Goal: Task Accomplishment & Management: Use online tool/utility

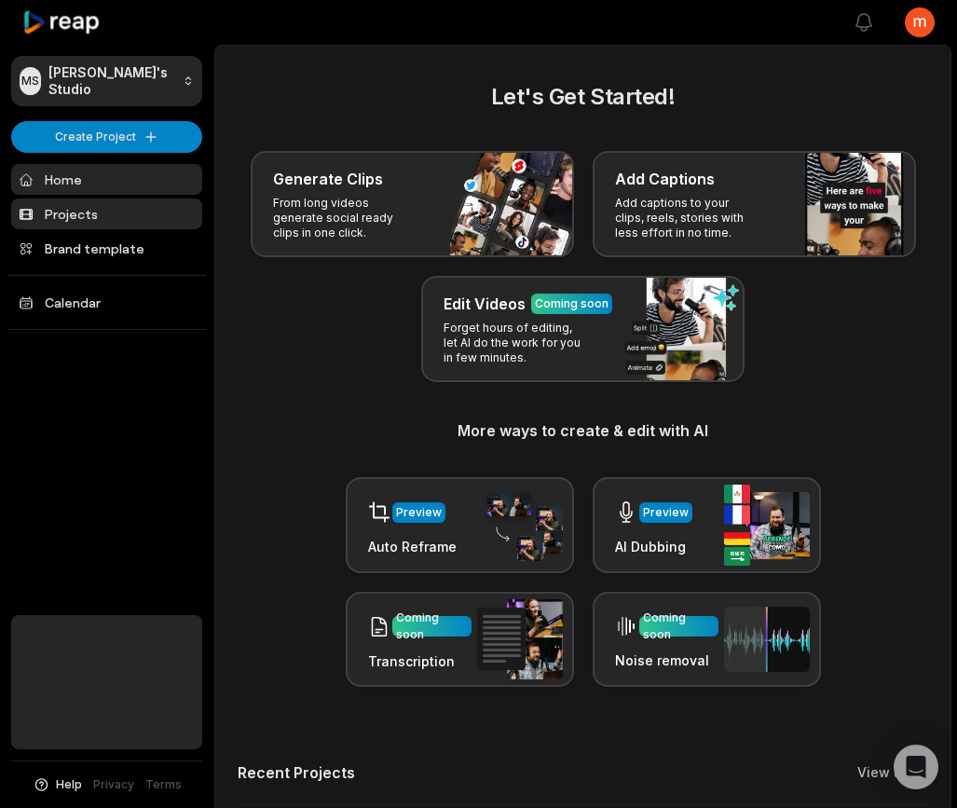
click at [95, 219] on link "Projects" at bounding box center [106, 214] width 191 height 31
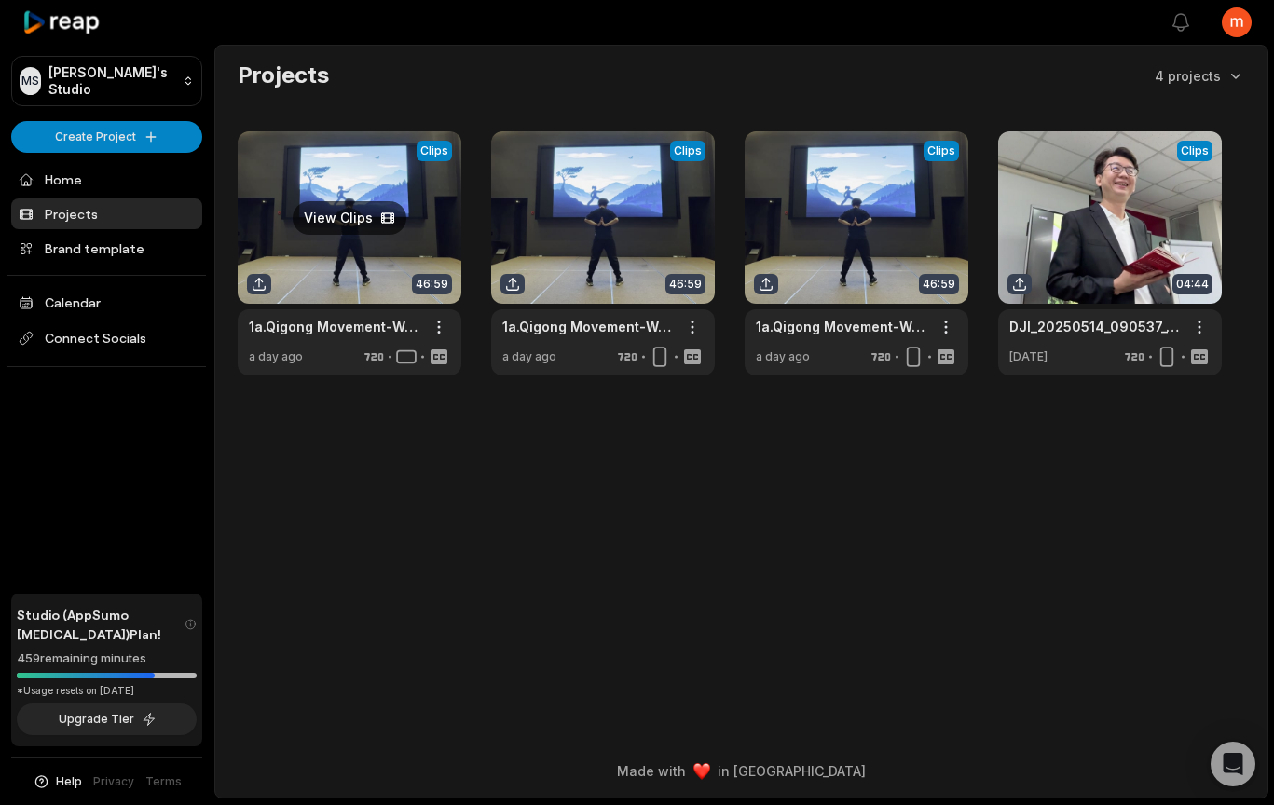
click at [313, 263] on link at bounding box center [350, 253] width 224 height 244
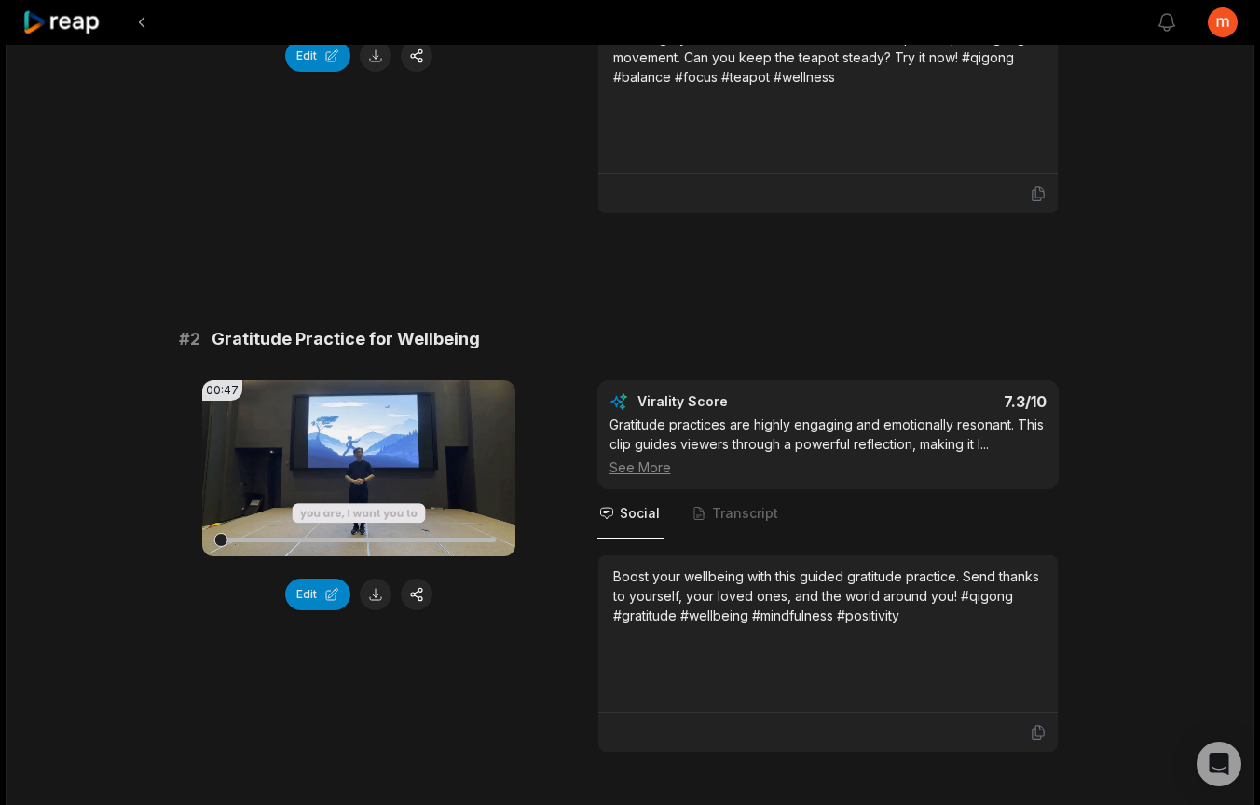
scroll to position [608, 0]
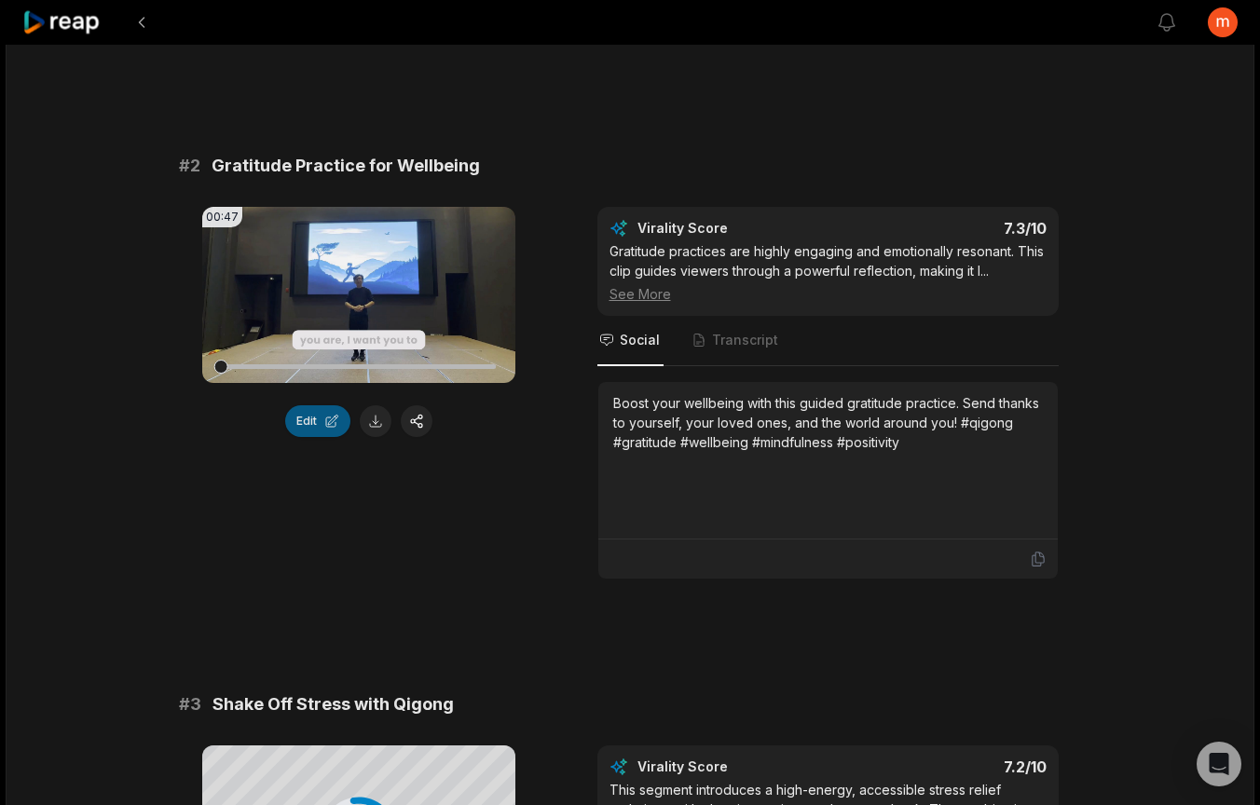
click at [315, 419] on button "Edit" at bounding box center [317, 422] width 65 height 32
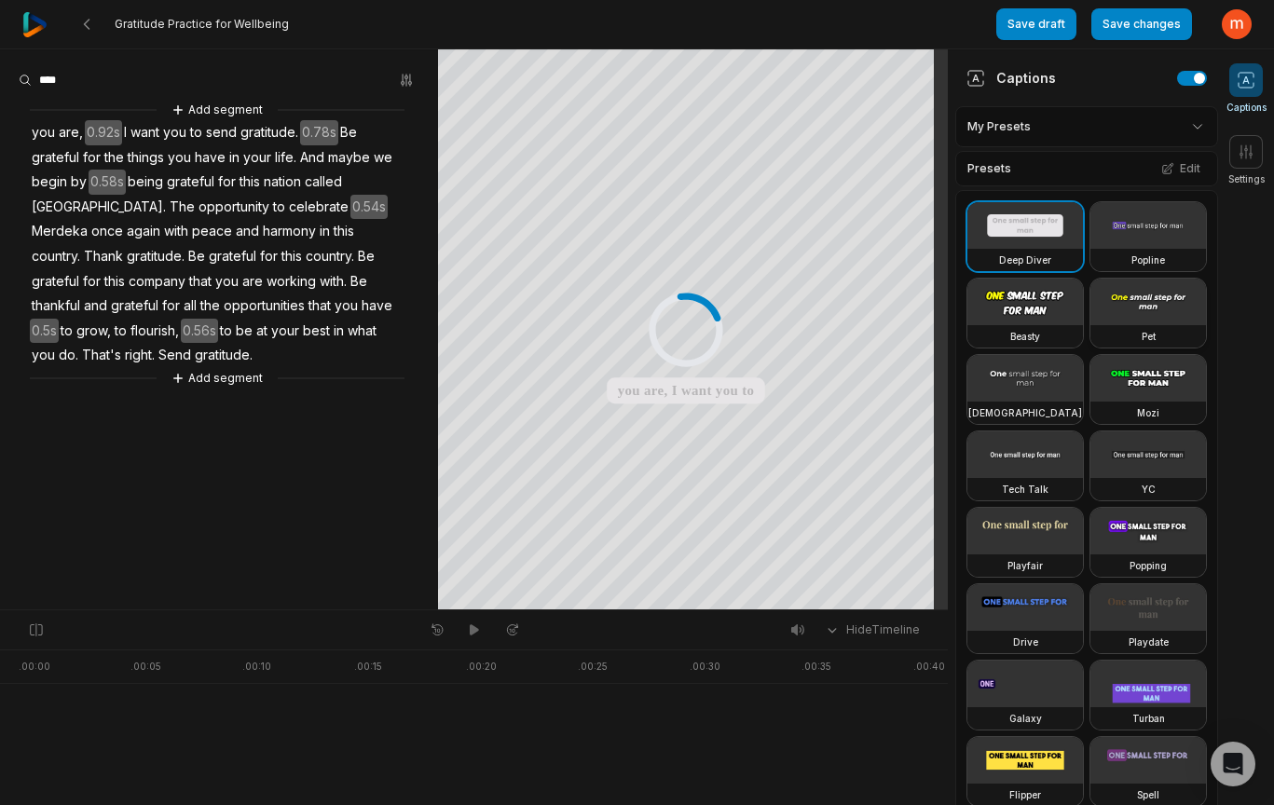
click at [970, 325] on video at bounding box center [1149, 302] width 116 height 47
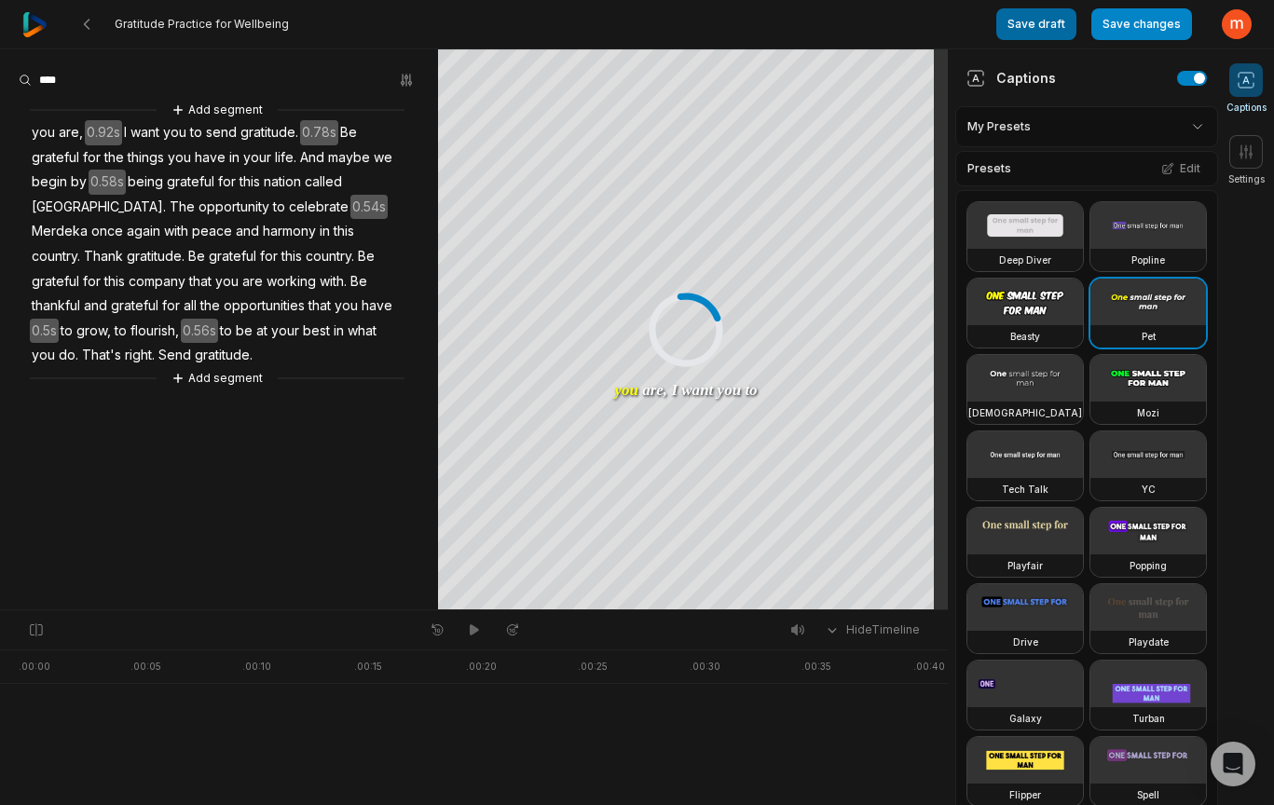
click at [970, 27] on button "Save draft" at bounding box center [1037, 24] width 80 height 32
click at [88, 26] on icon at bounding box center [86, 24] width 15 height 15
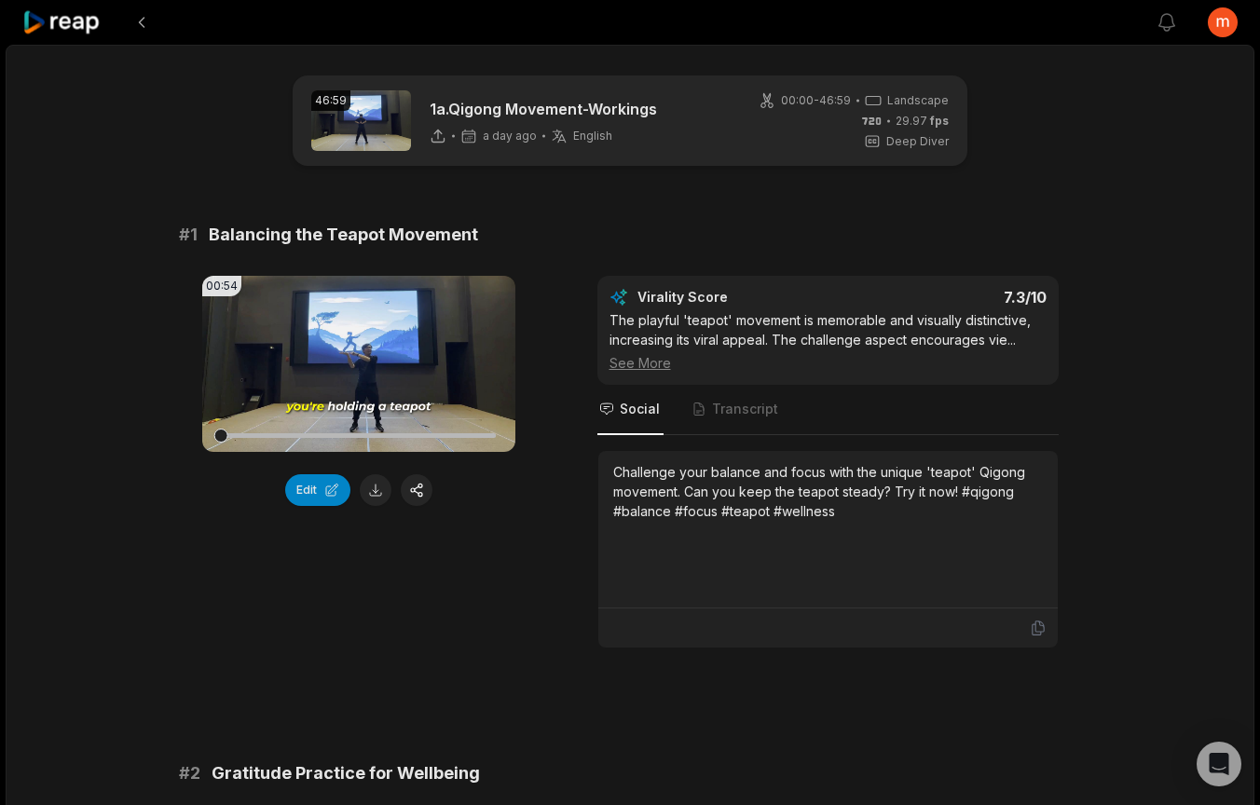
scroll to position [31, 0]
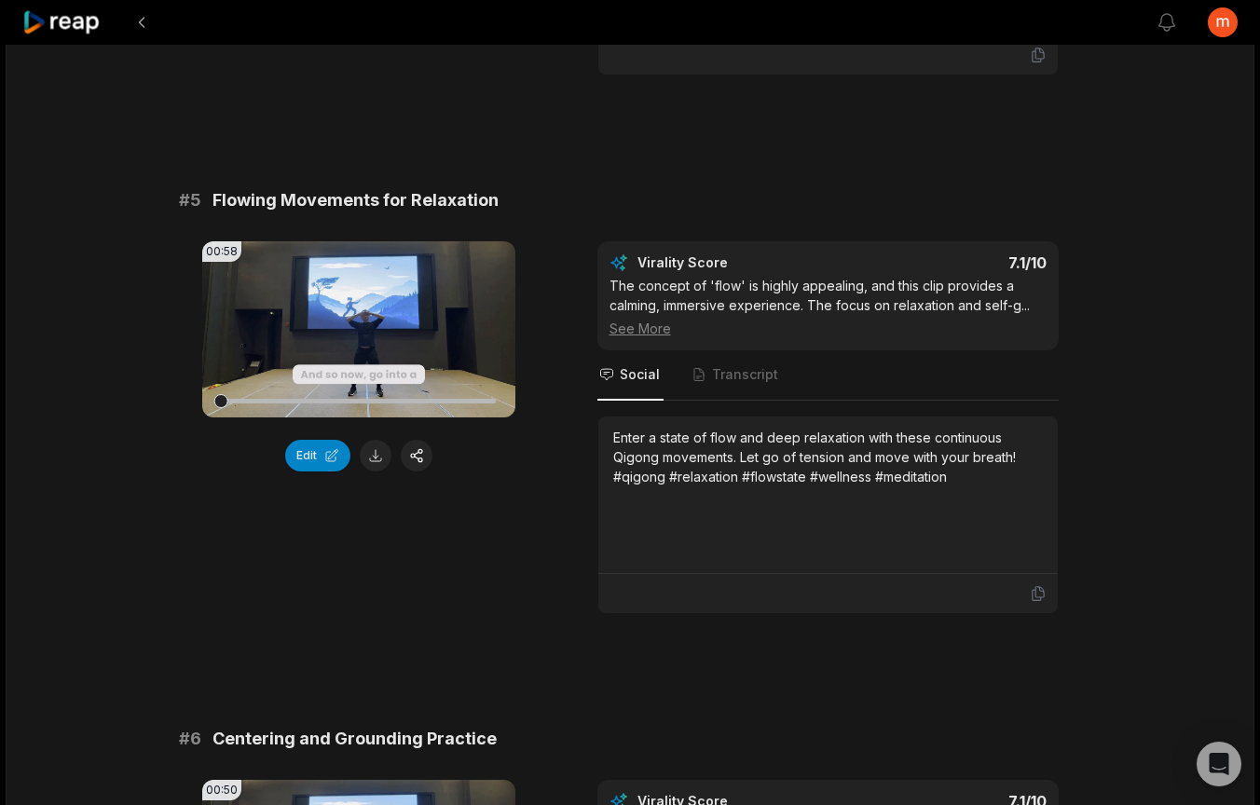
scroll to position [2374, 0]
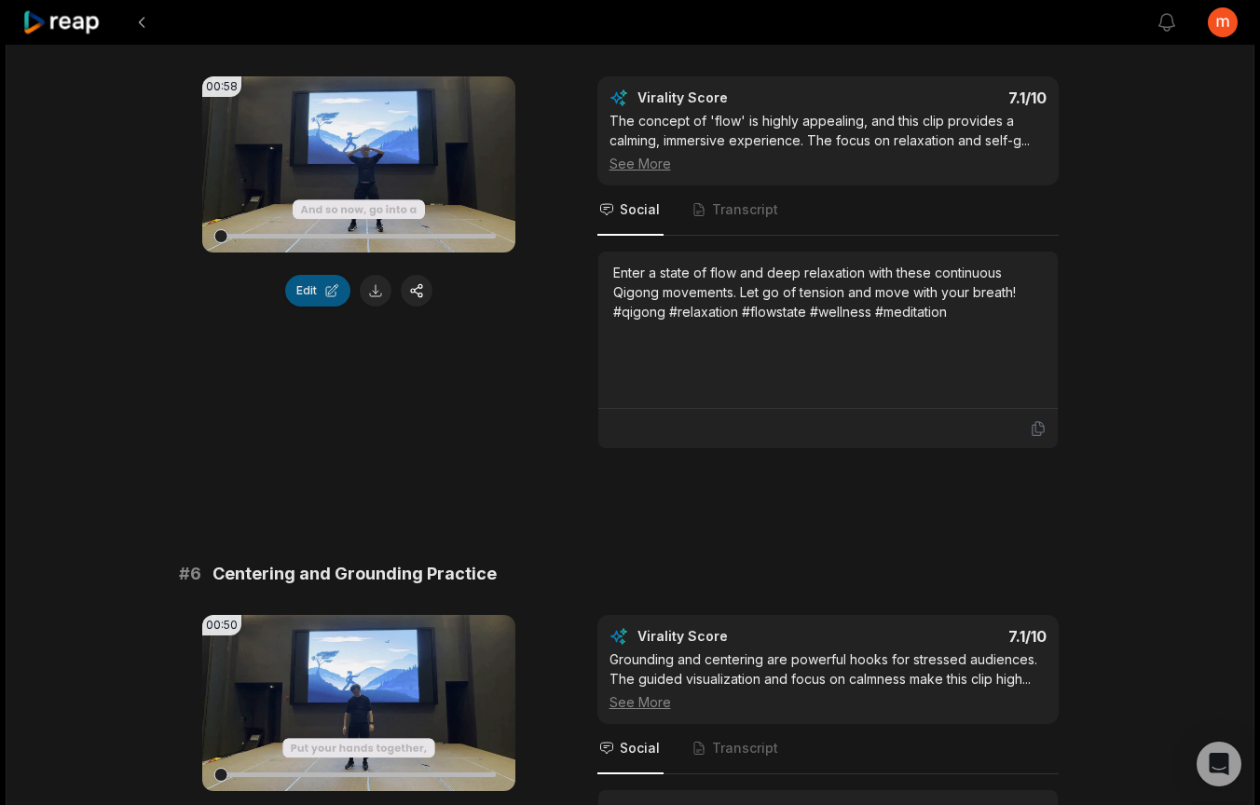
click at [313, 307] on button "Edit" at bounding box center [317, 291] width 65 height 32
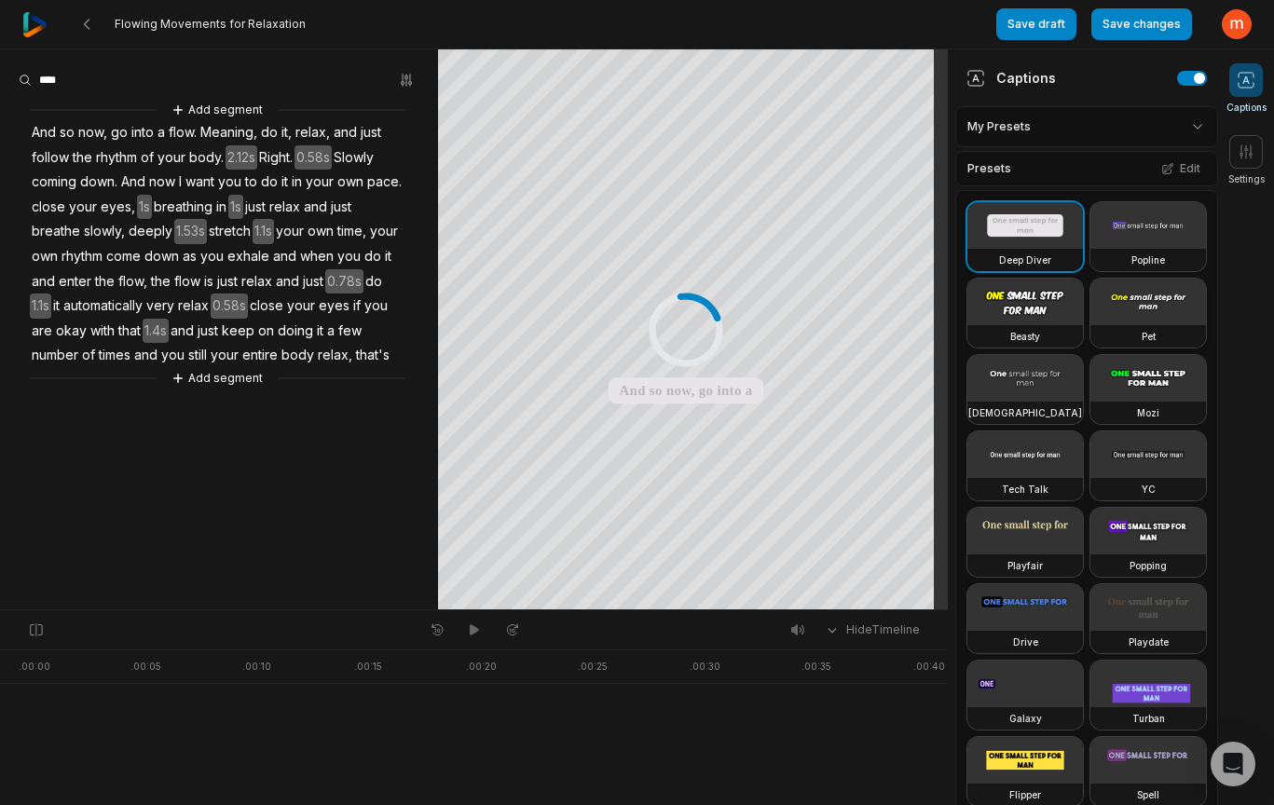
click at [1091, 325] on video at bounding box center [1149, 302] width 116 height 47
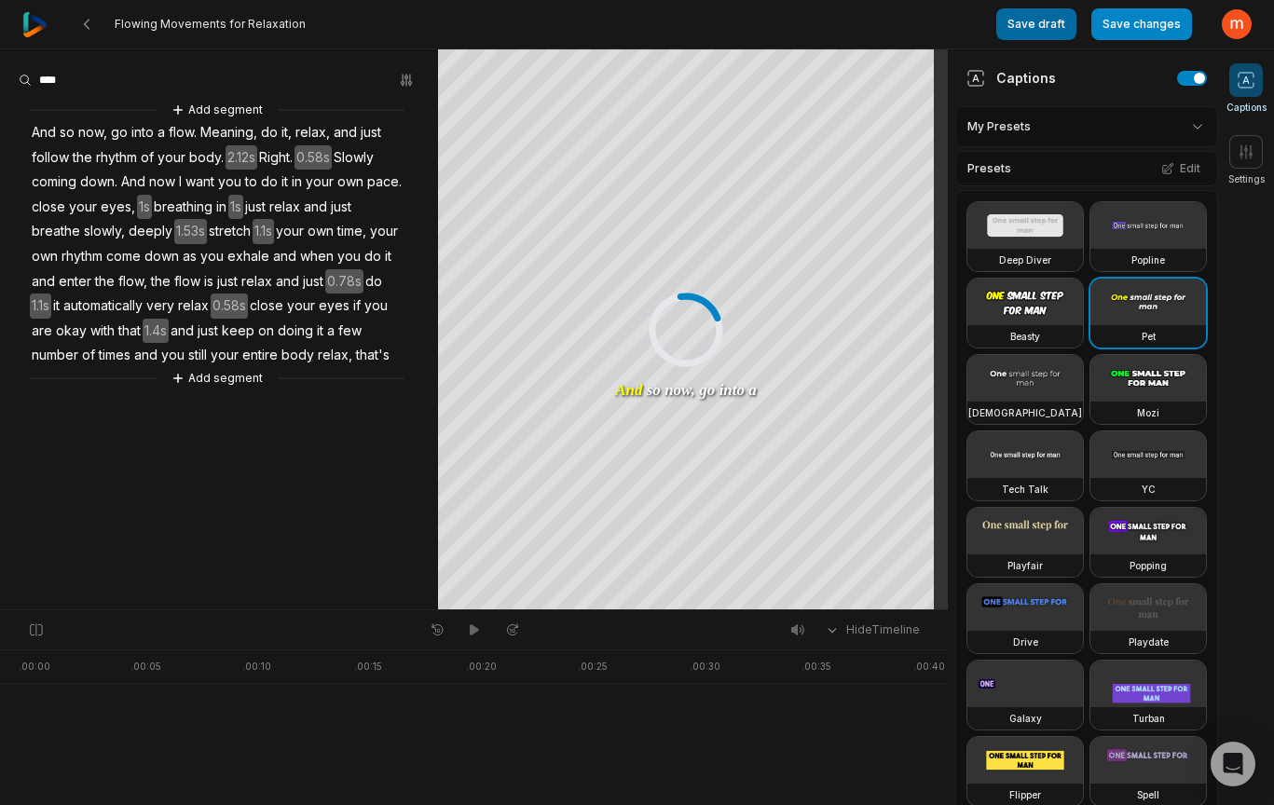
click at [1058, 32] on button "Save draft" at bounding box center [1037, 24] width 80 height 32
click at [89, 23] on icon at bounding box center [86, 24] width 15 height 15
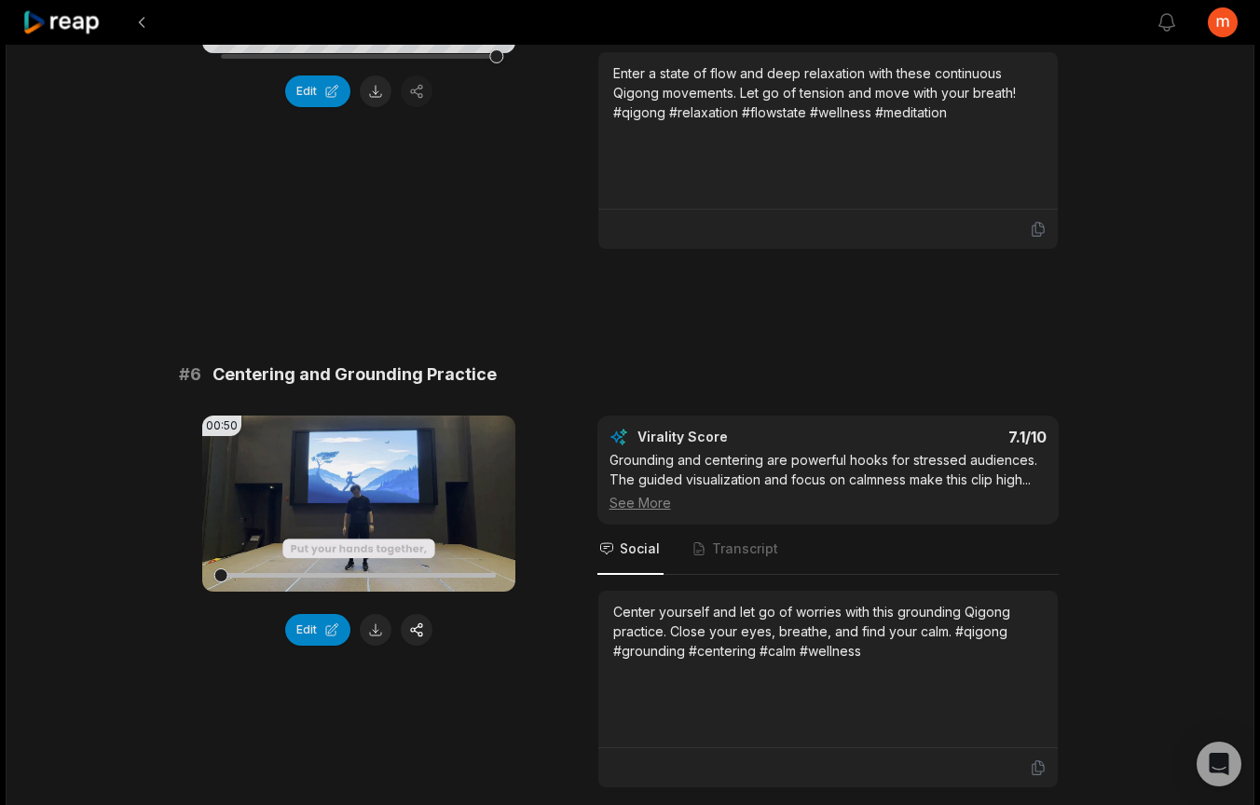
scroll to position [2660, 0]
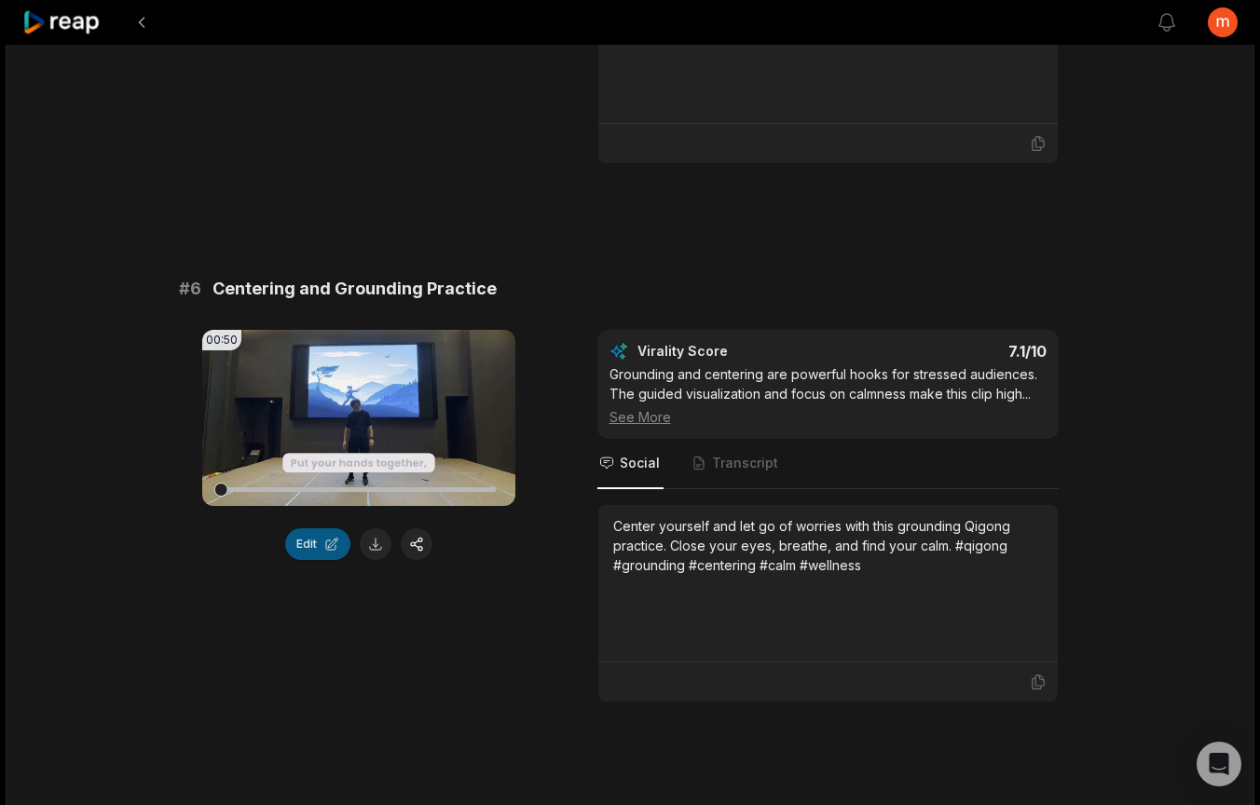
click at [304, 560] on button "Edit" at bounding box center [317, 545] width 65 height 32
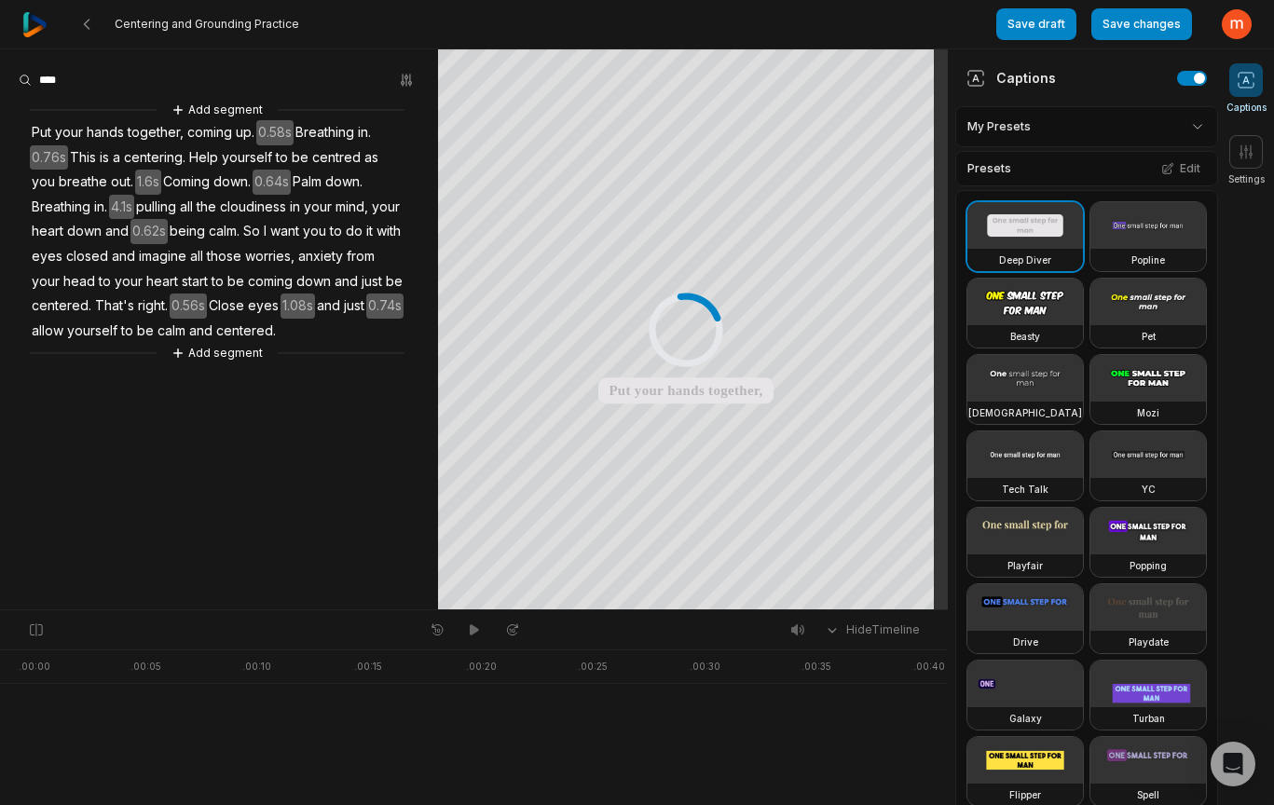
click at [1091, 325] on video at bounding box center [1149, 302] width 116 height 47
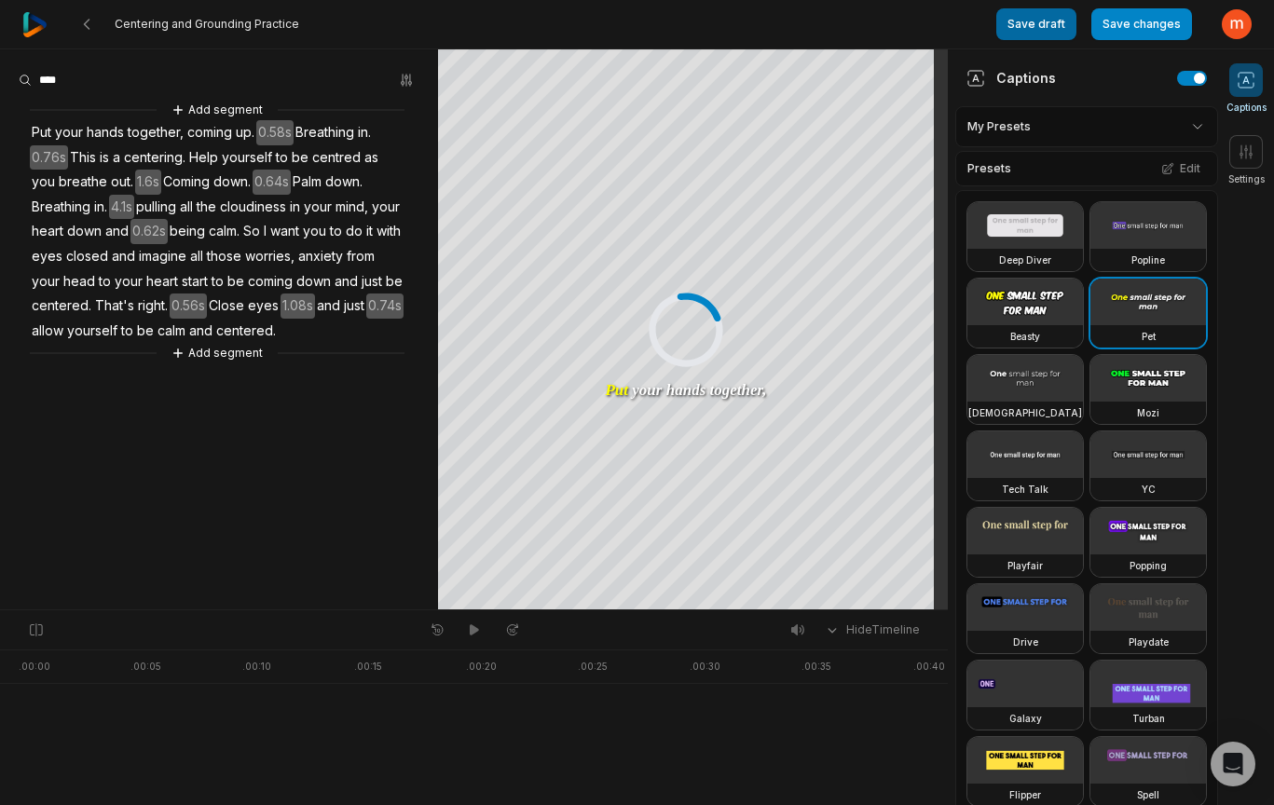
click at [1040, 31] on button "Save draft" at bounding box center [1037, 24] width 80 height 32
click at [82, 25] on icon at bounding box center [86, 24] width 15 height 15
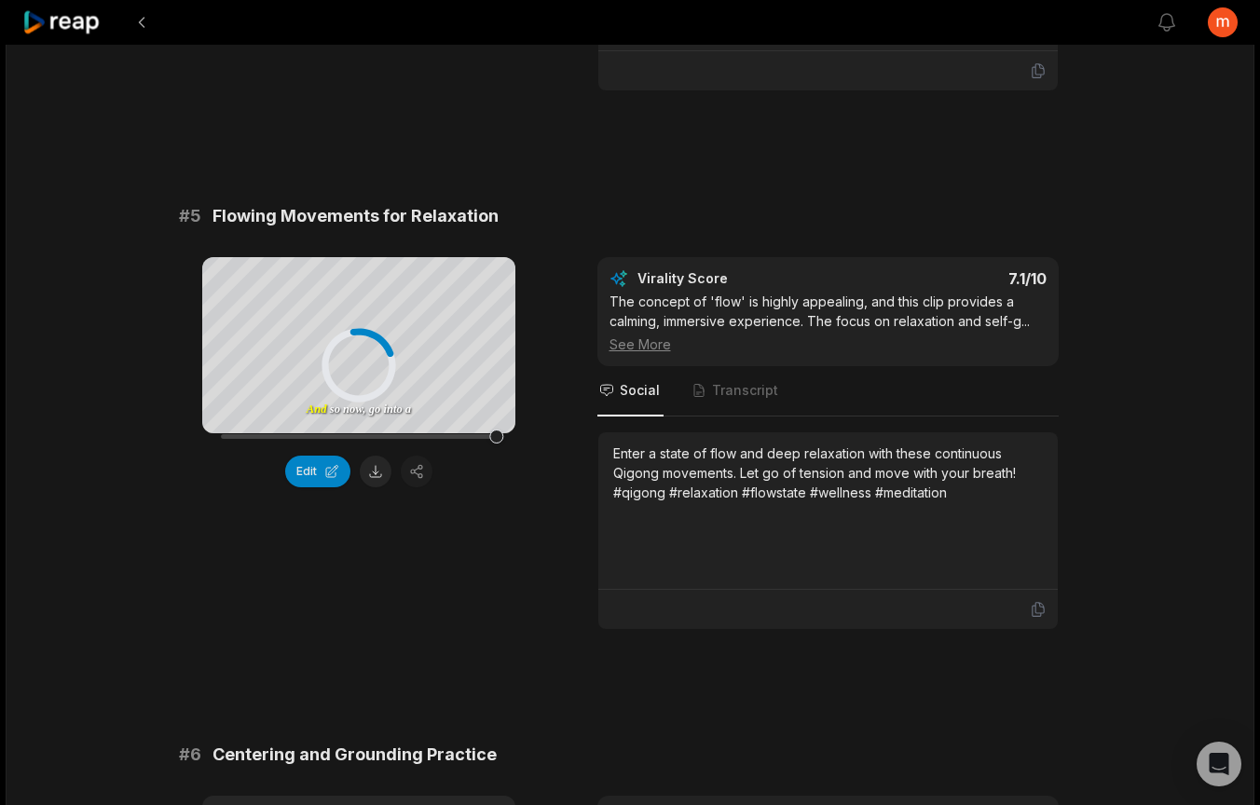
scroll to position [2433, 0]
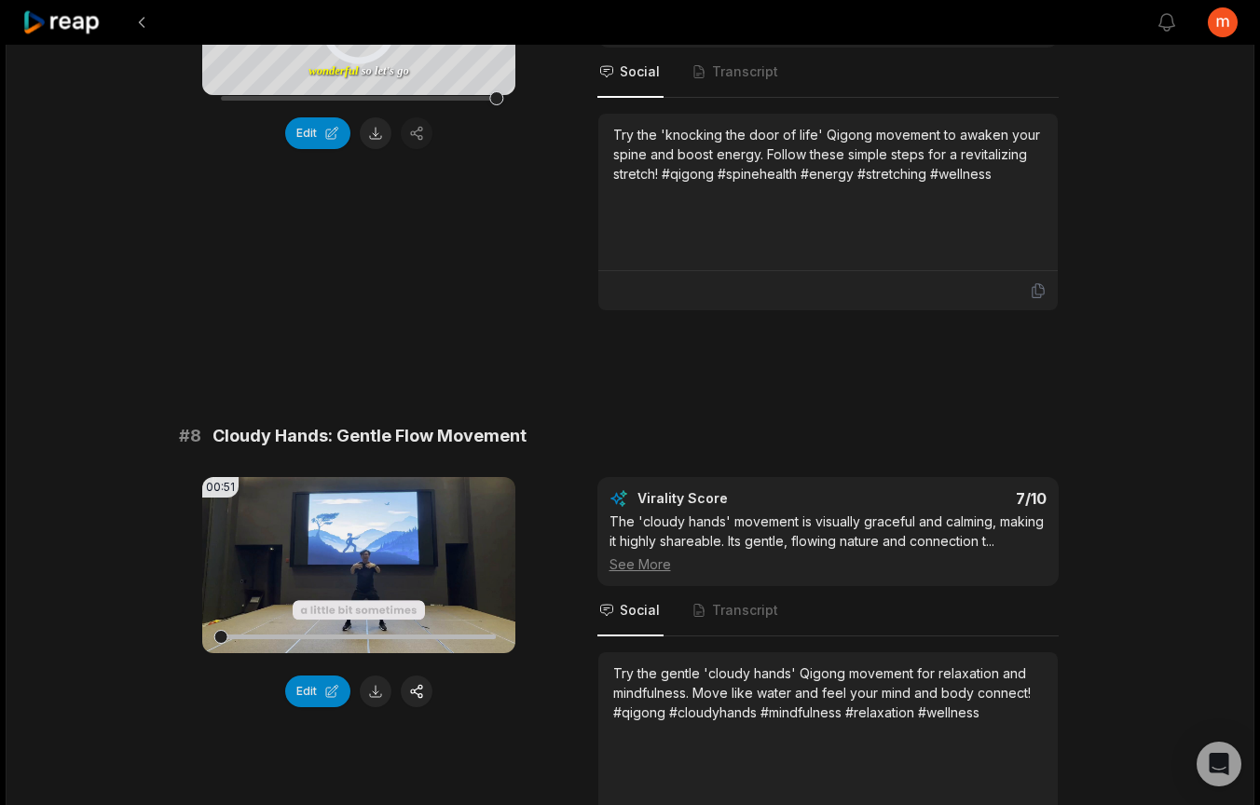
scroll to position [3773, 0]
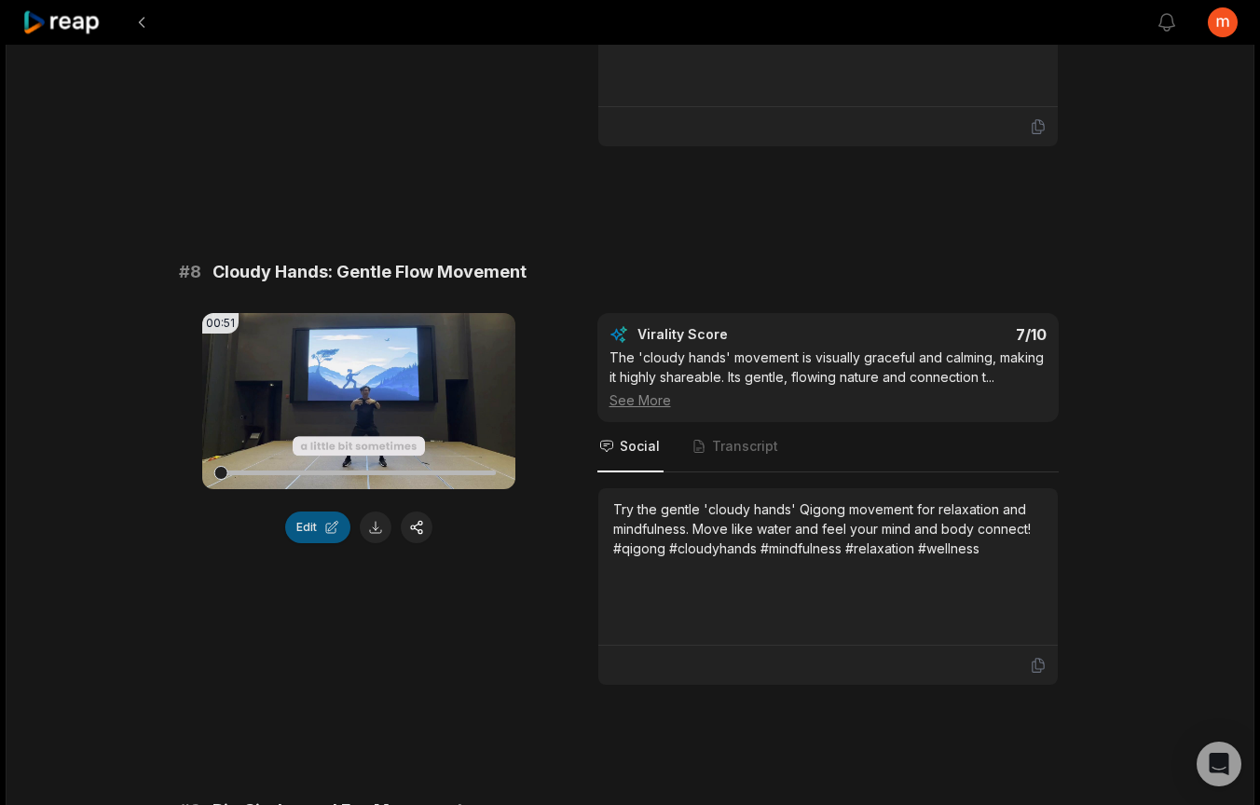
click at [309, 543] on button "Edit" at bounding box center [317, 528] width 65 height 32
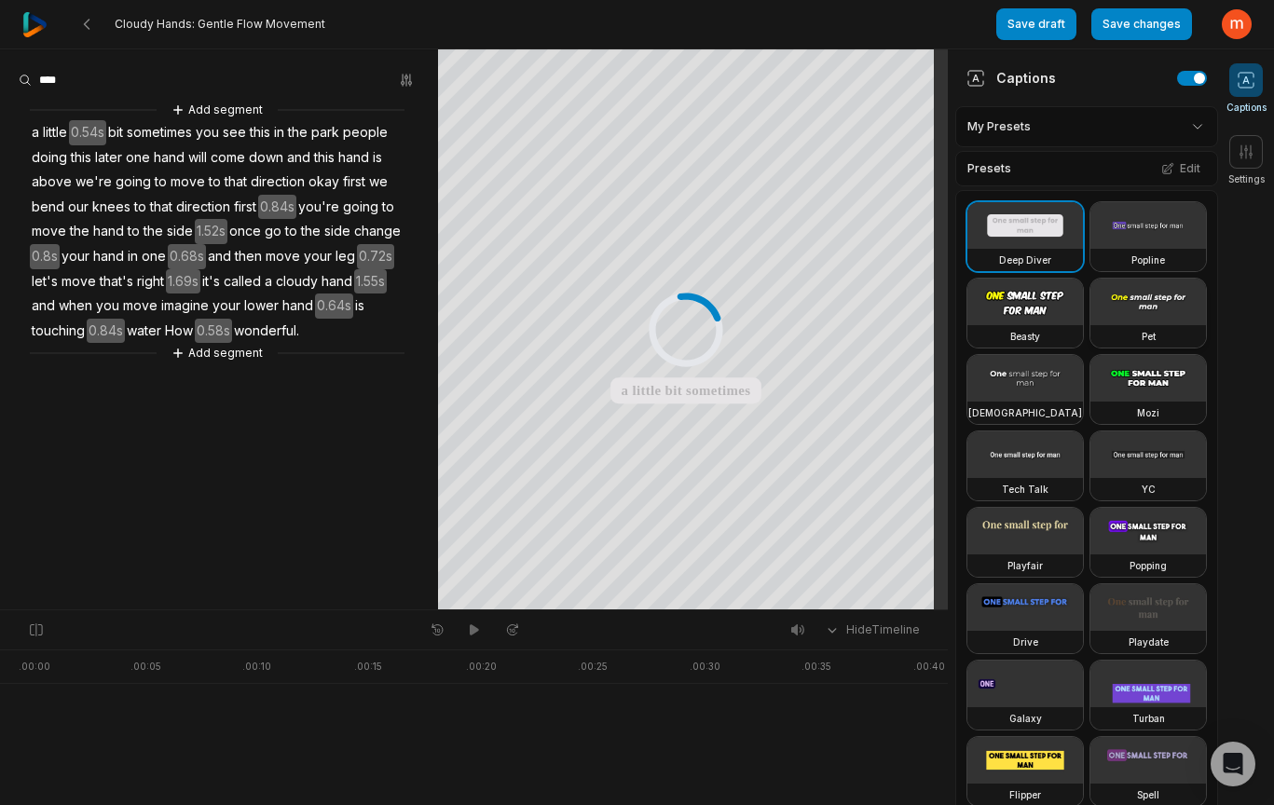
drag, startPoint x: 1021, startPoint y: 461, endPoint x: 1034, endPoint y: 475, distance: 19.1
click at [1091, 325] on video at bounding box center [1149, 302] width 116 height 47
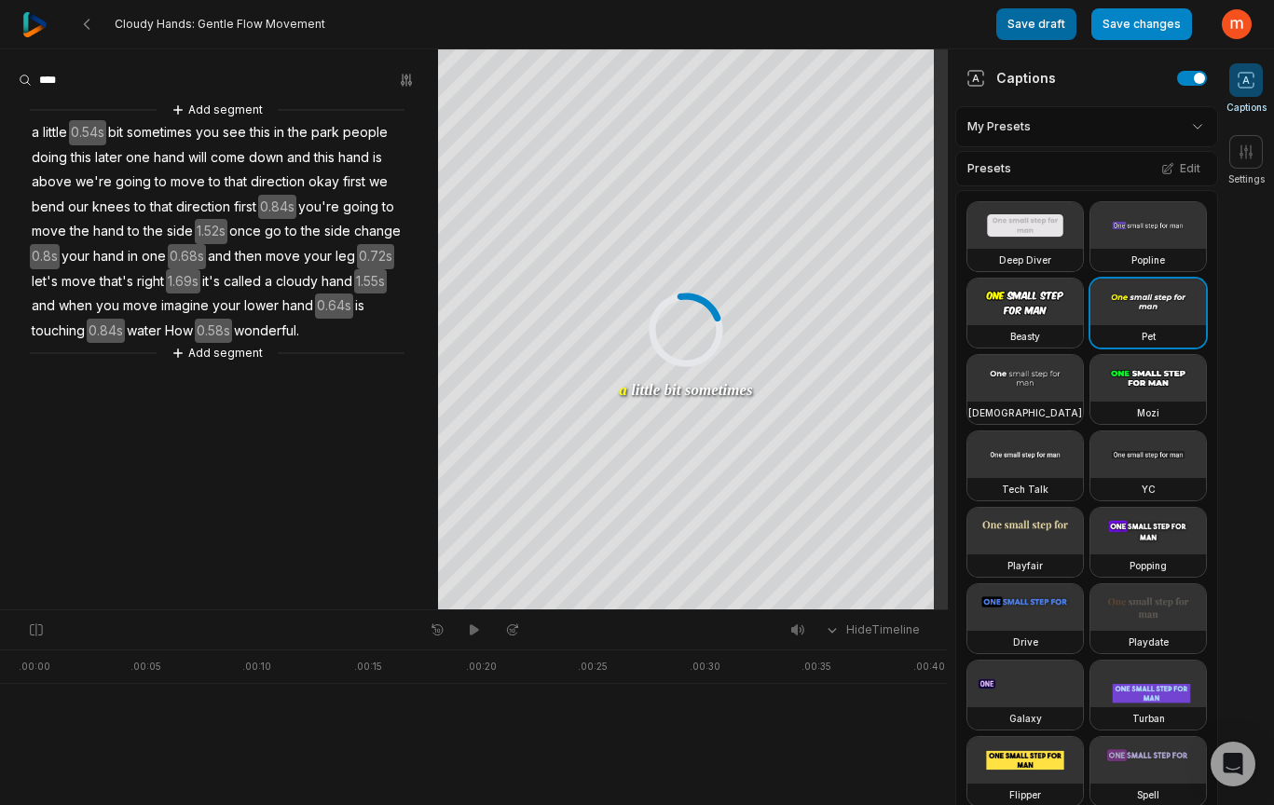
click at [1038, 24] on button "Save draft" at bounding box center [1037, 24] width 80 height 32
click at [89, 25] on icon at bounding box center [86, 24] width 15 height 15
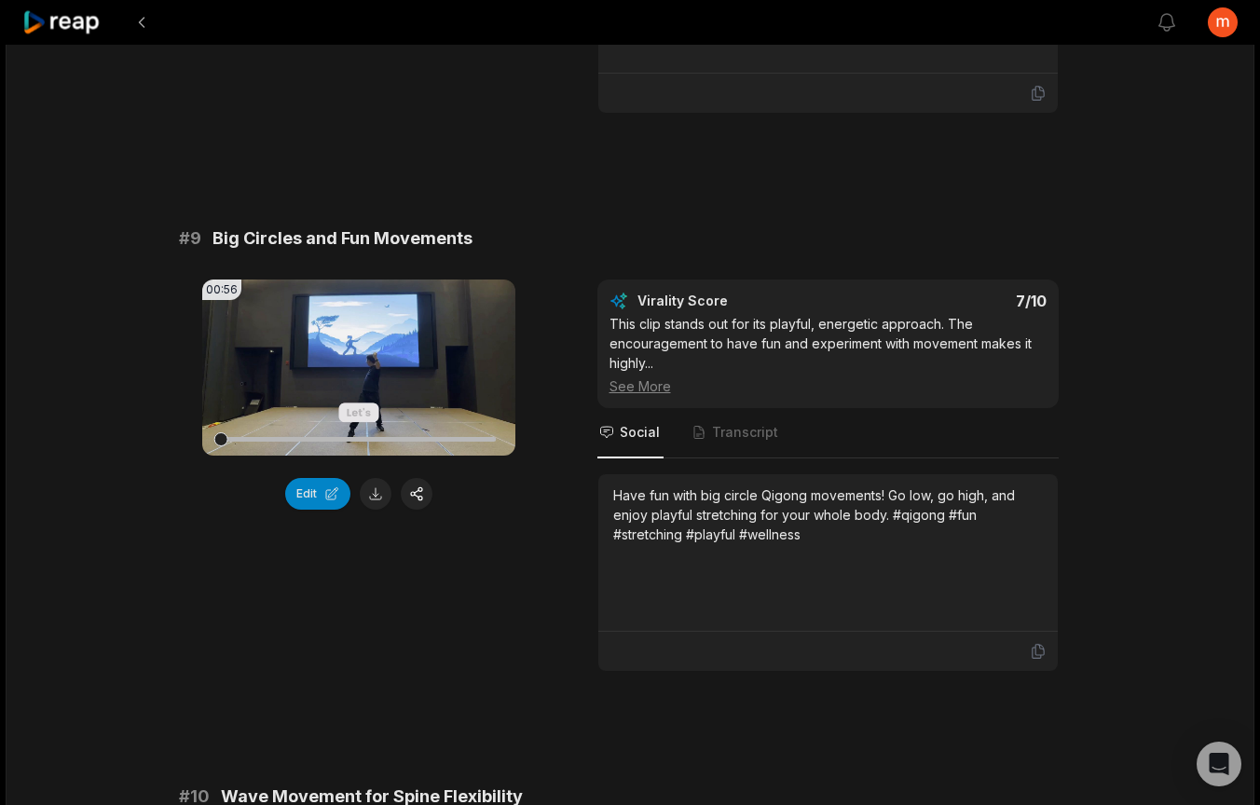
scroll to position [4350, 0]
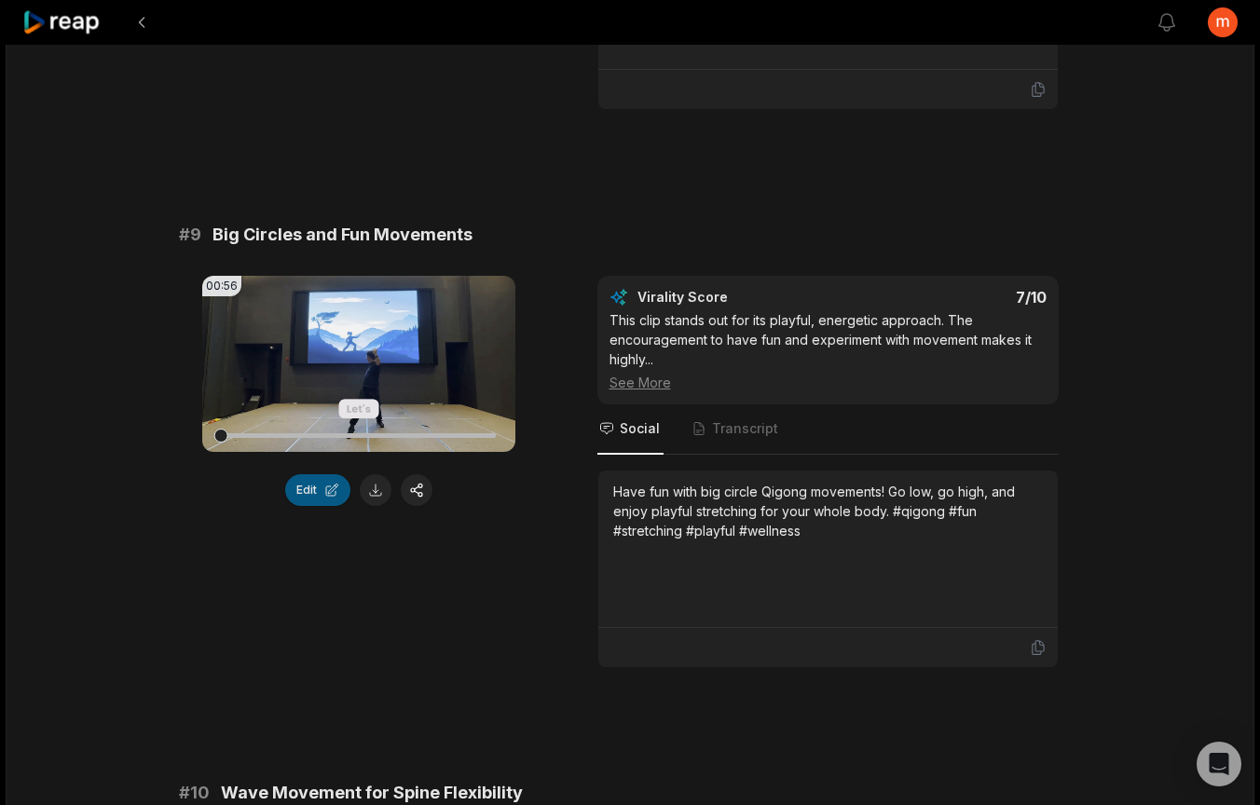
click at [314, 506] on button "Edit" at bounding box center [317, 490] width 65 height 32
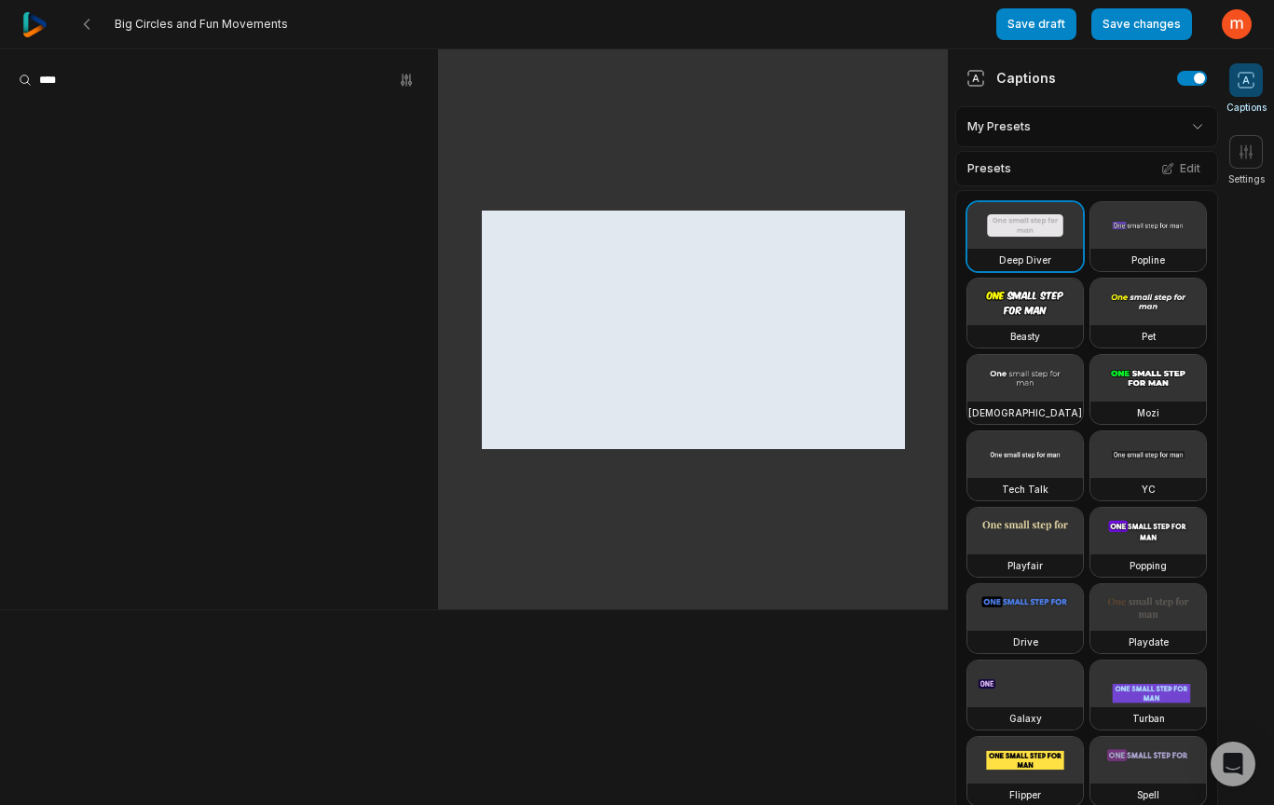
click at [1091, 325] on video at bounding box center [1149, 302] width 116 height 47
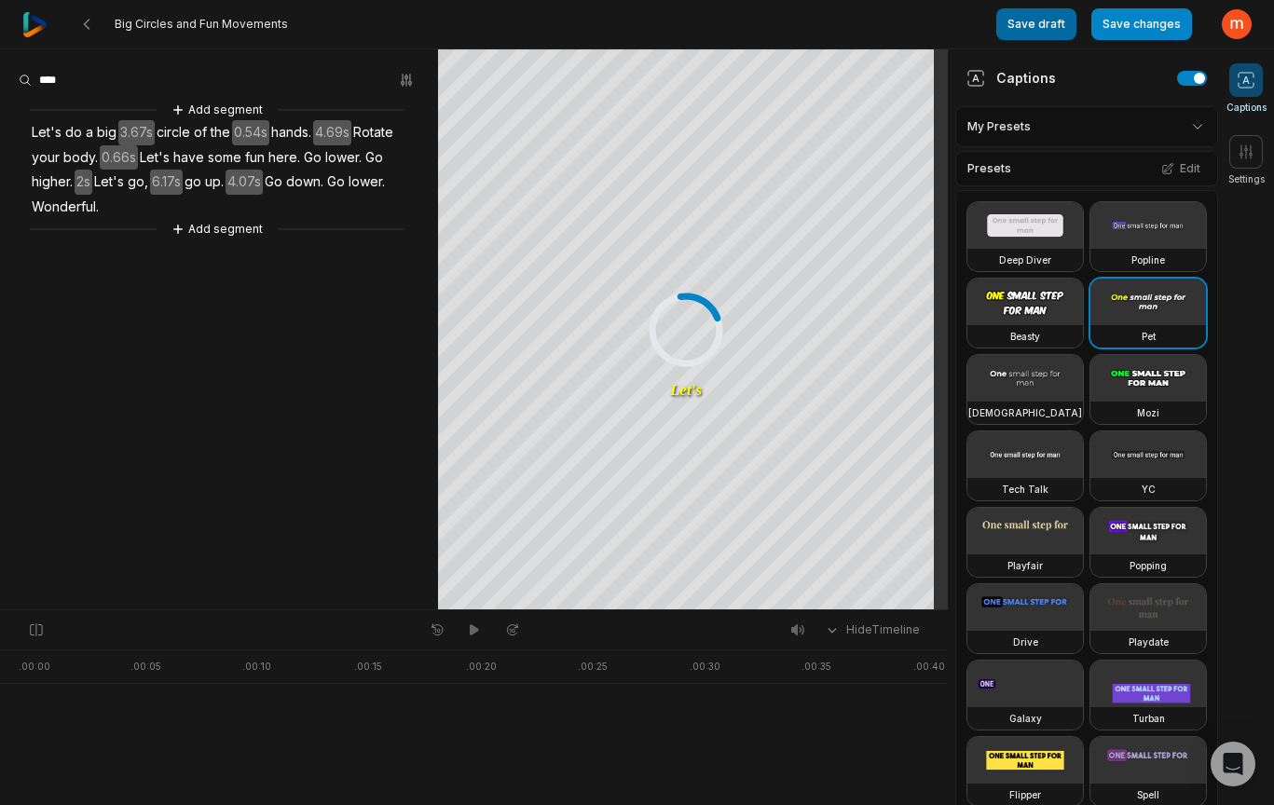
click at [1050, 17] on button "Save draft" at bounding box center [1037, 24] width 80 height 32
click at [85, 27] on icon at bounding box center [86, 24] width 15 height 15
click at [87, 22] on 335 at bounding box center [87, 24] width 5 height 9
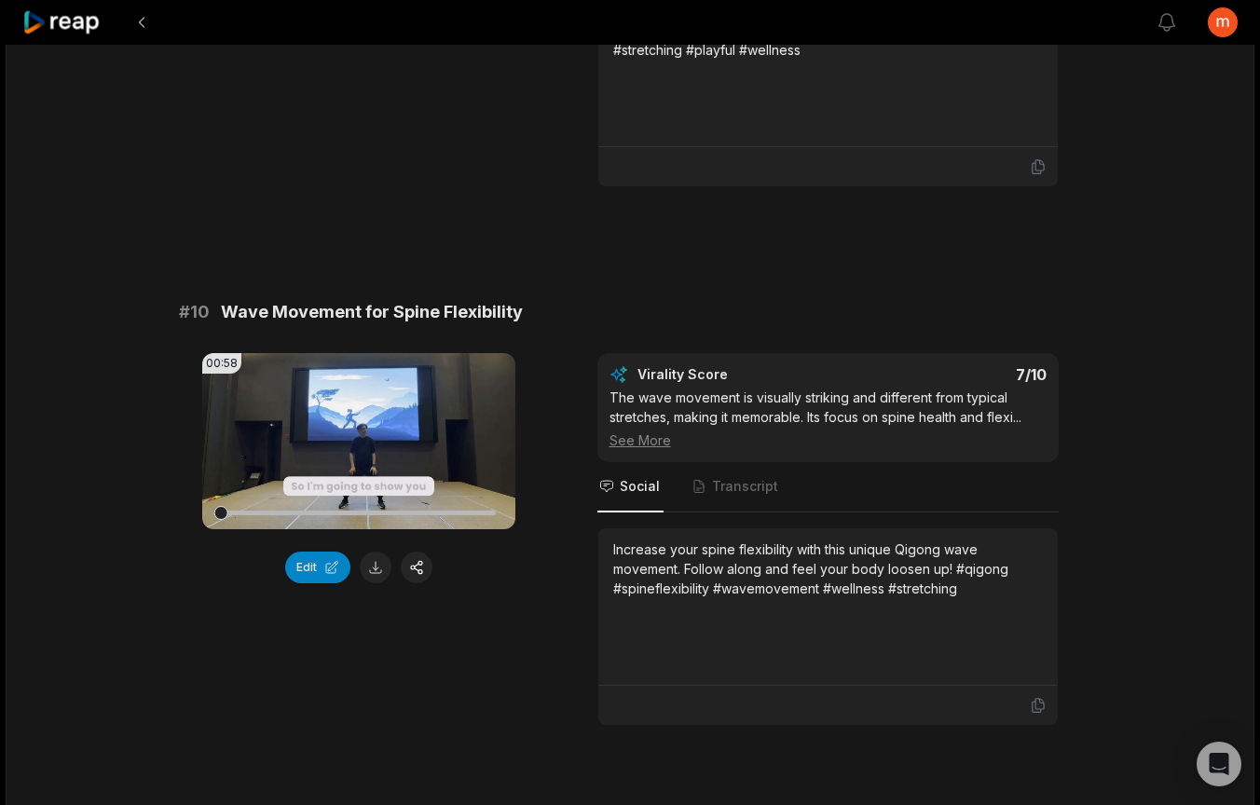
scroll to position [4956, 0]
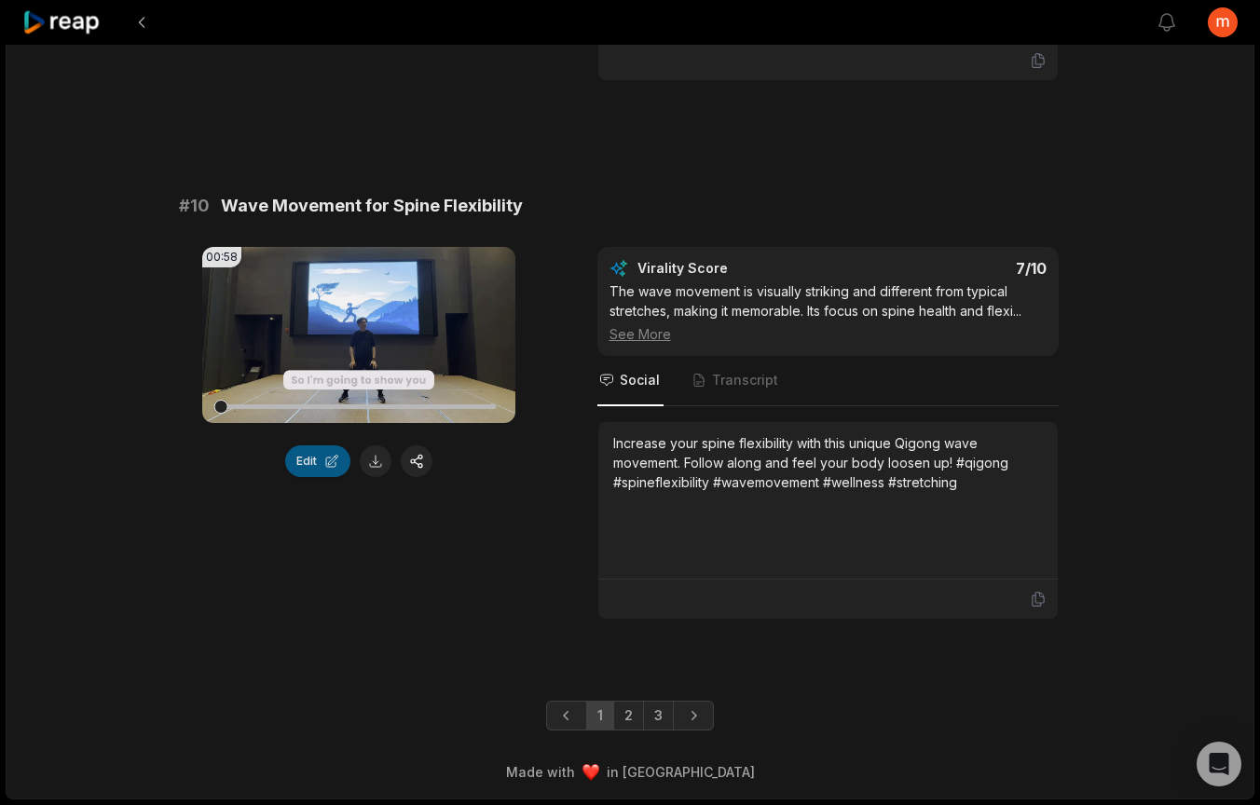
click at [320, 464] on button "Edit" at bounding box center [317, 462] width 65 height 32
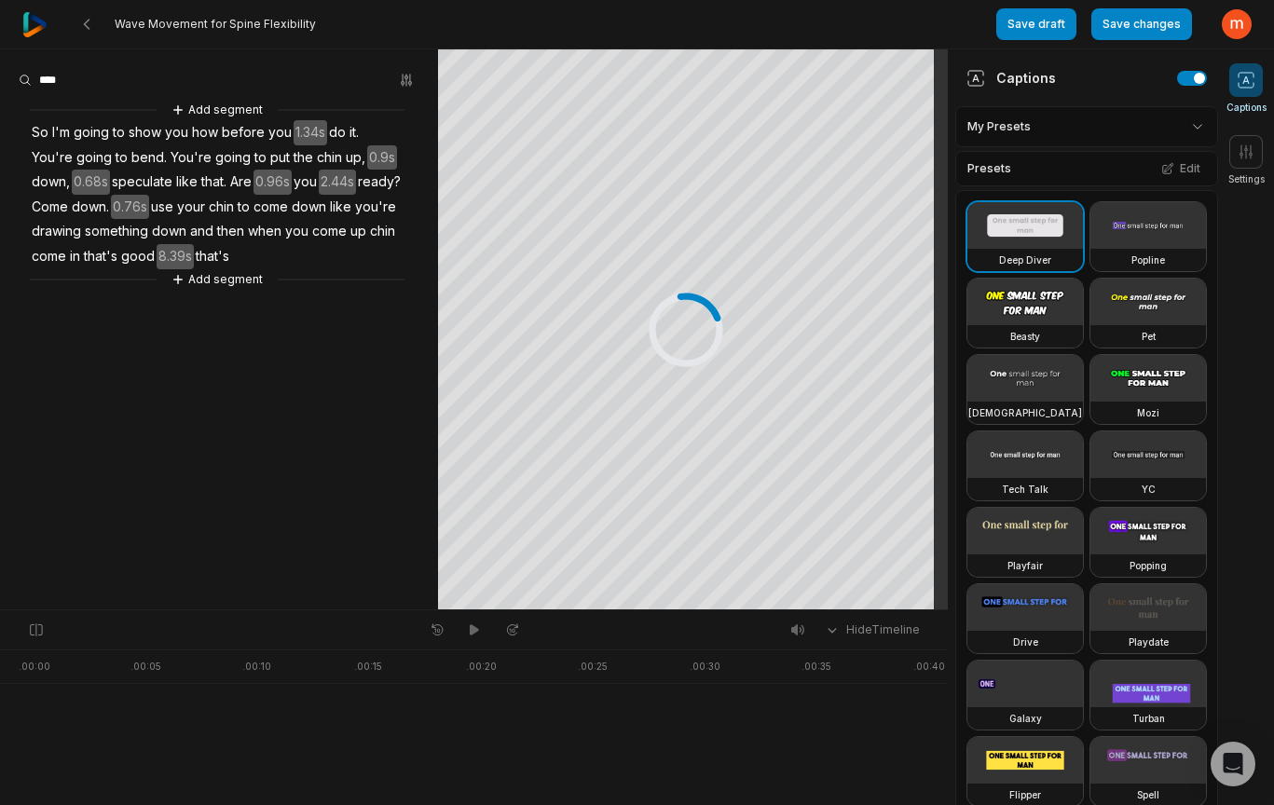
drag, startPoint x: 1045, startPoint y: 472, endPoint x: 1208, endPoint y: 516, distance: 168.9
click at [1091, 325] on video at bounding box center [1149, 302] width 116 height 47
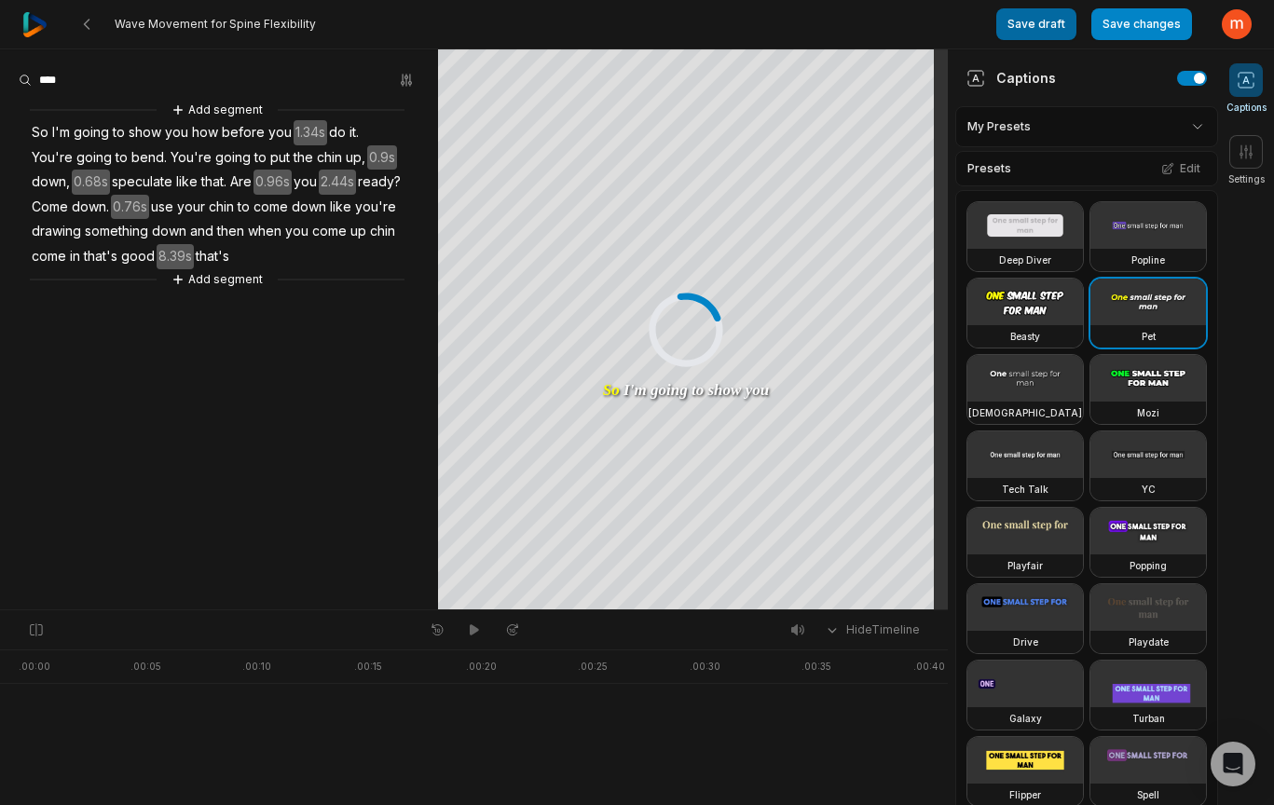
click at [1036, 31] on button "Save draft" at bounding box center [1037, 24] width 80 height 32
click at [89, 24] on icon at bounding box center [86, 24] width 15 height 15
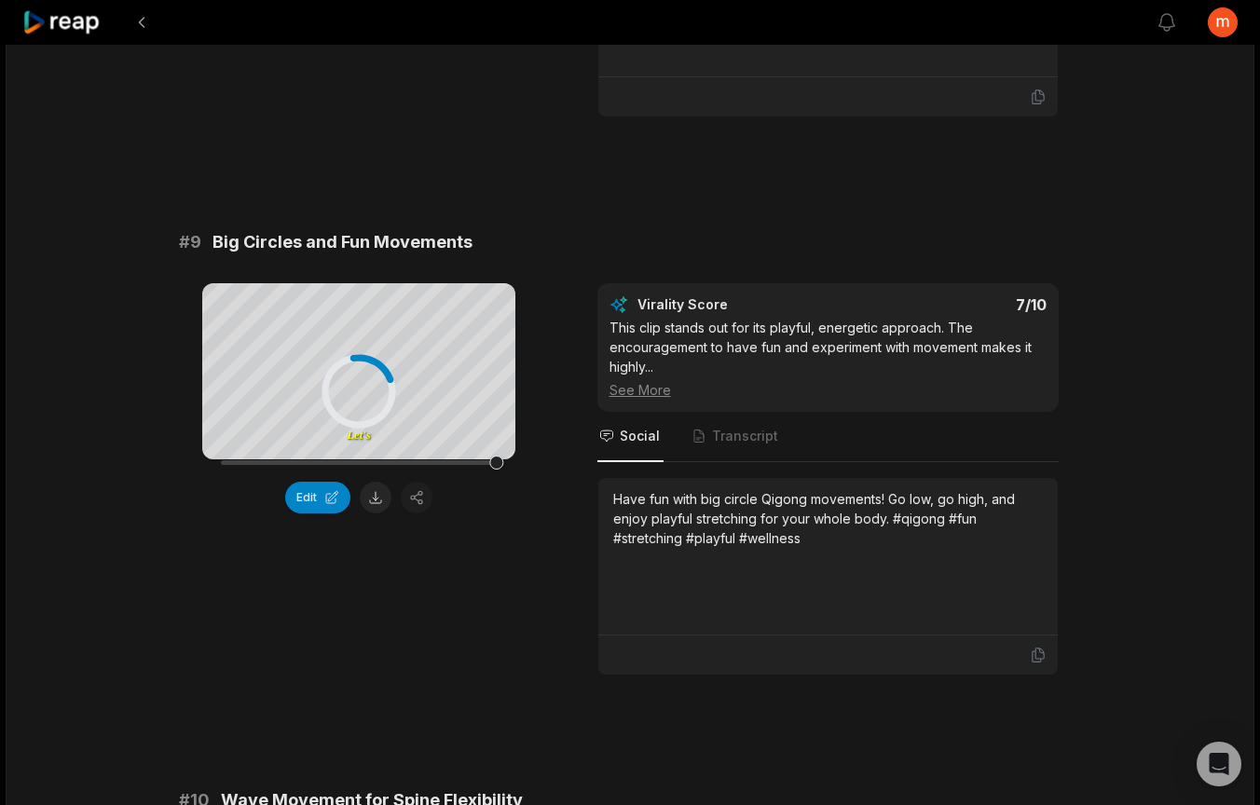
scroll to position [4956, 0]
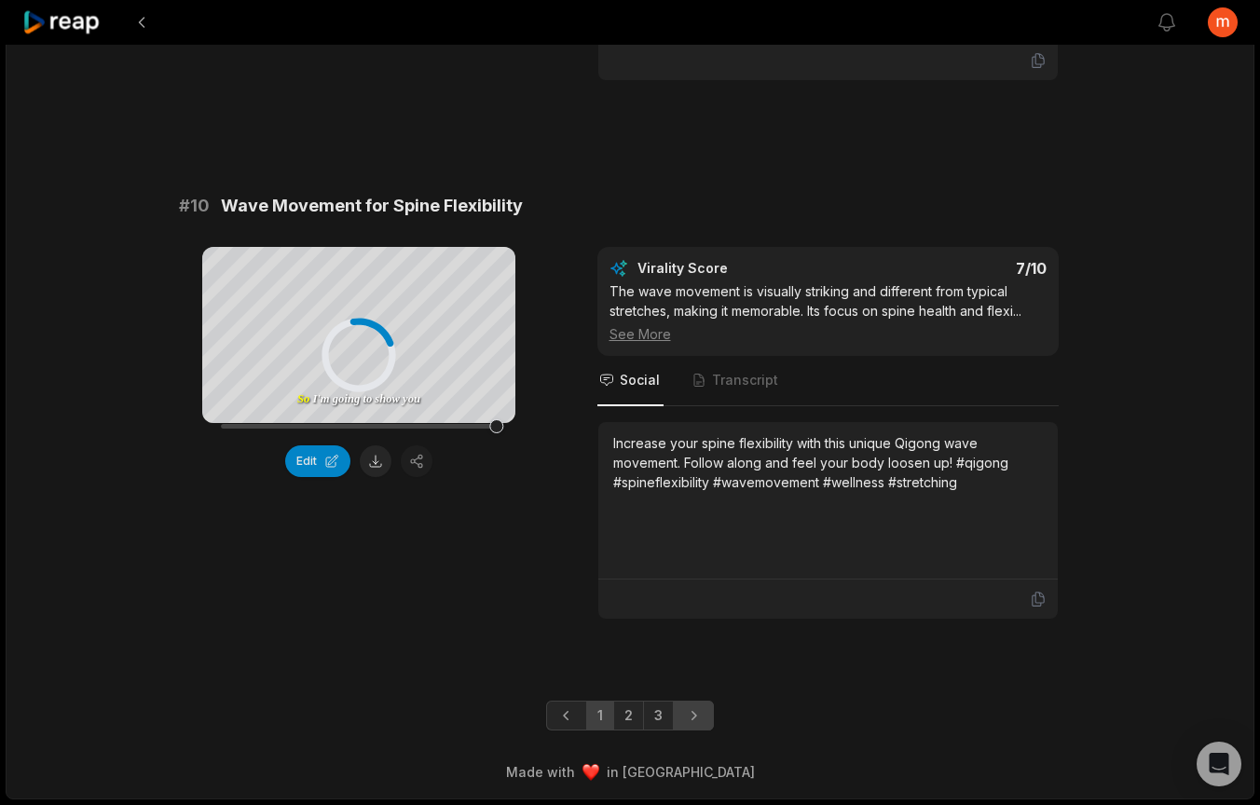
click at [695, 719] on icon "Next page" at bounding box center [693, 716] width 19 height 19
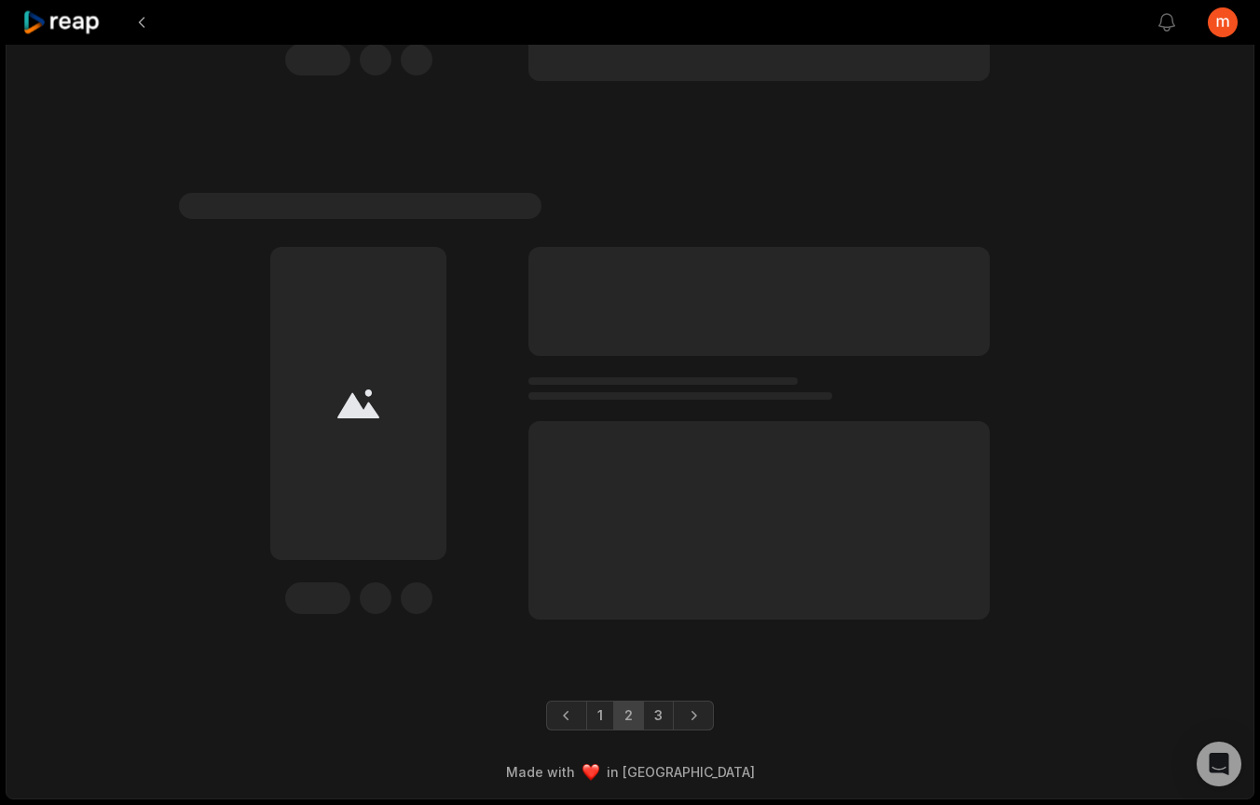
scroll to position [0, 0]
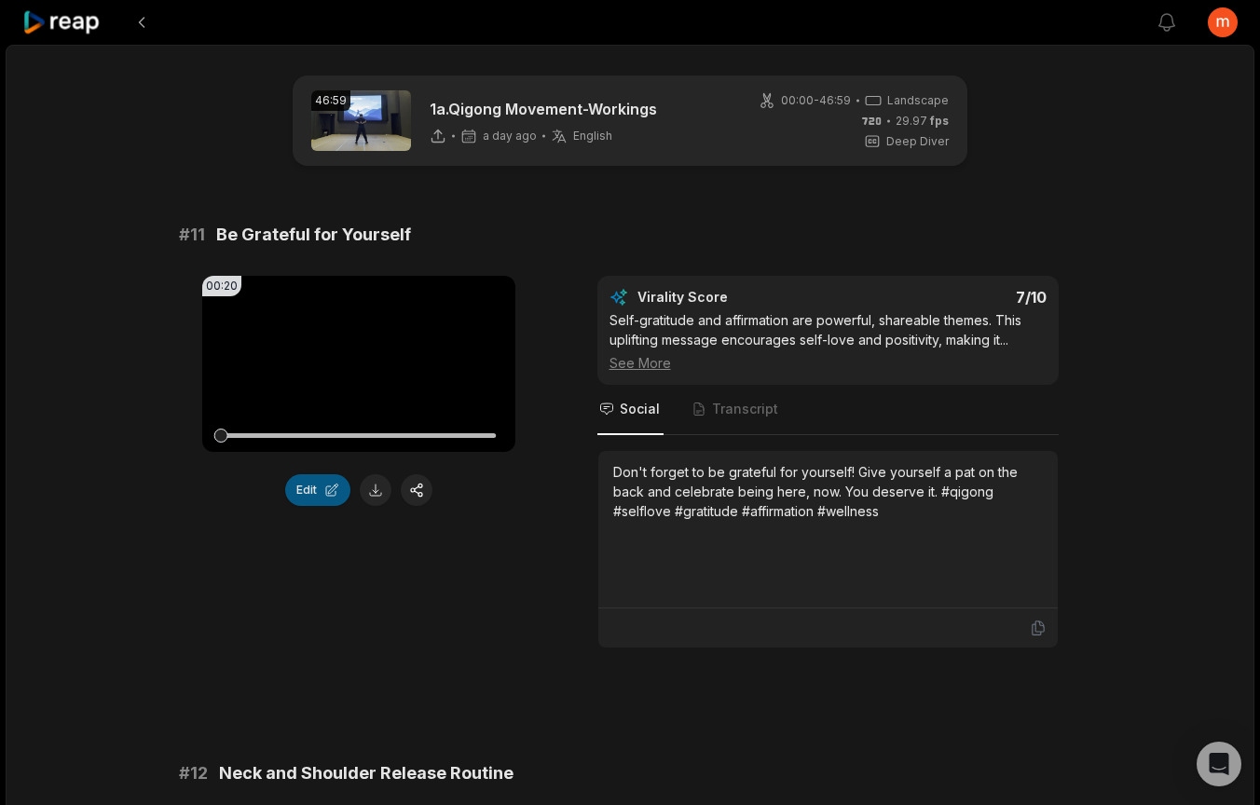
click at [316, 495] on button "Edit" at bounding box center [317, 490] width 65 height 32
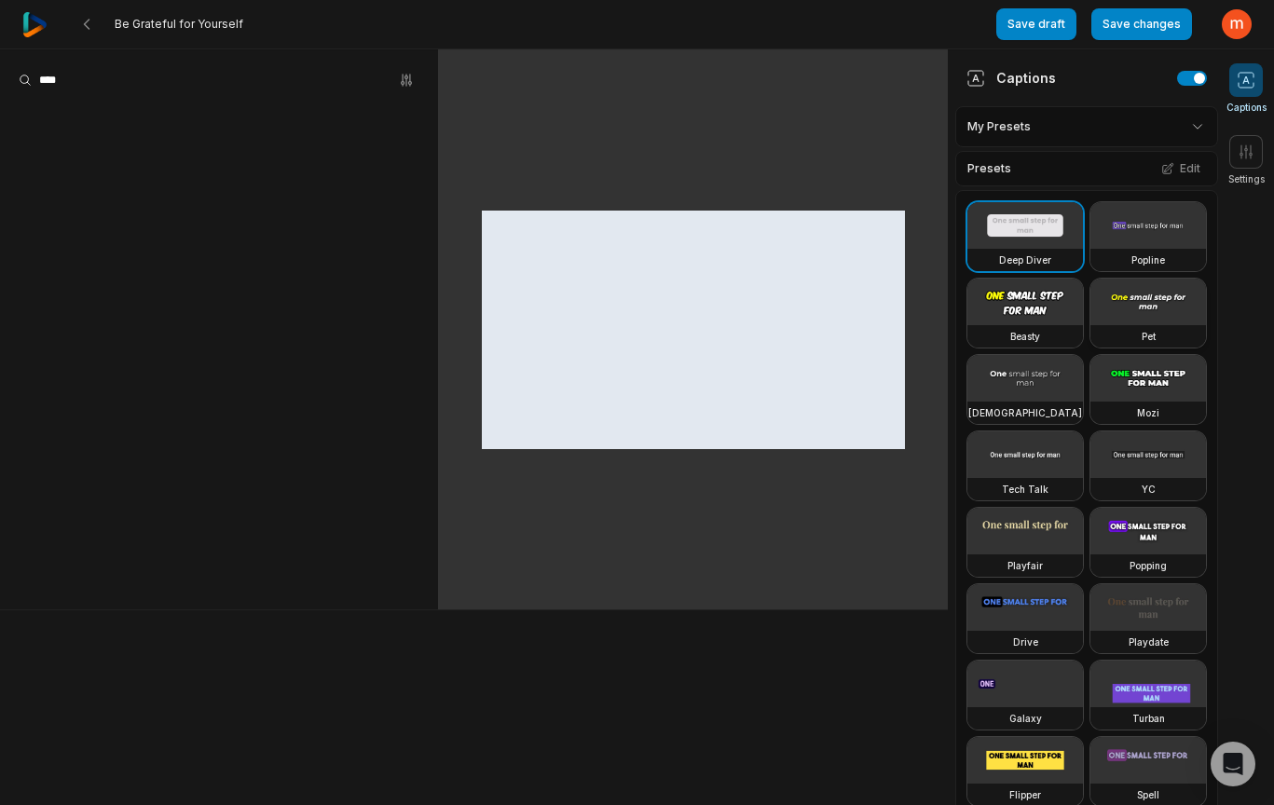
click at [1091, 325] on video at bounding box center [1149, 302] width 116 height 47
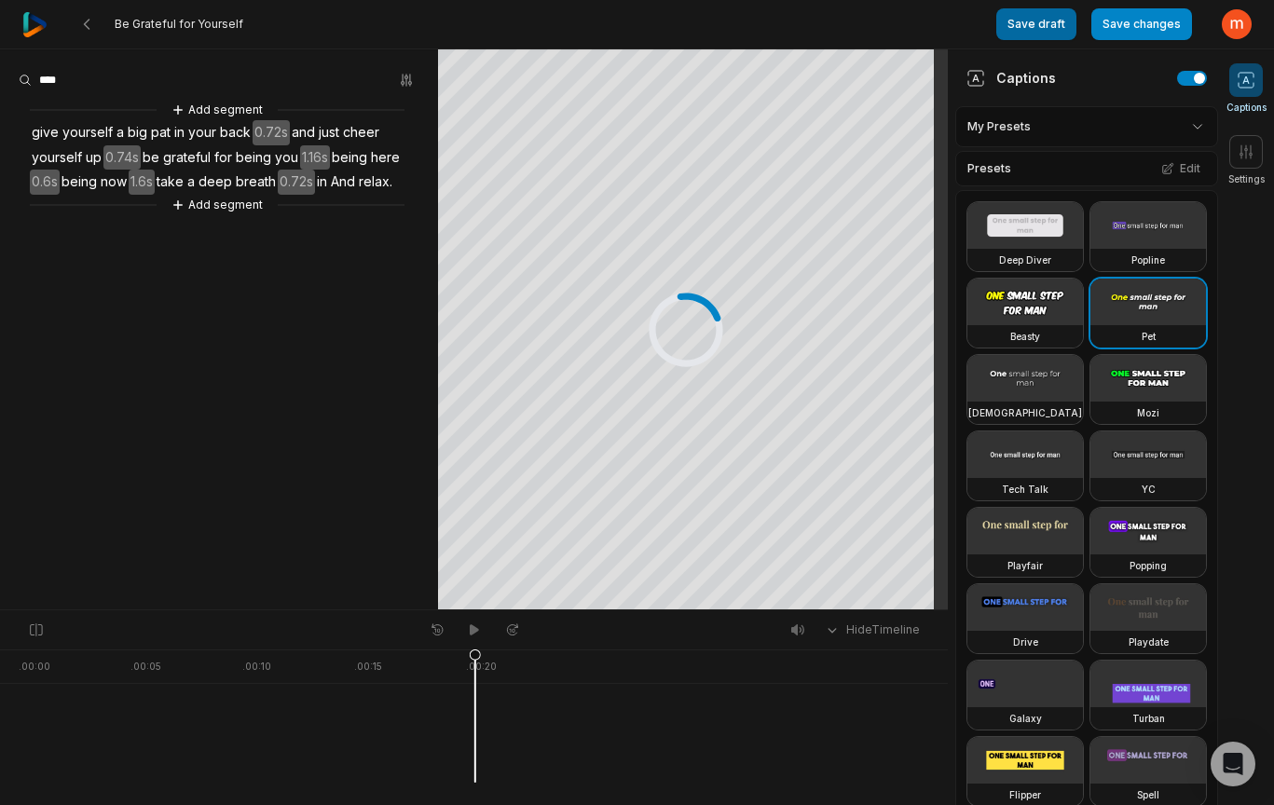
click at [1046, 19] on button "Save draft" at bounding box center [1037, 24] width 80 height 32
click at [89, 28] on 335 at bounding box center [87, 24] width 5 height 9
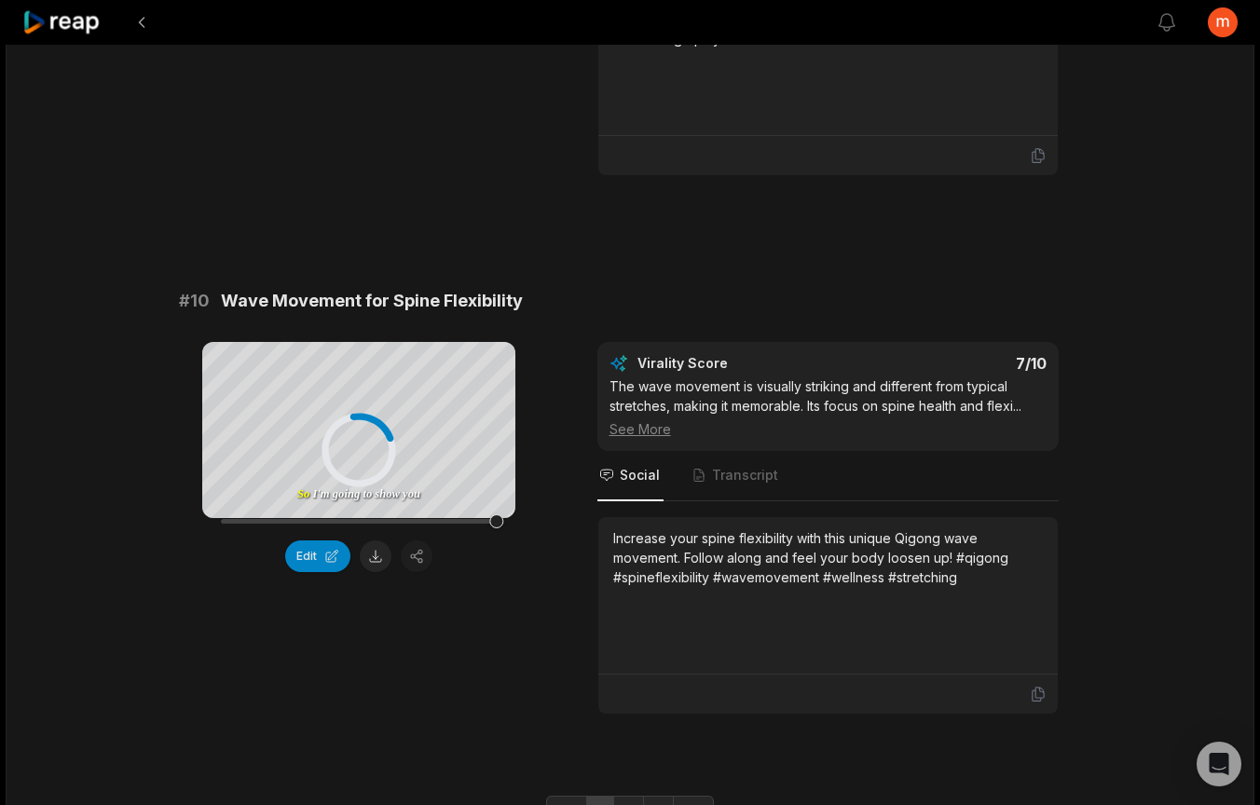
scroll to position [4956, 0]
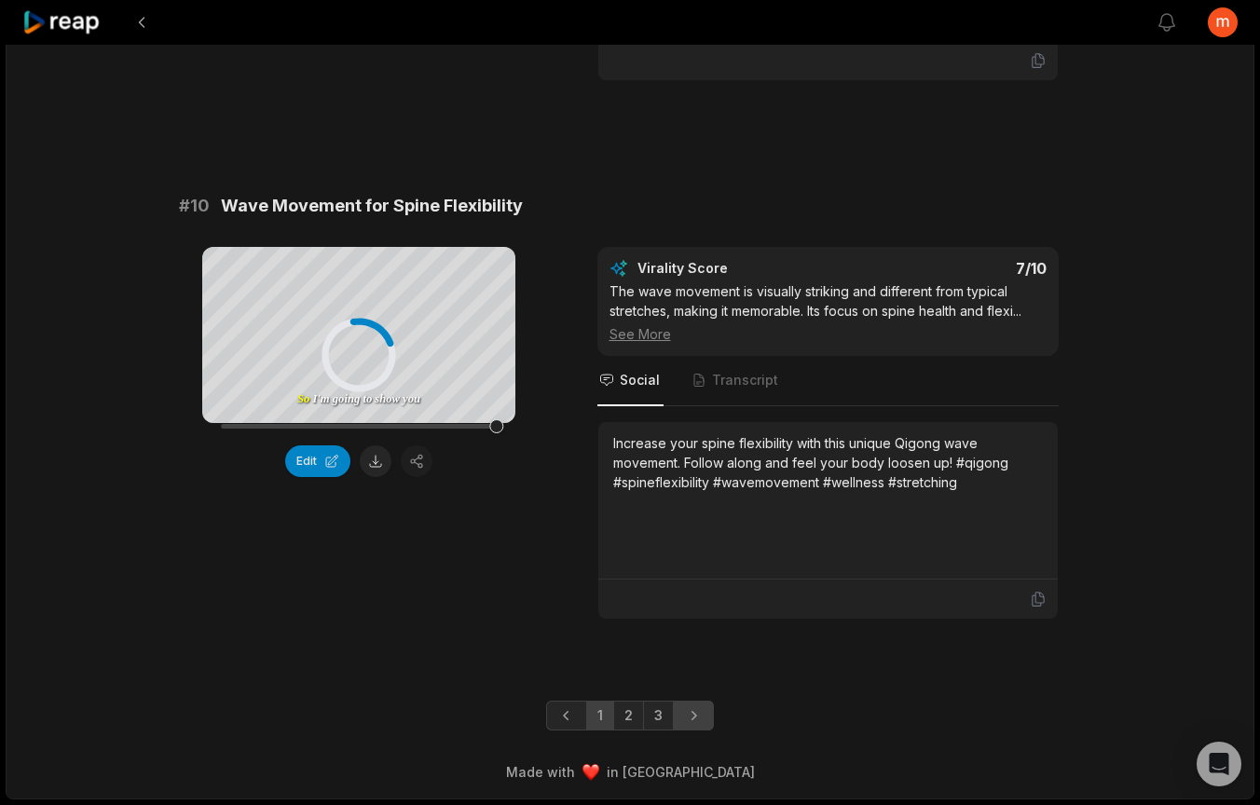
click at [696, 719] on icon "Next page" at bounding box center [693, 716] width 19 height 19
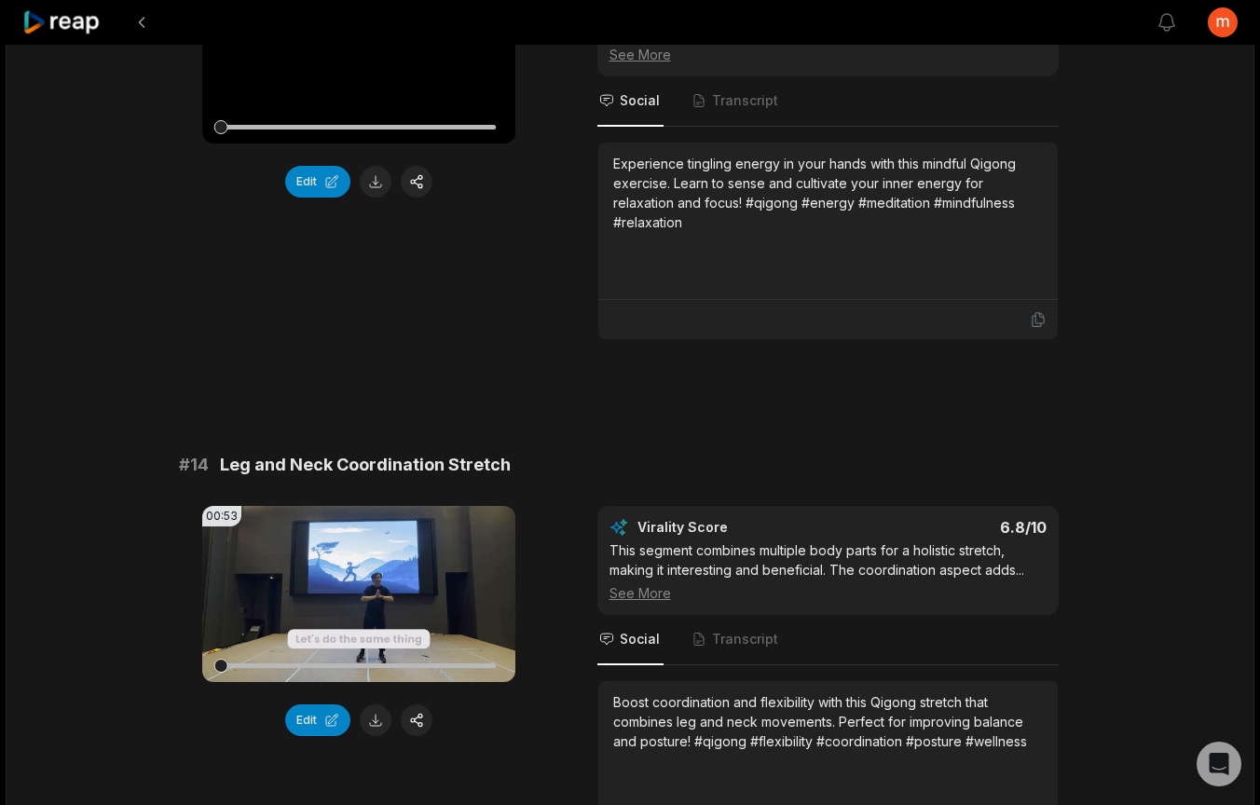
scroll to position [0, 0]
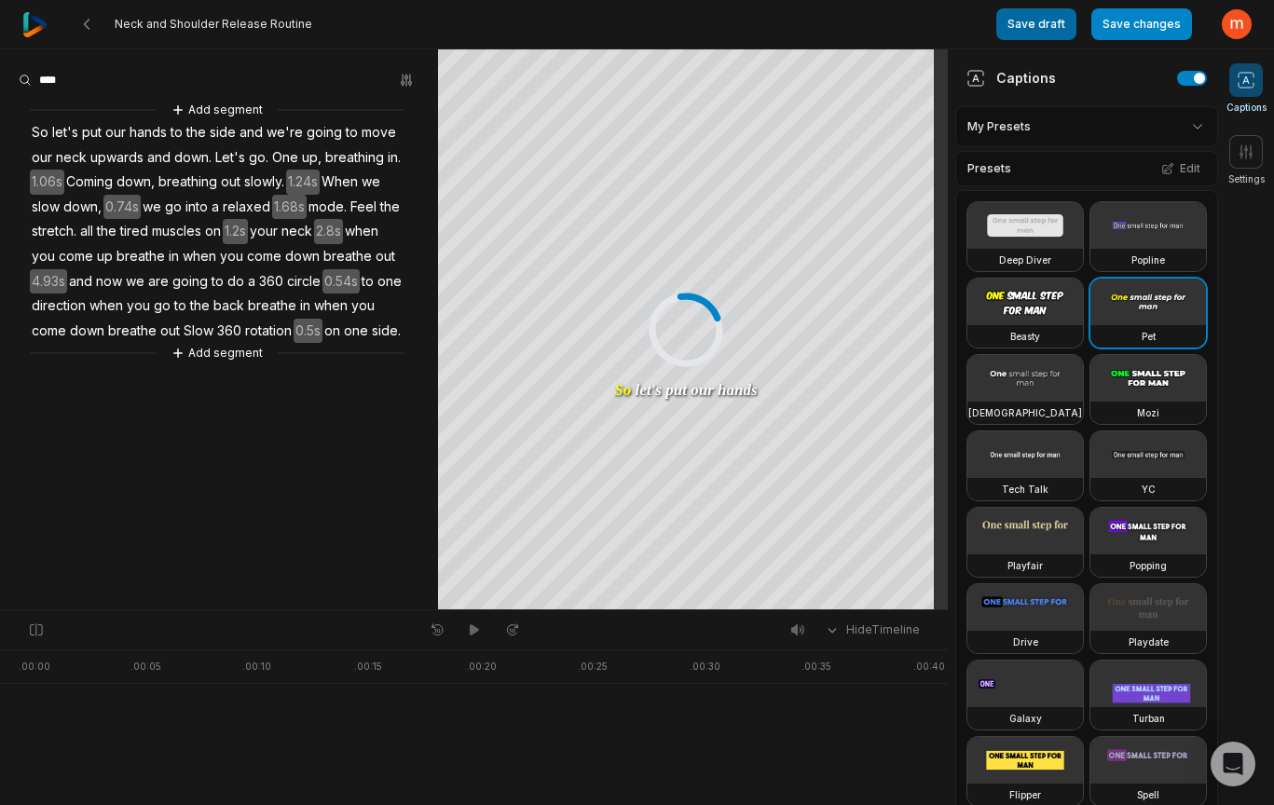
drag, startPoint x: 0, startPoint y: 0, endPoint x: 1038, endPoint y: 14, distance: 1038.6
click at [1038, 14] on button "Save draft" at bounding box center [1037, 24] width 80 height 32
click at [79, 24] on icon at bounding box center [86, 24] width 15 height 15
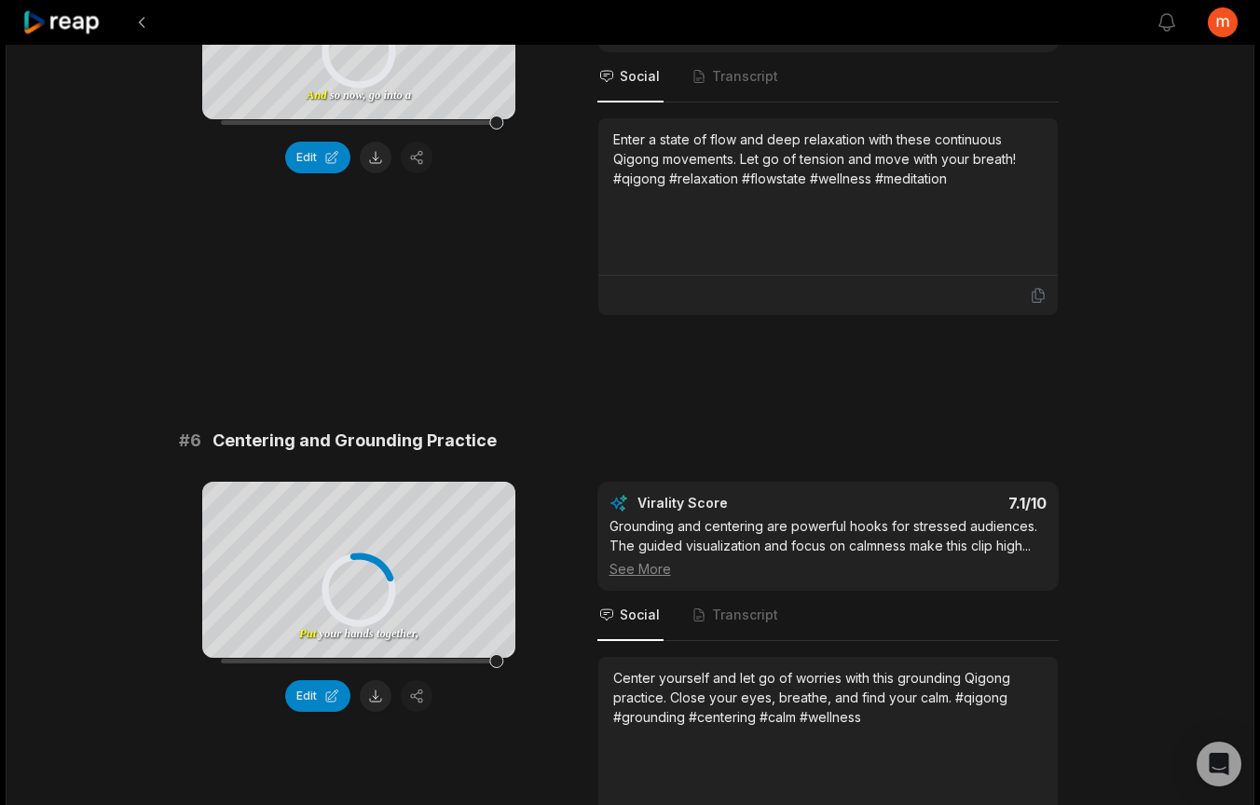
scroll to position [4956, 0]
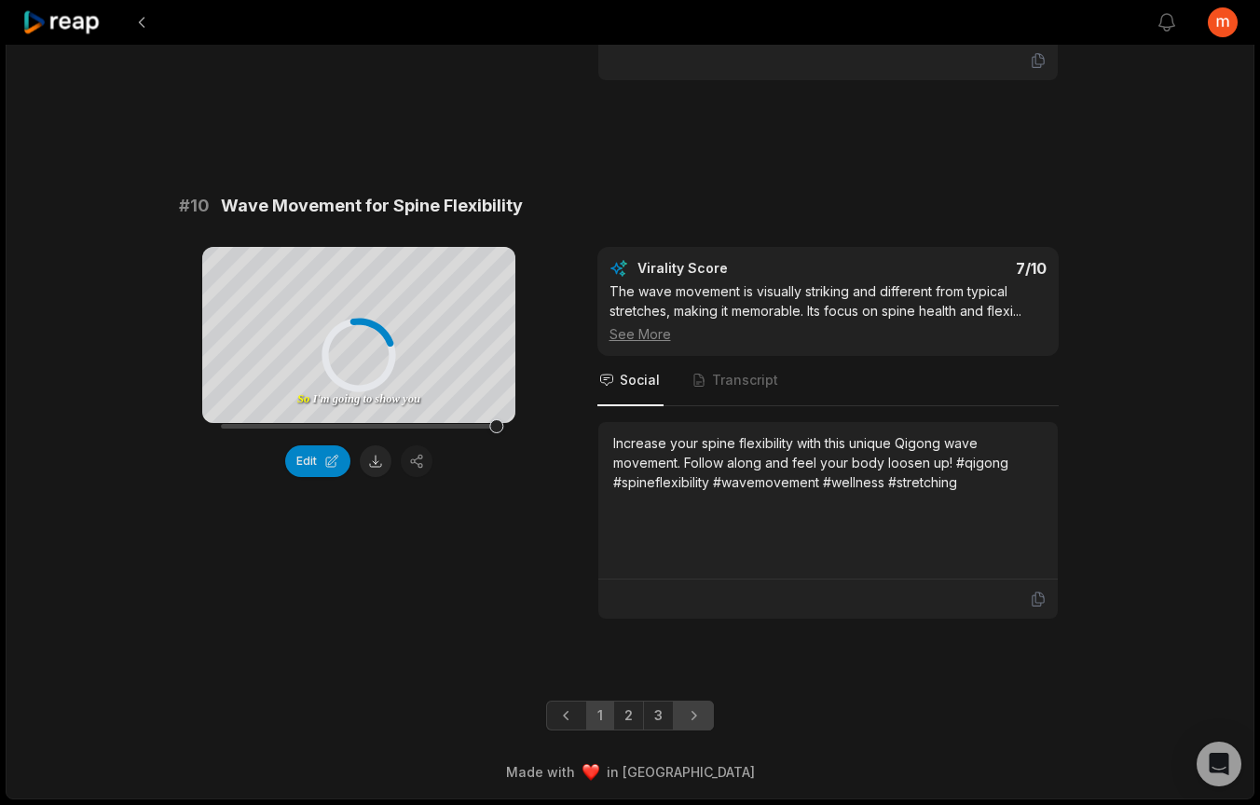
click at [702, 727] on link "Next page" at bounding box center [693, 716] width 41 height 30
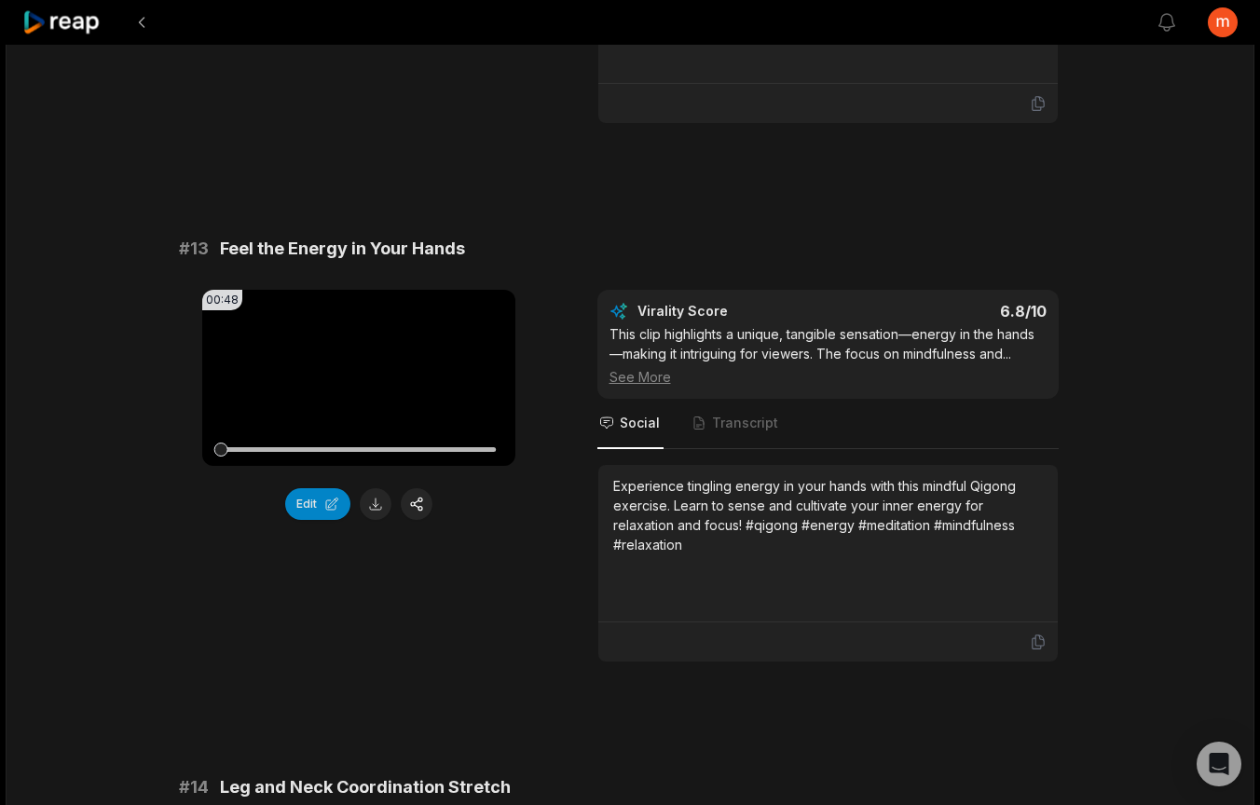
scroll to position [1120, 0]
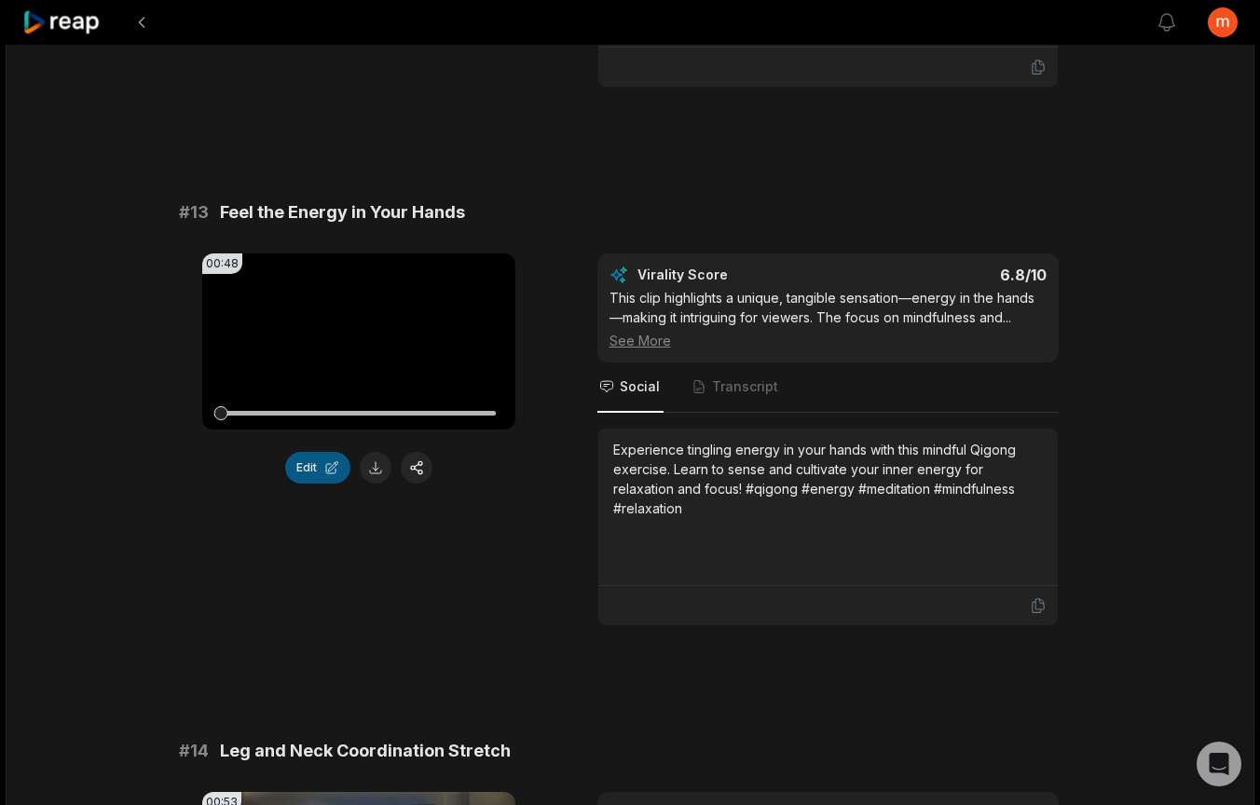
click at [315, 476] on button "Edit" at bounding box center [317, 468] width 65 height 32
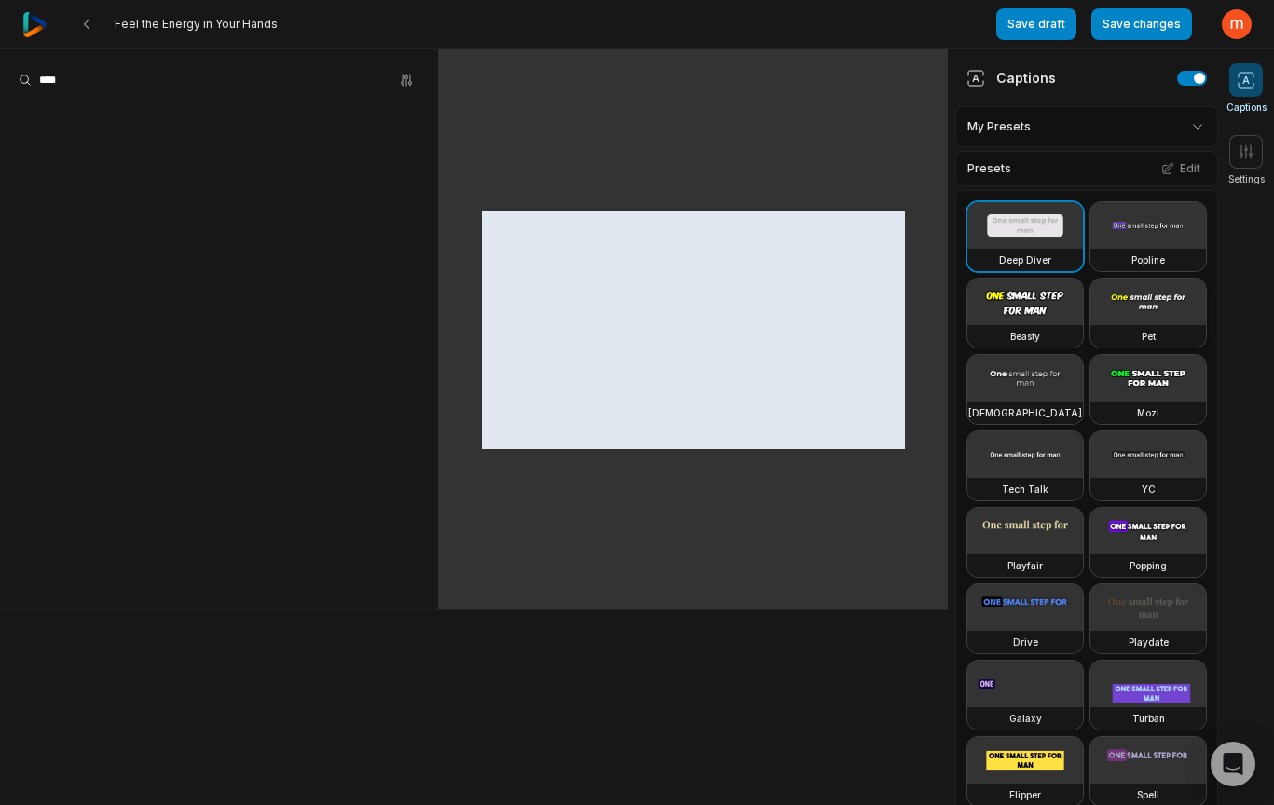
click at [1091, 325] on video at bounding box center [1149, 302] width 116 height 47
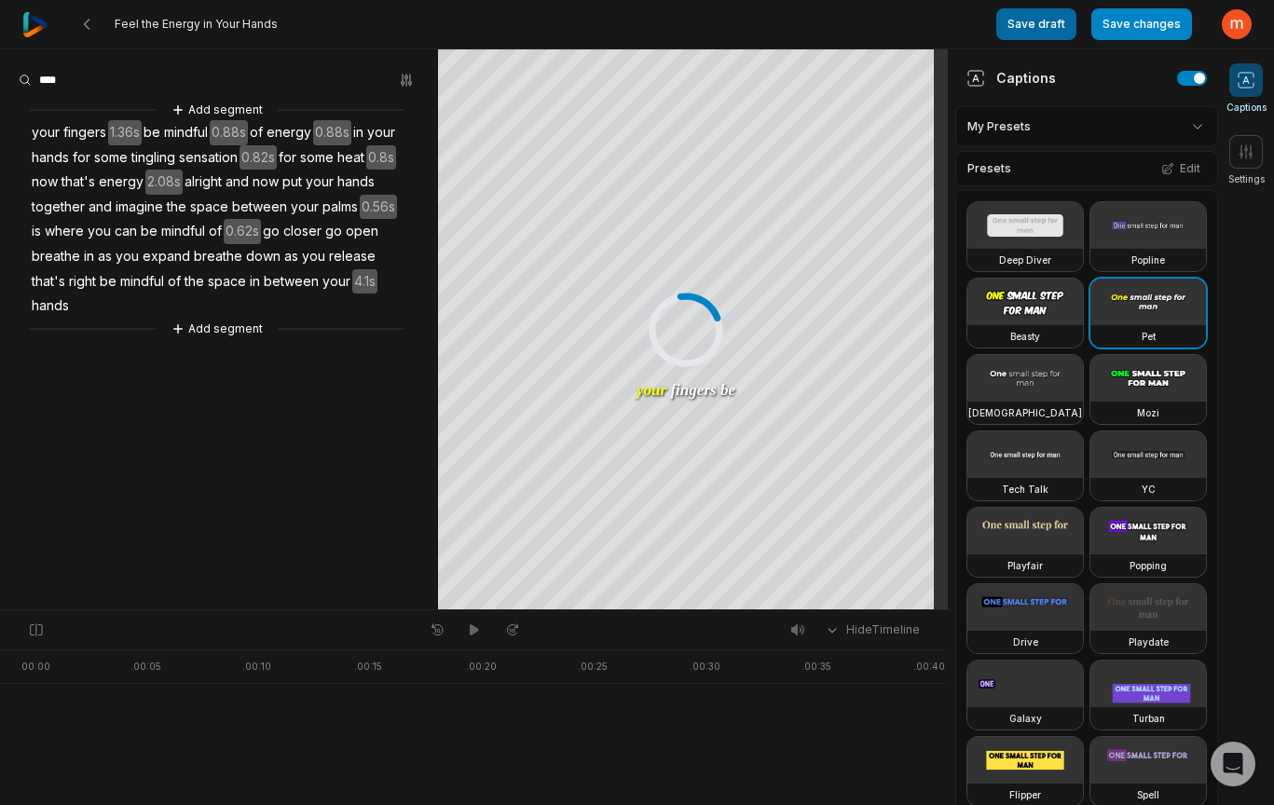
click at [1052, 21] on button "Save draft" at bounding box center [1037, 24] width 80 height 32
click at [86, 21] on icon at bounding box center [86, 24] width 15 height 15
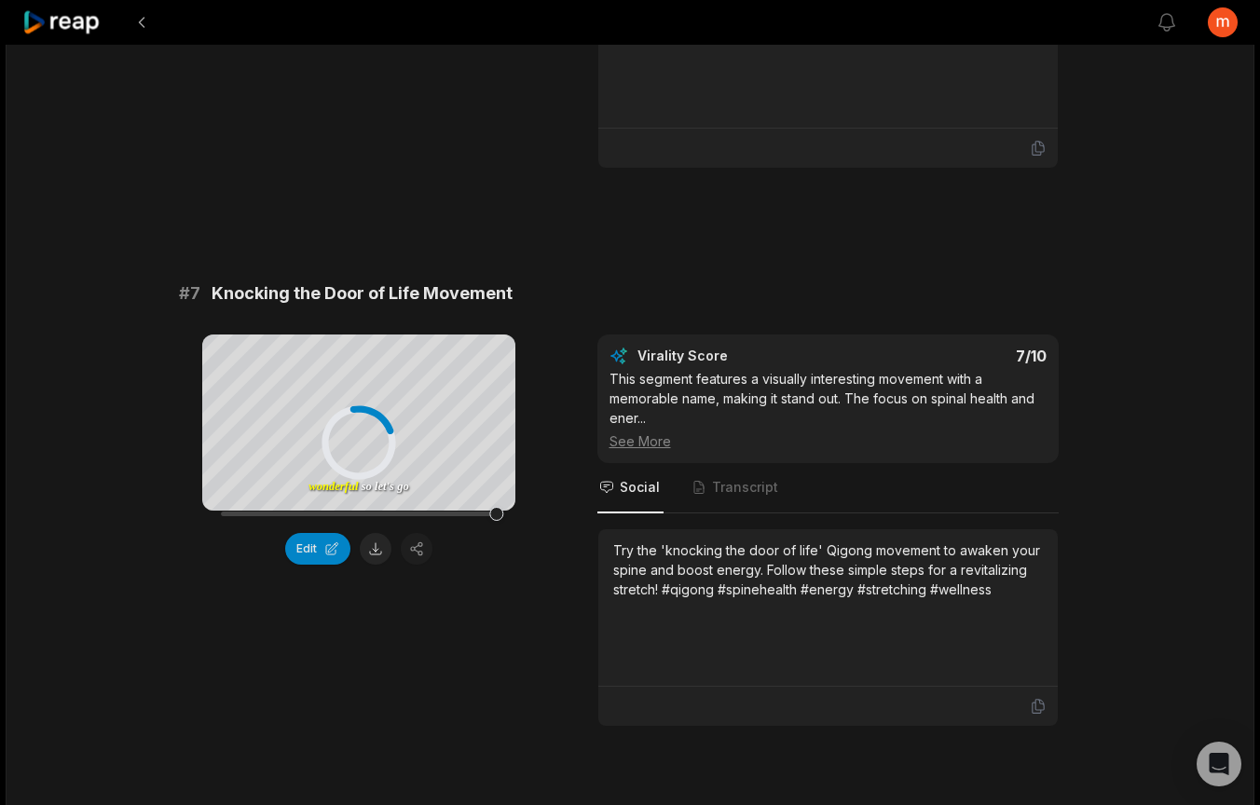
scroll to position [4956, 0]
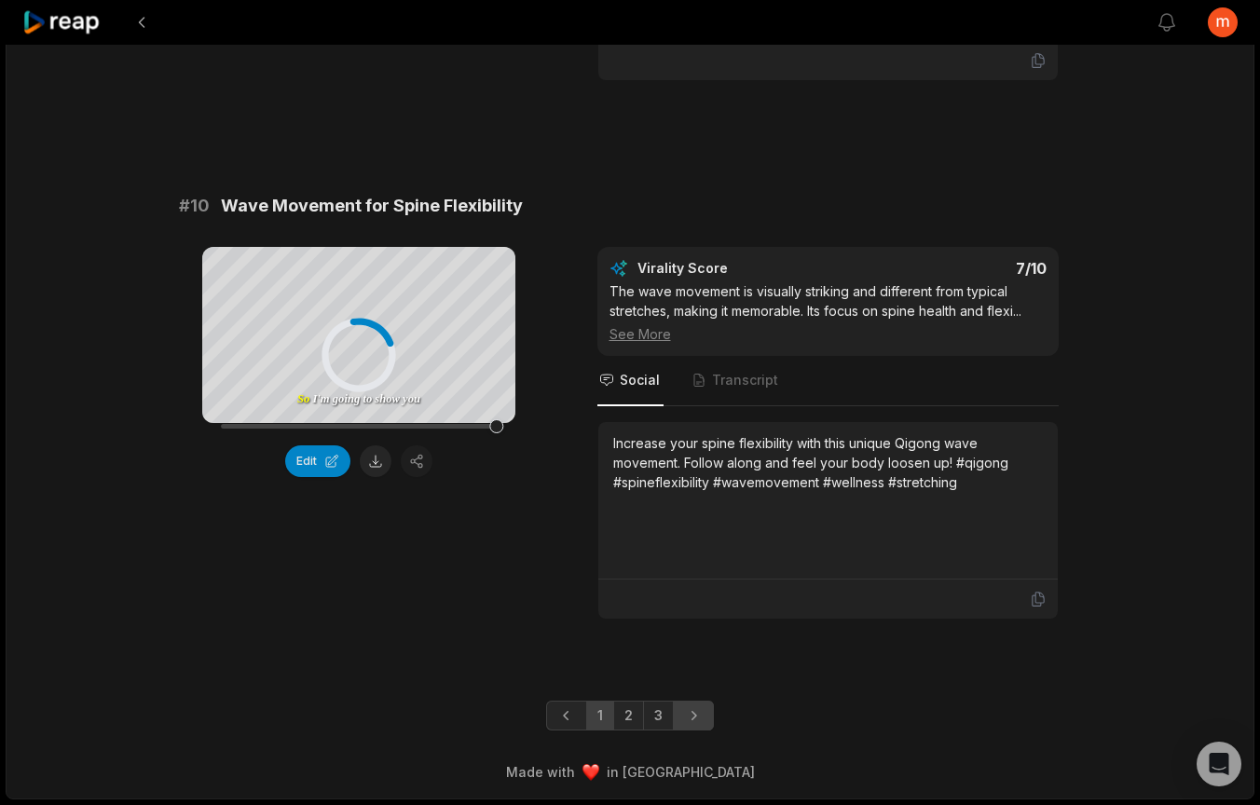
click at [687, 721] on icon "Next page" at bounding box center [693, 716] width 19 height 19
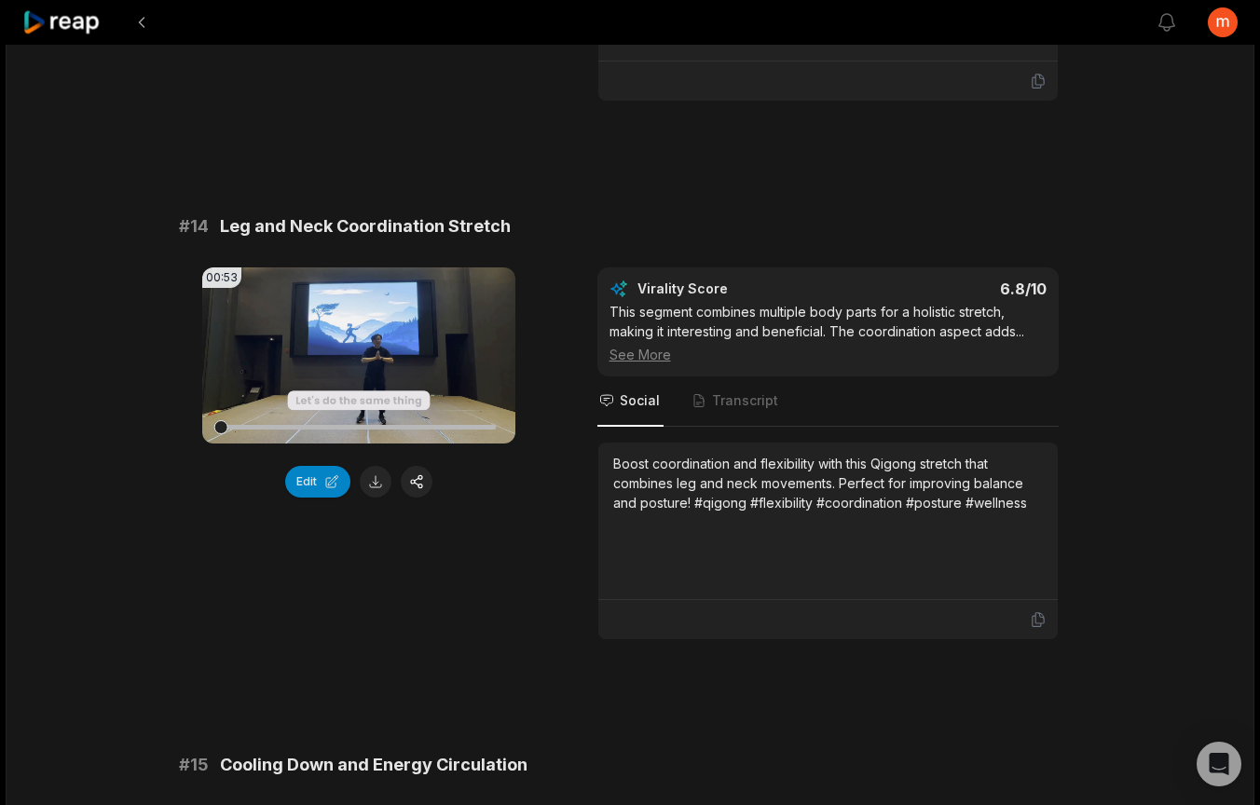
scroll to position [1727, 0]
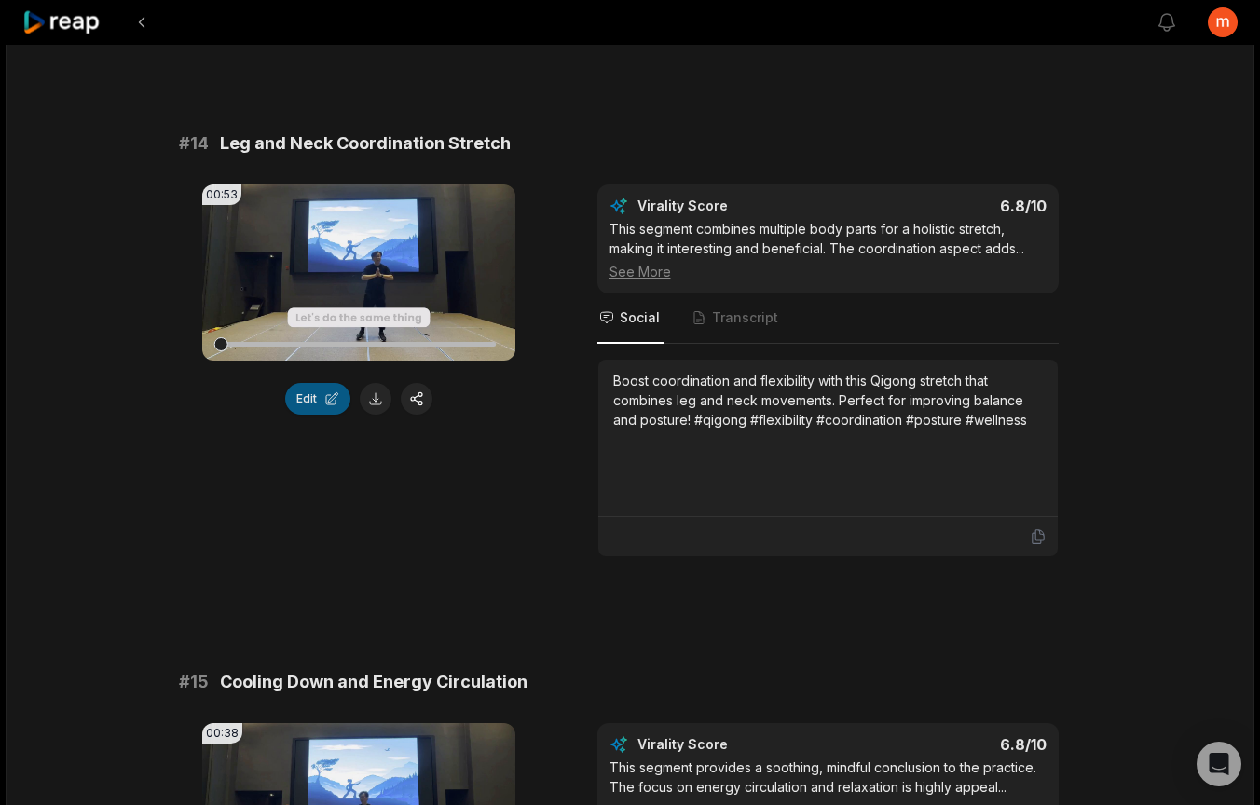
click at [317, 406] on button "Edit" at bounding box center [317, 399] width 65 height 32
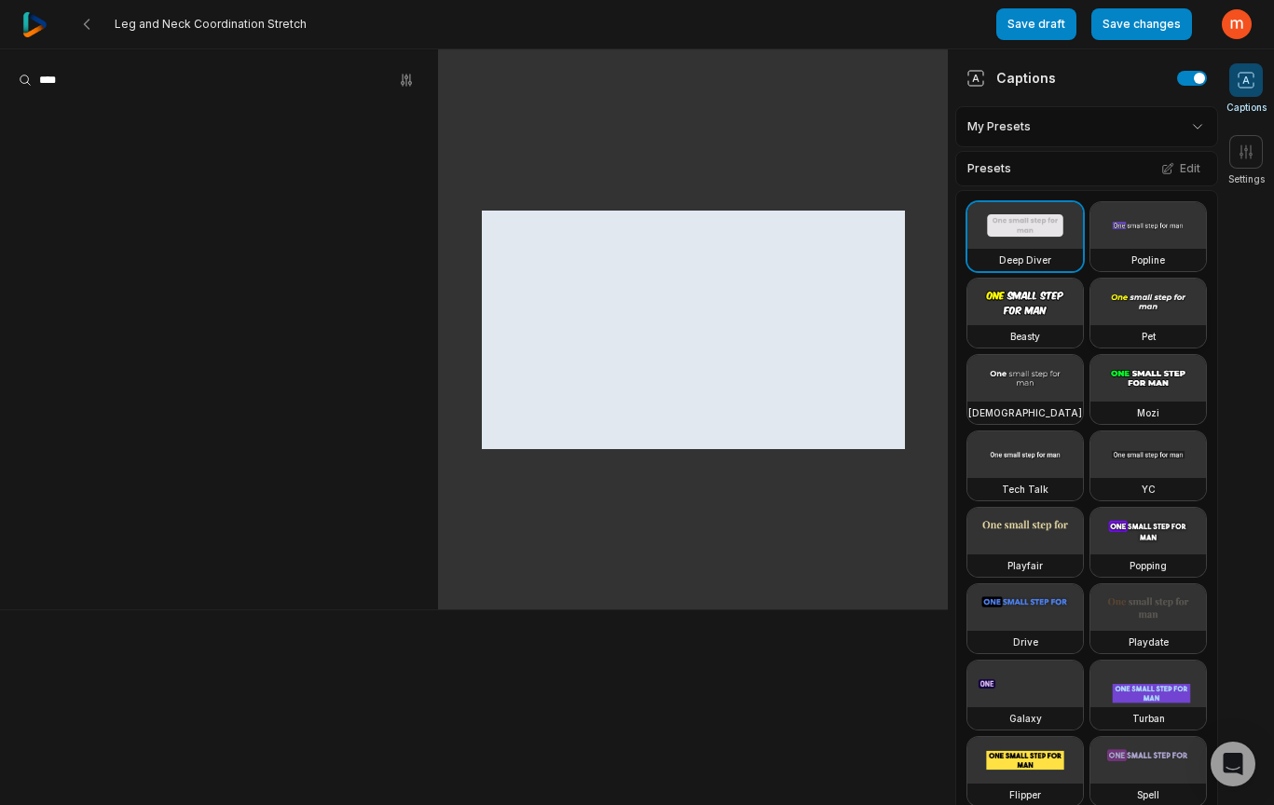
click at [1091, 325] on video at bounding box center [1149, 302] width 116 height 47
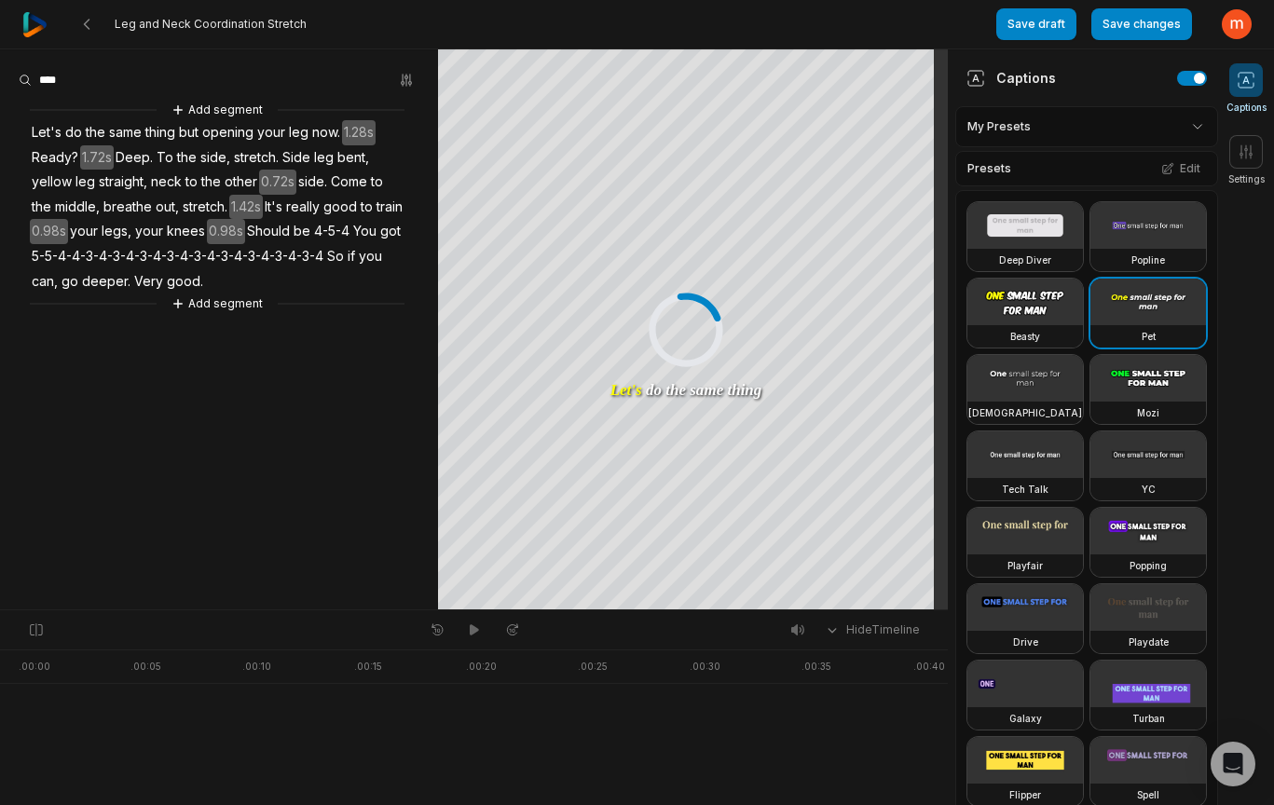
click at [1030, 42] on div "Save draft Save changes Open user menu" at bounding box center [1124, 24] width 255 height 48
click at [1036, 28] on button "Save draft" at bounding box center [1037, 24] width 80 height 32
click at [88, 25] on icon at bounding box center [86, 24] width 15 height 15
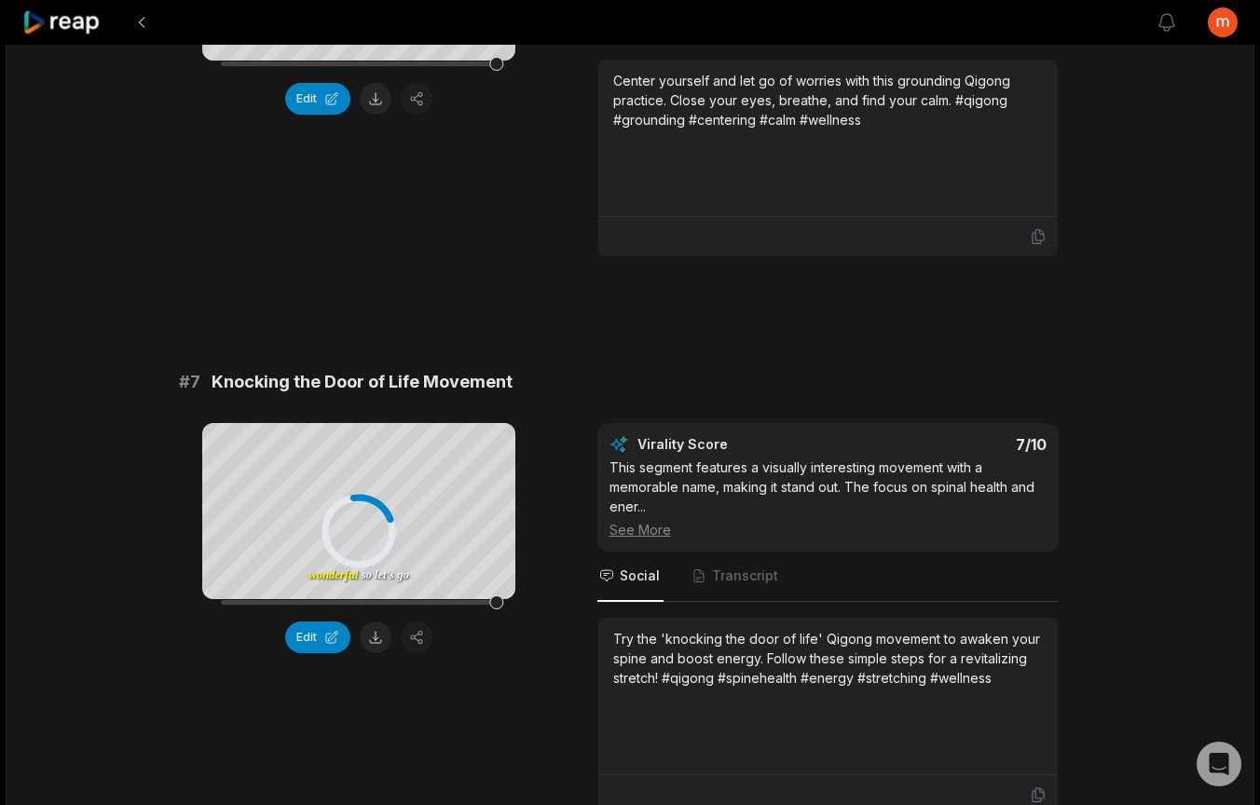
scroll to position [4956, 0]
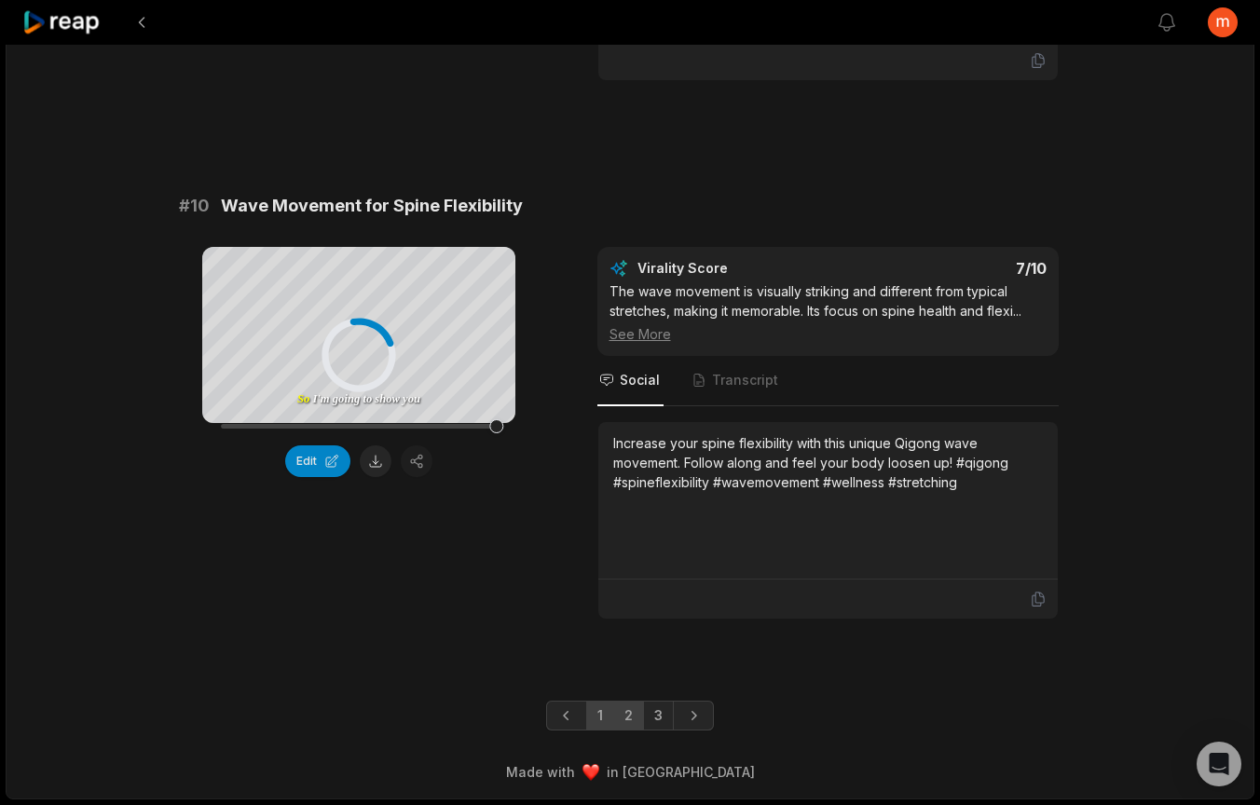
click at [630, 719] on link "2" at bounding box center [628, 716] width 31 height 30
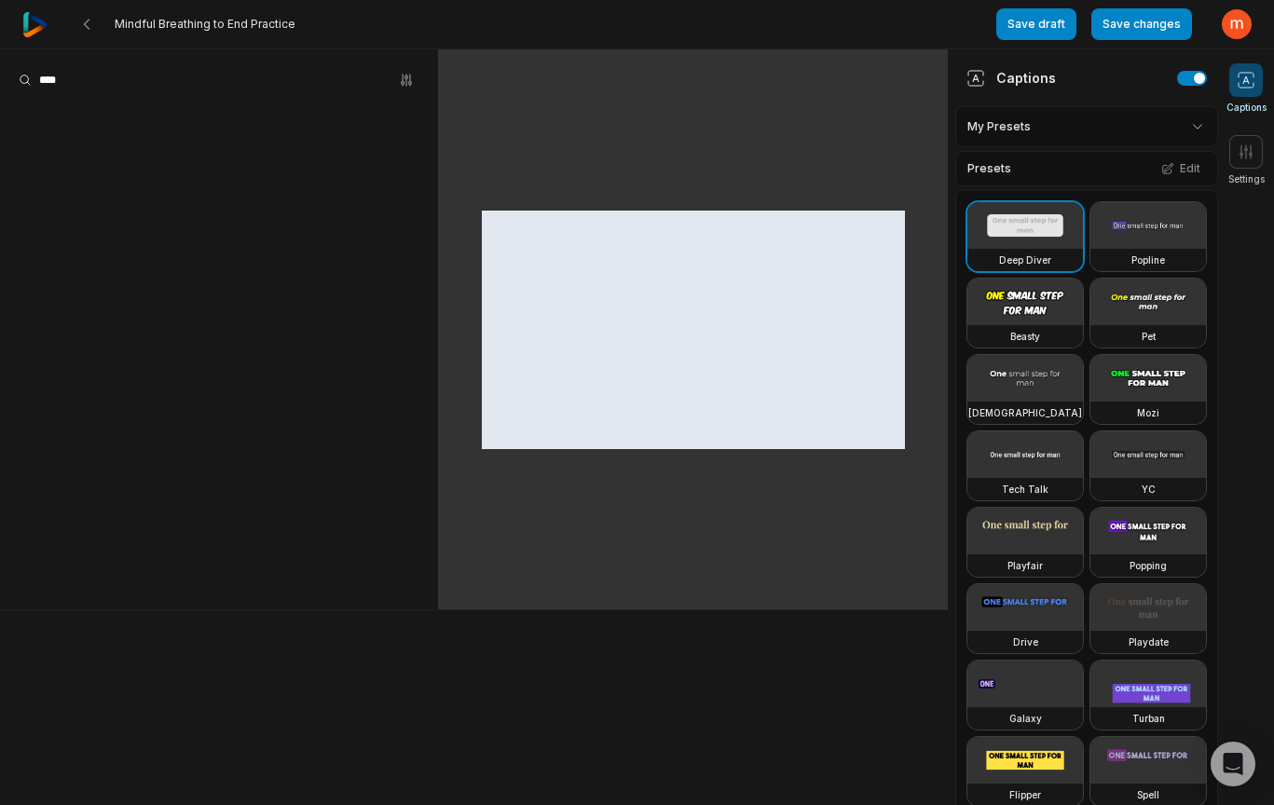
click at [1091, 325] on video at bounding box center [1149, 302] width 116 height 47
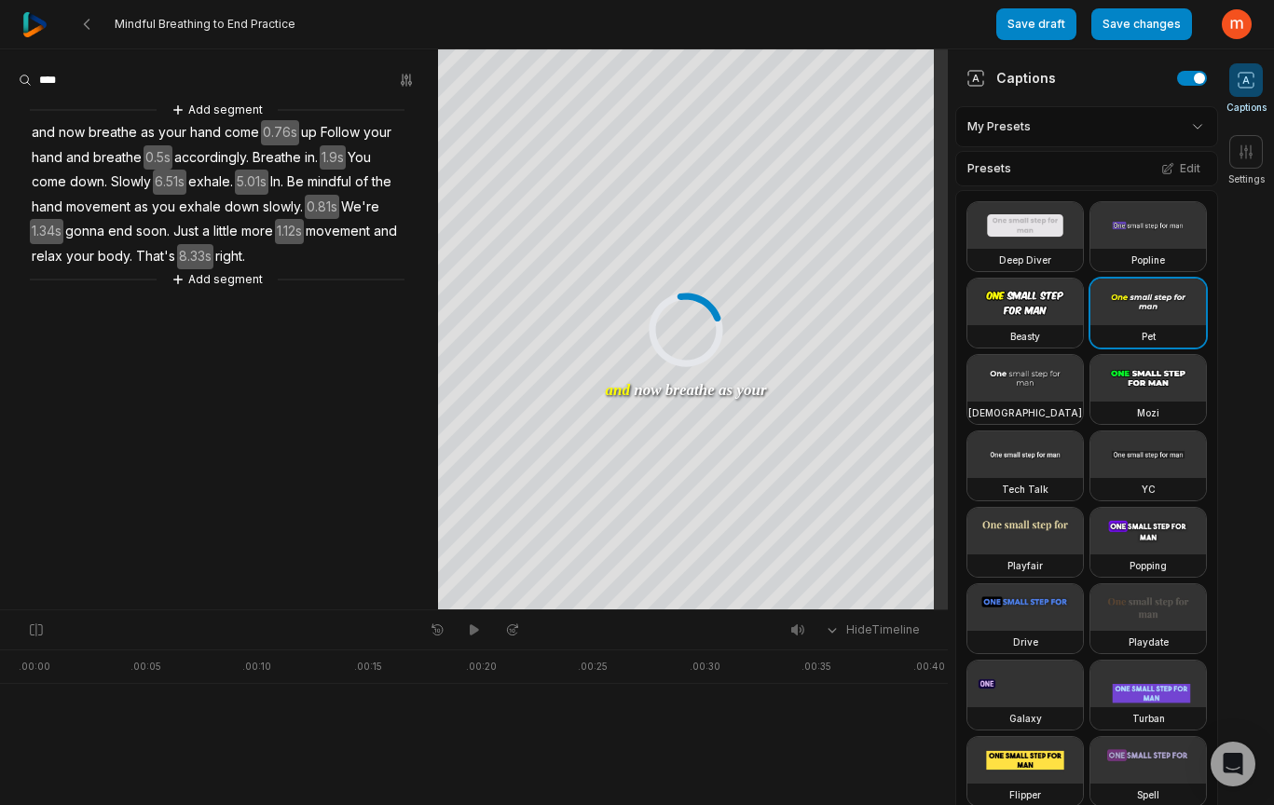
click at [1040, 24] on button "Save draft" at bounding box center [1037, 24] width 80 height 32
click at [93, 23] on icon at bounding box center [86, 24] width 15 height 15
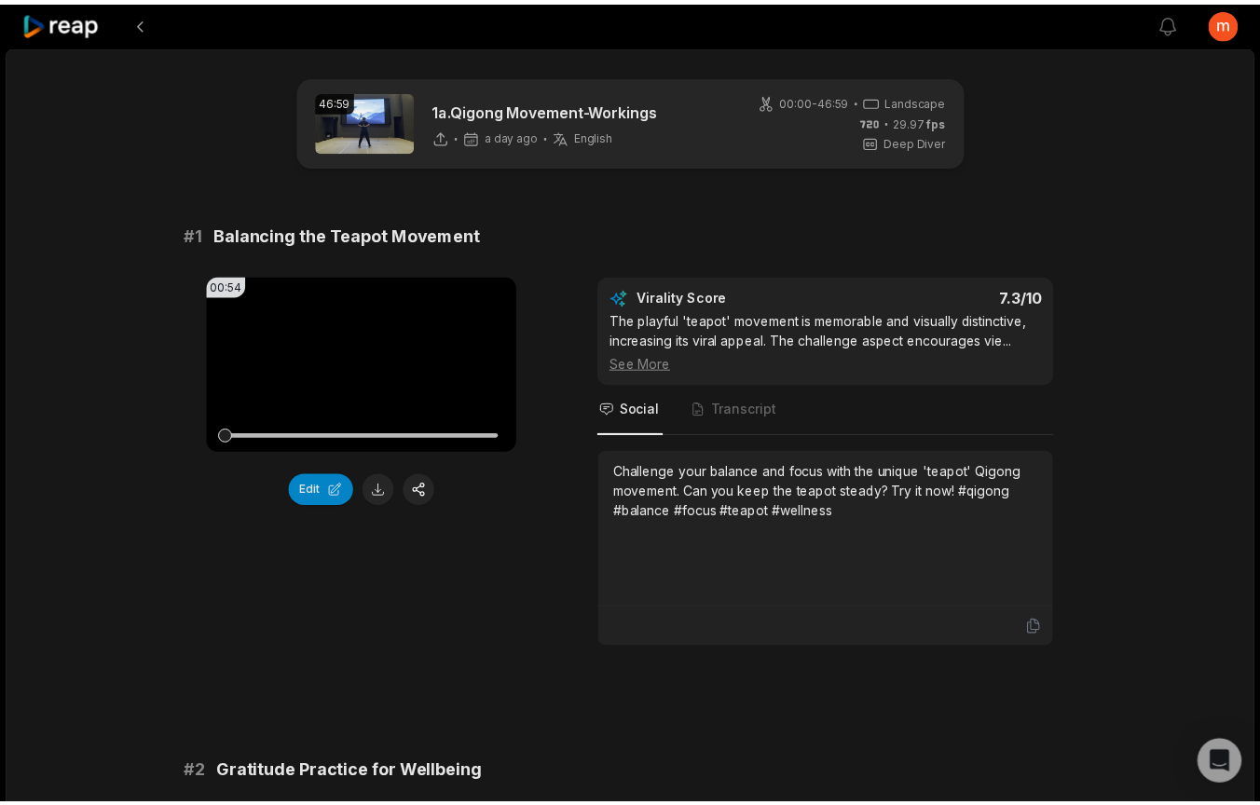
scroll to position [4956, 0]
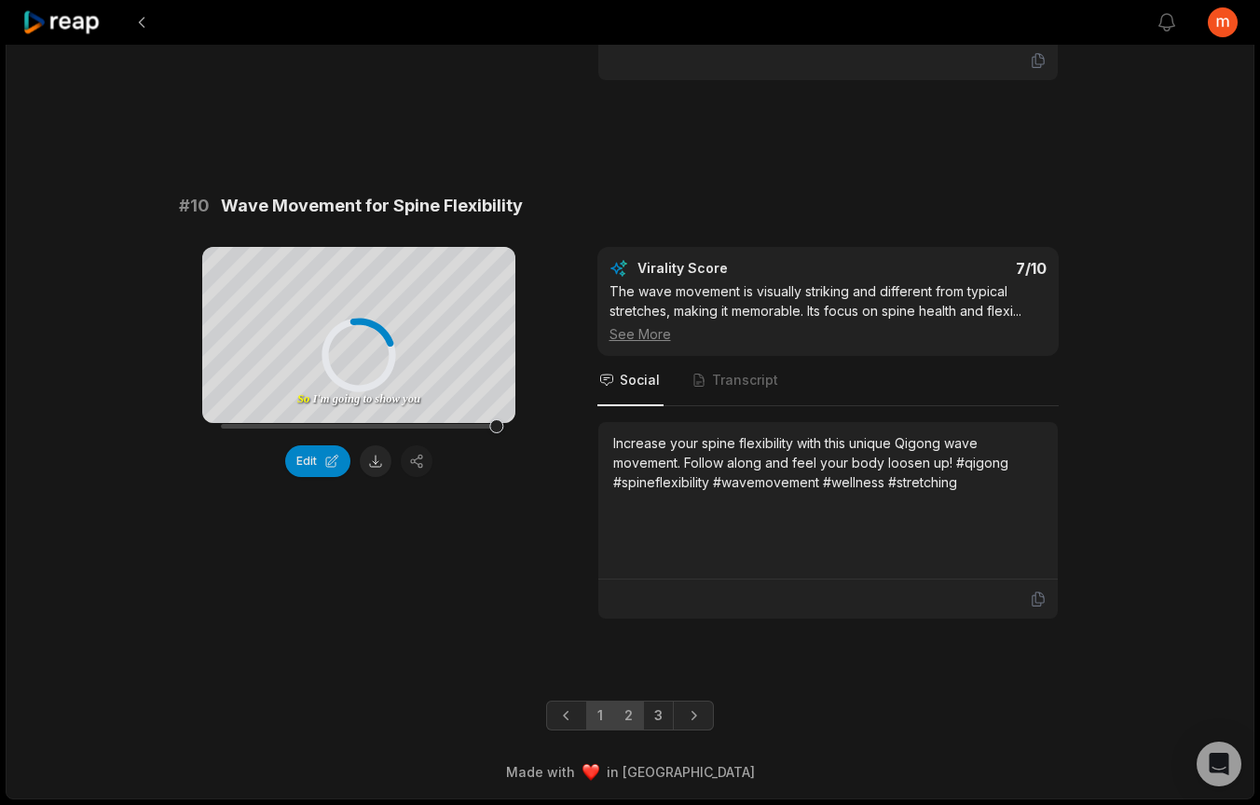
click at [630, 725] on link "2" at bounding box center [628, 716] width 31 height 30
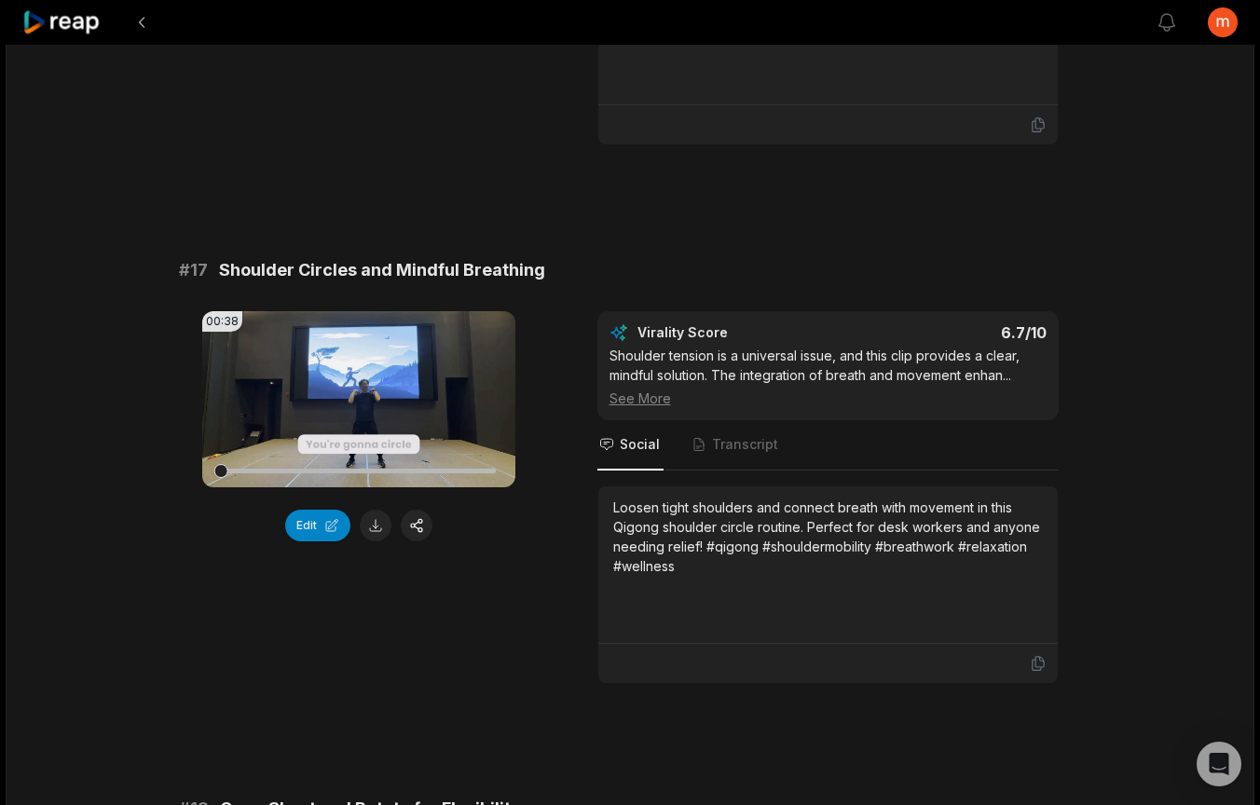
scroll to position [3332, 0]
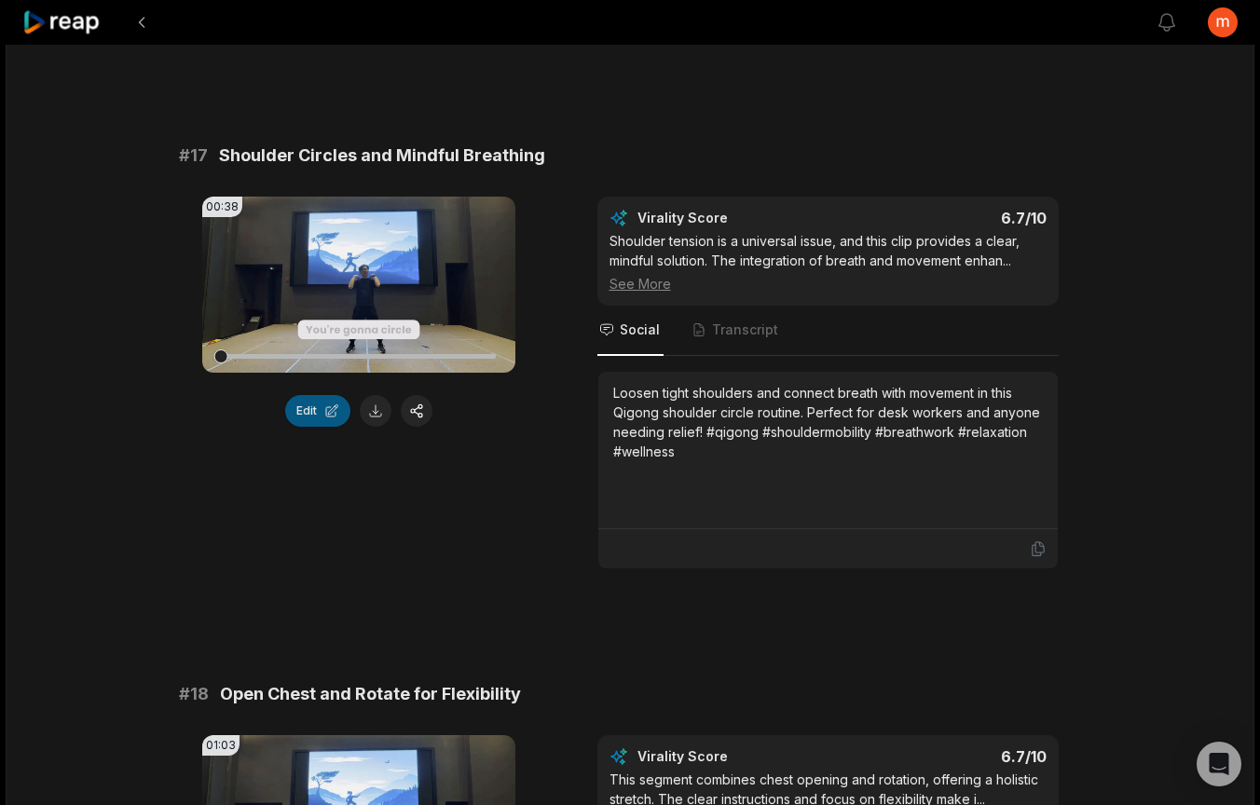
click at [313, 416] on button "Edit" at bounding box center [317, 411] width 65 height 32
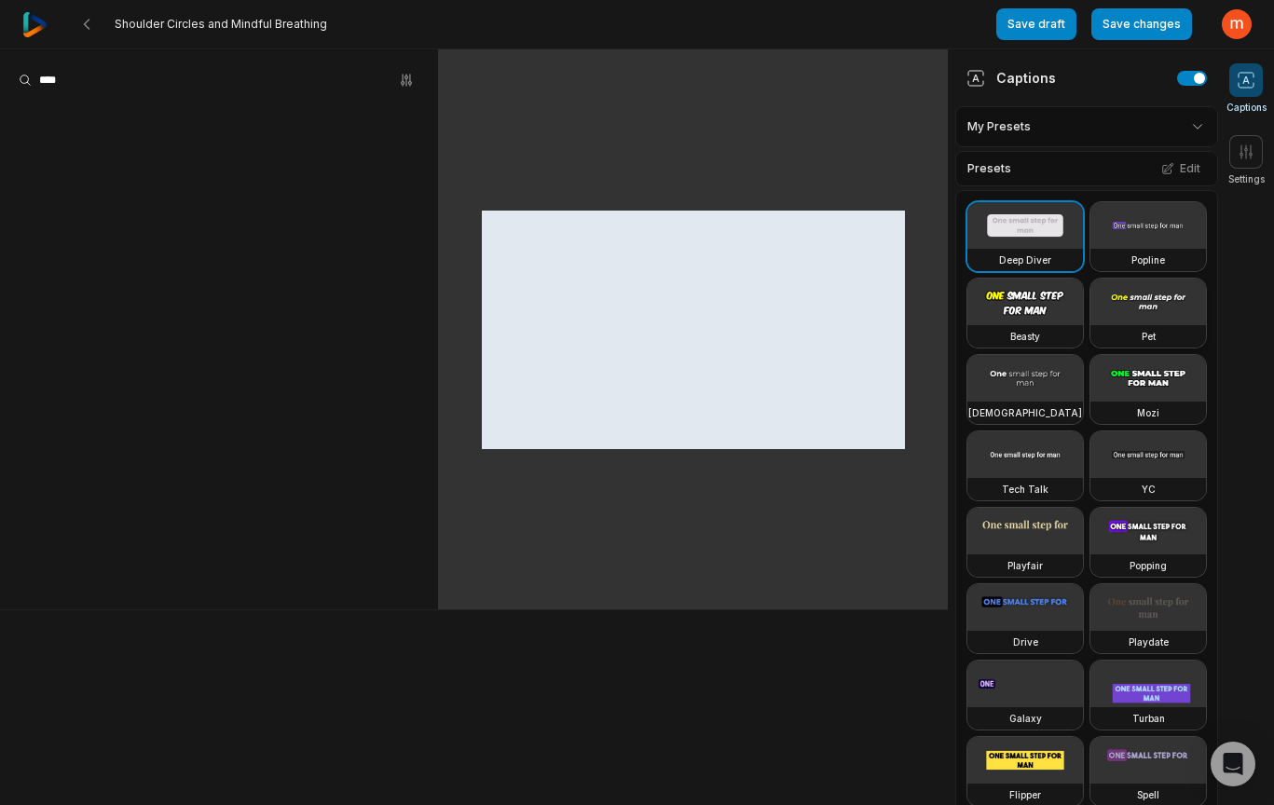
click at [1091, 325] on video at bounding box center [1149, 302] width 116 height 47
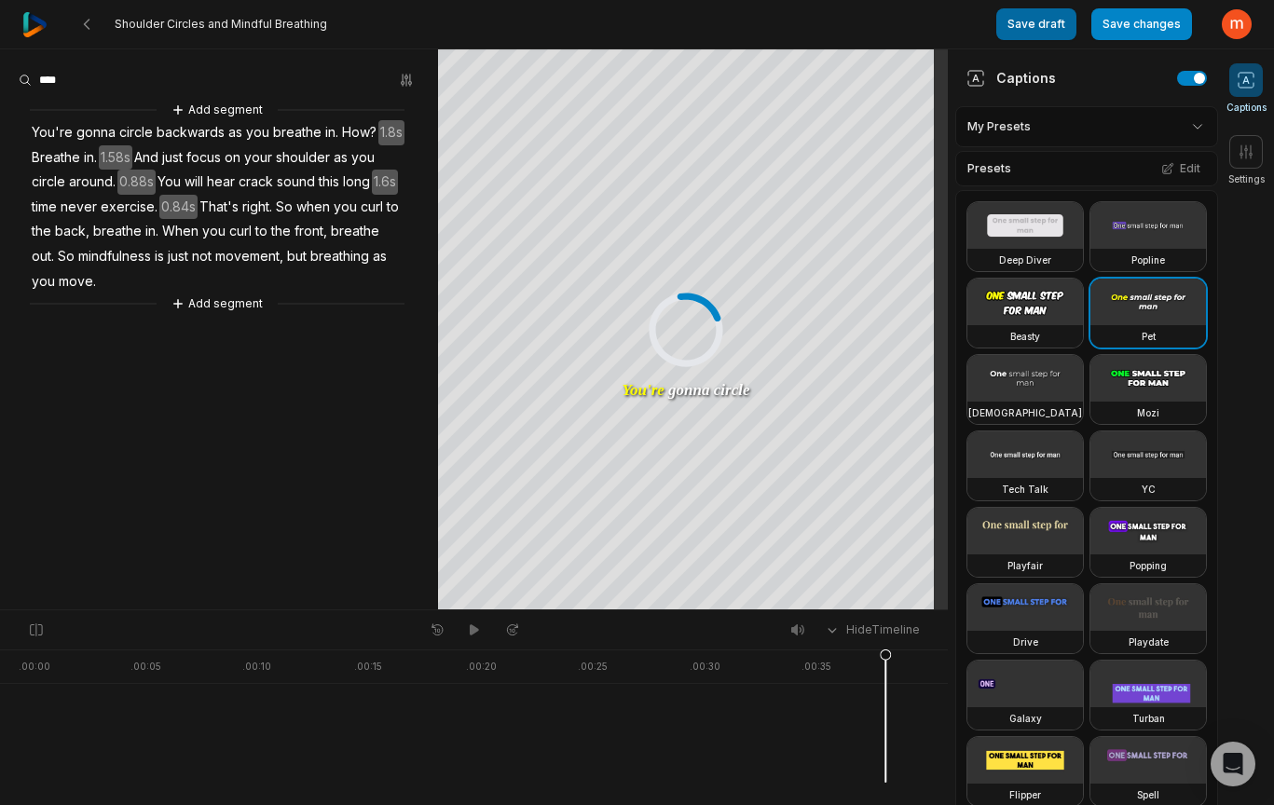
click at [1042, 24] on button "Save draft" at bounding box center [1037, 24] width 80 height 32
click at [85, 26] on icon at bounding box center [86, 24] width 15 height 15
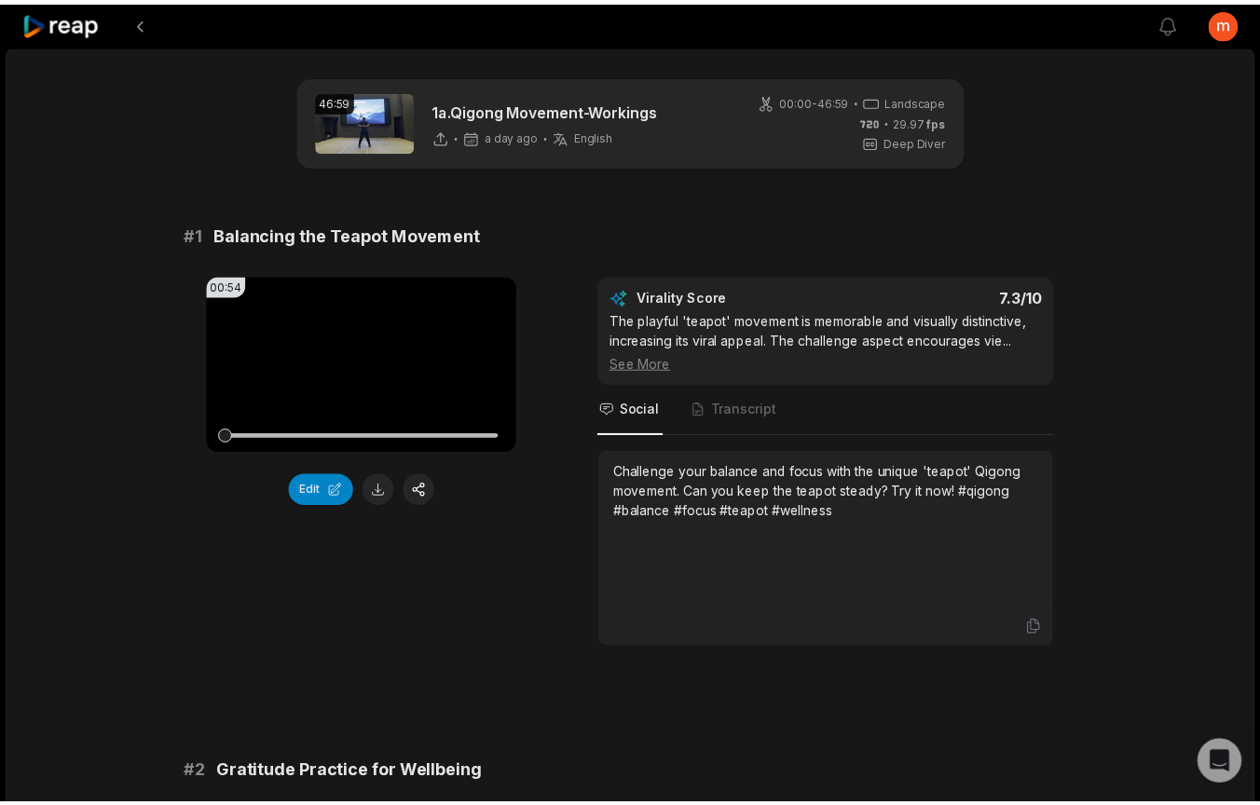
scroll to position [4956, 0]
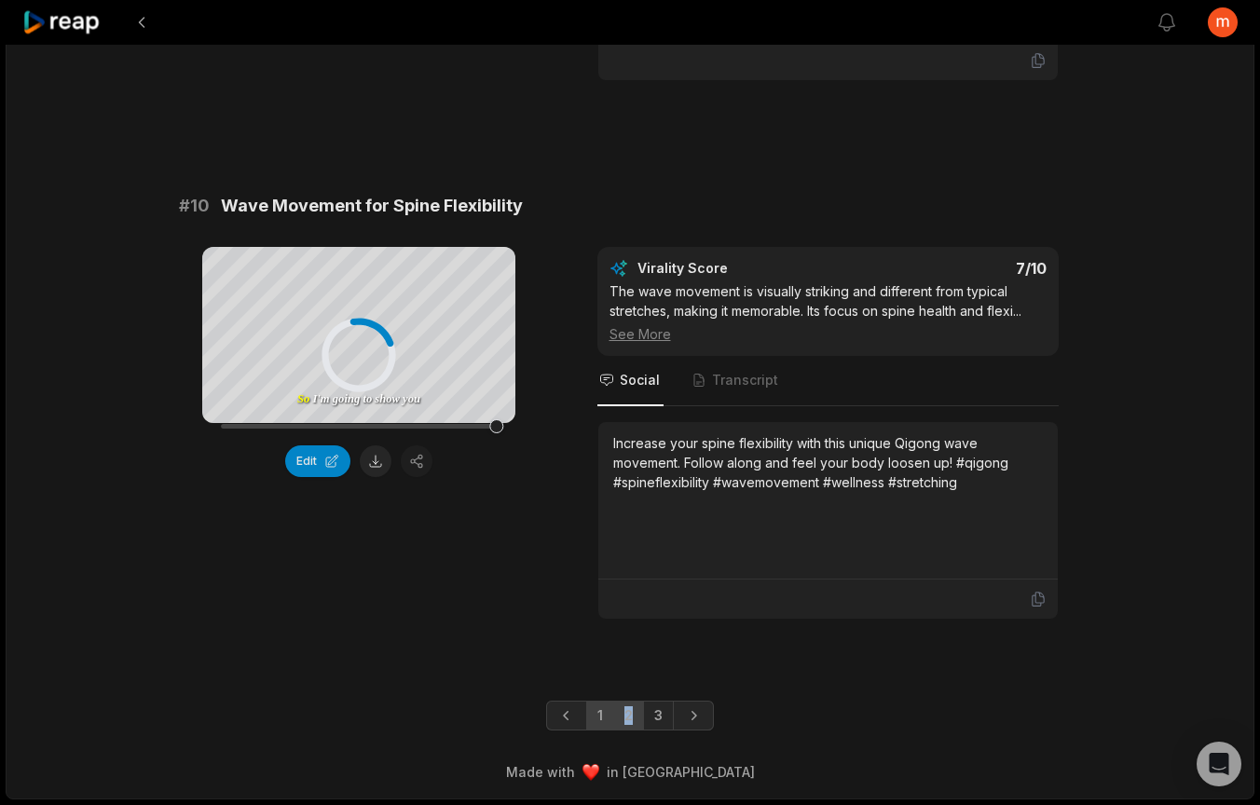
click at [625, 722] on link "2" at bounding box center [628, 716] width 31 height 30
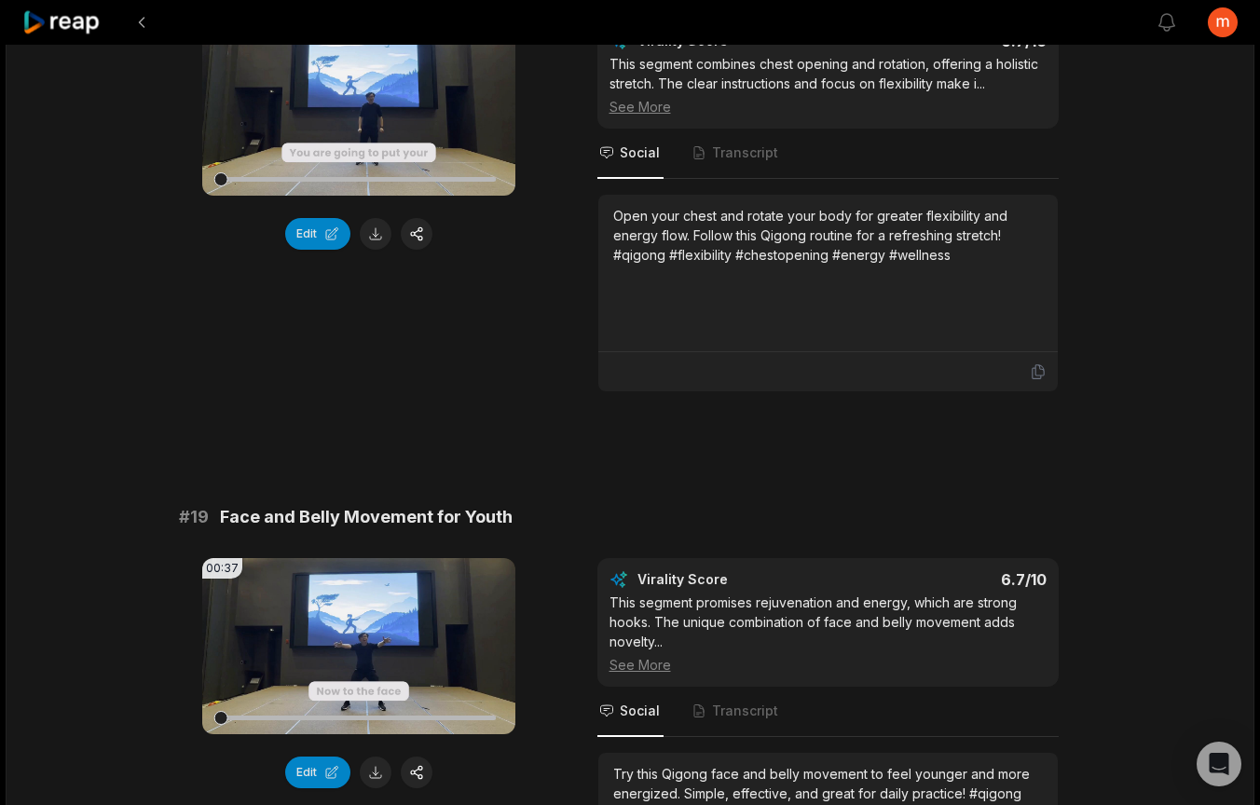
scroll to position [3903, 0]
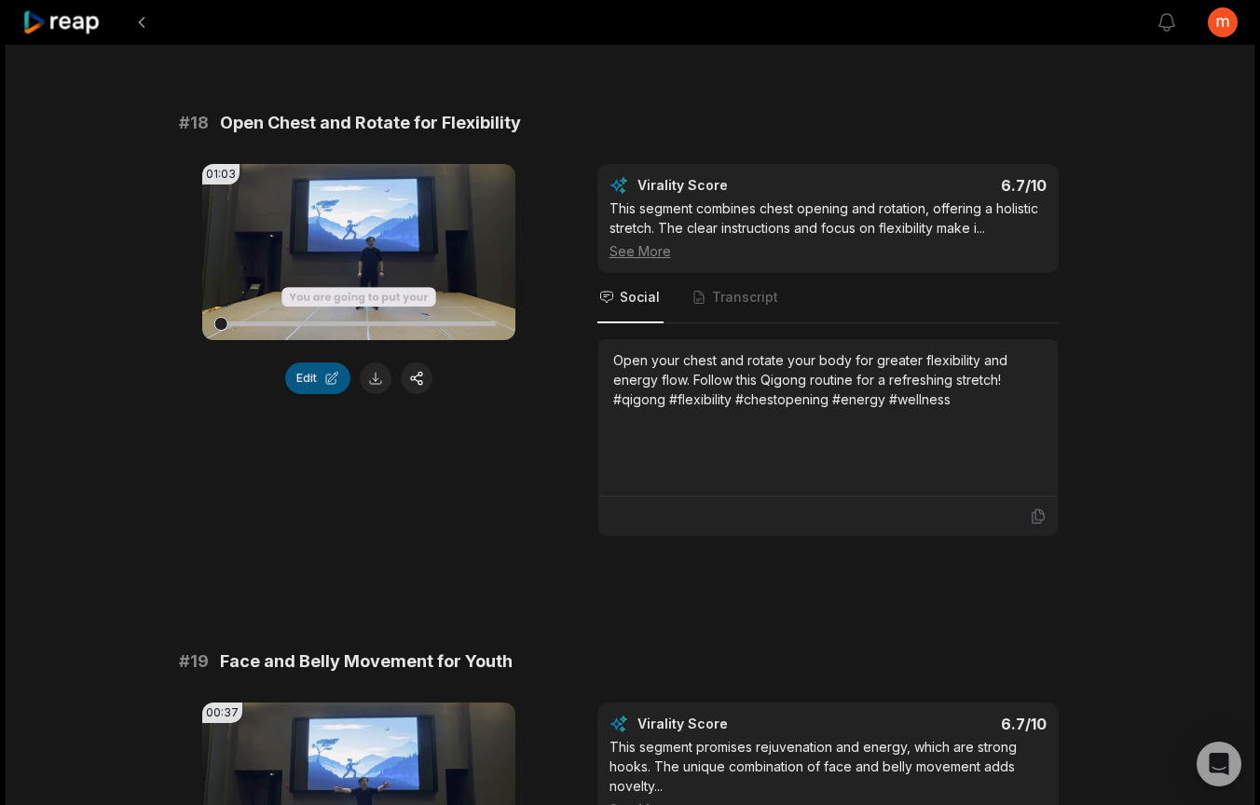
click at [316, 383] on button "Edit" at bounding box center [317, 379] width 65 height 32
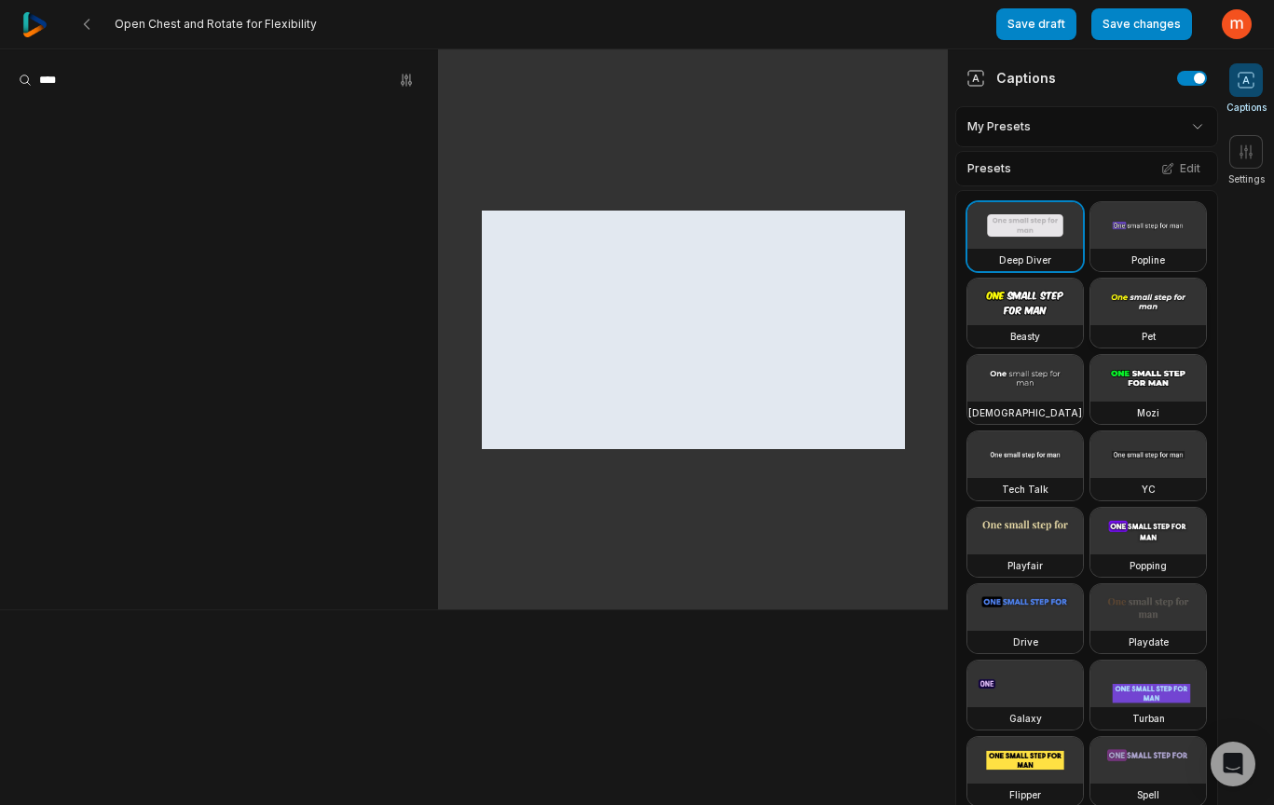
click at [1091, 325] on video at bounding box center [1149, 302] width 116 height 47
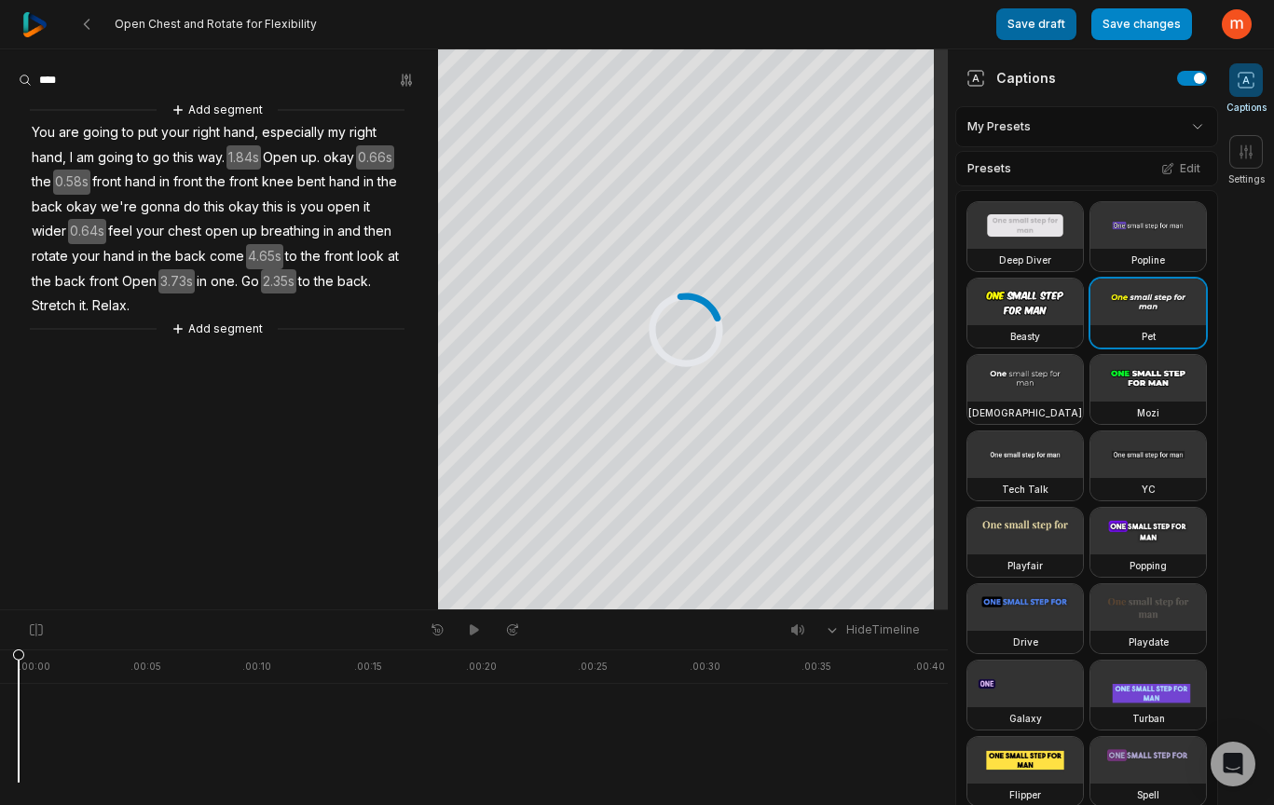
click at [1091, 325] on video at bounding box center [1149, 302] width 116 height 47
click at [1037, 13] on button "Save draft" at bounding box center [1037, 24] width 80 height 32
click at [87, 26] on 335 at bounding box center [87, 24] width 5 height 9
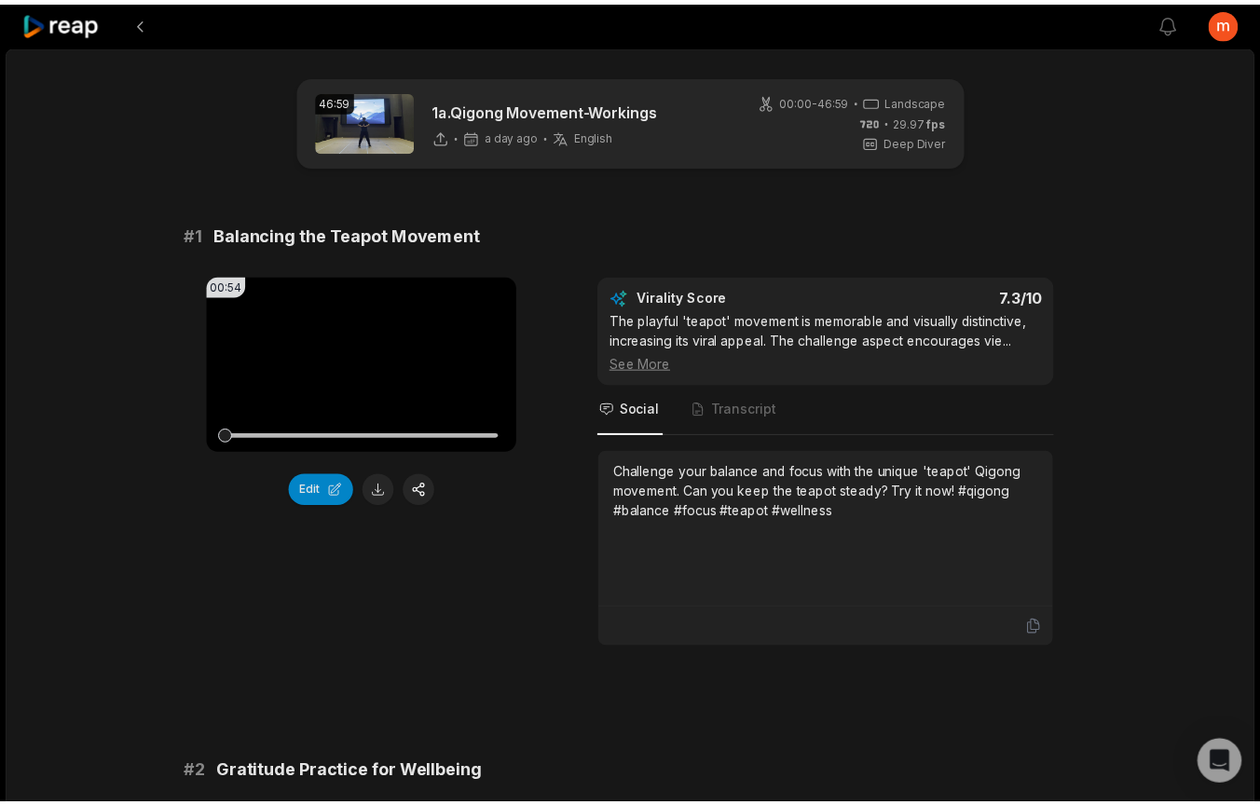
scroll to position [4956, 0]
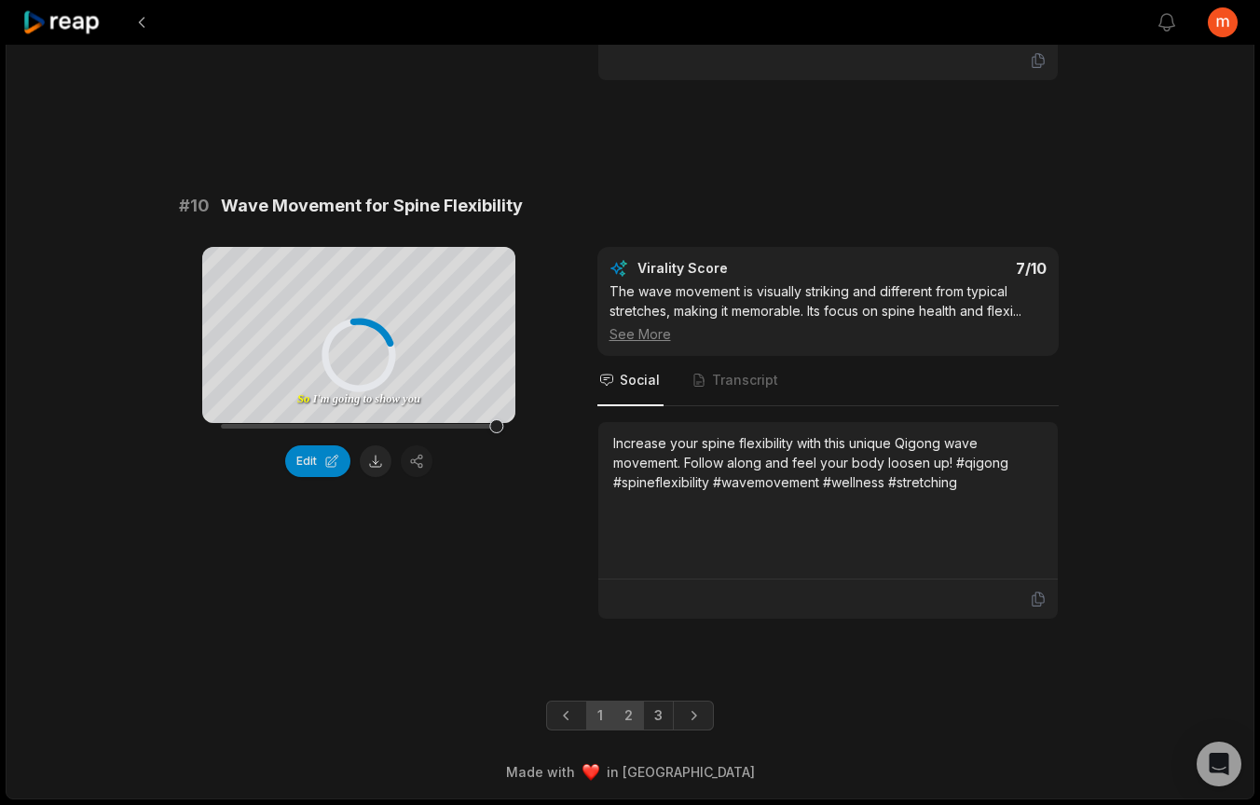
click at [628, 716] on link "2" at bounding box center [628, 716] width 31 height 30
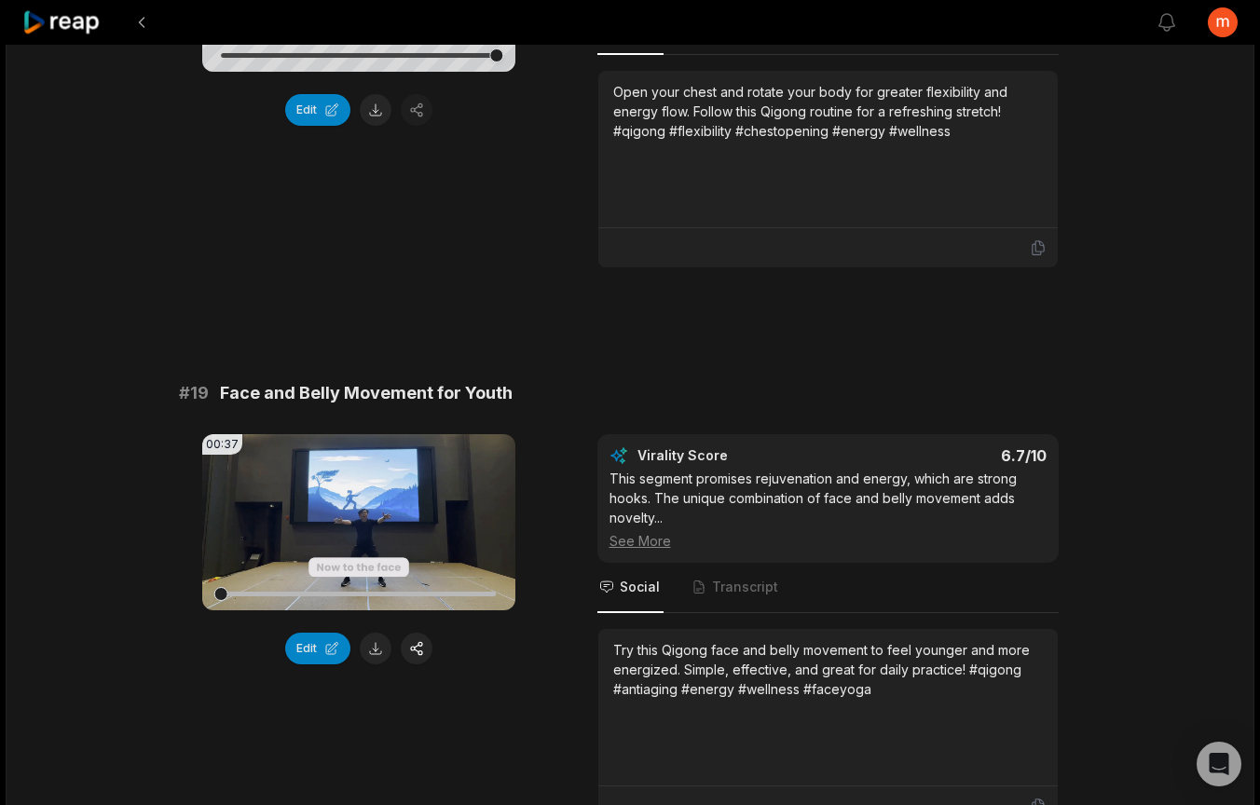
scroll to position [4415, 0]
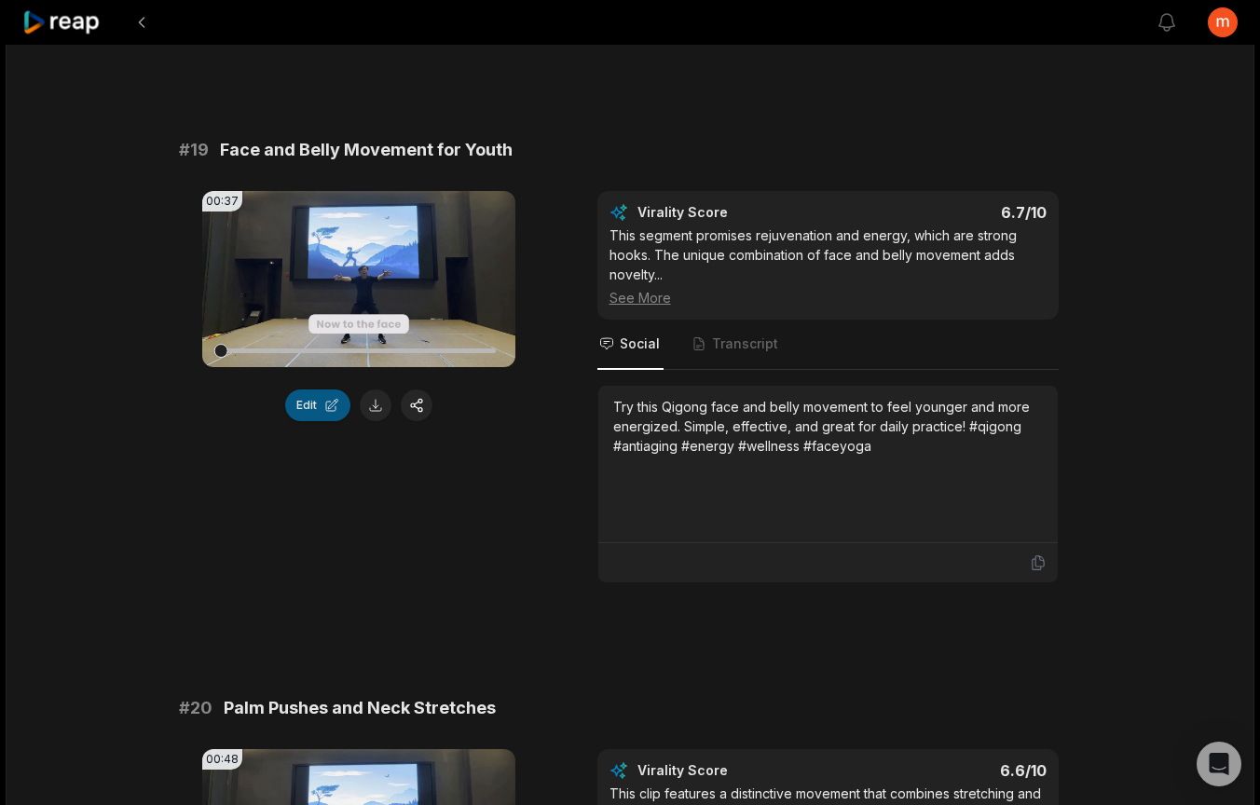
click at [313, 408] on button "Edit" at bounding box center [317, 406] width 65 height 32
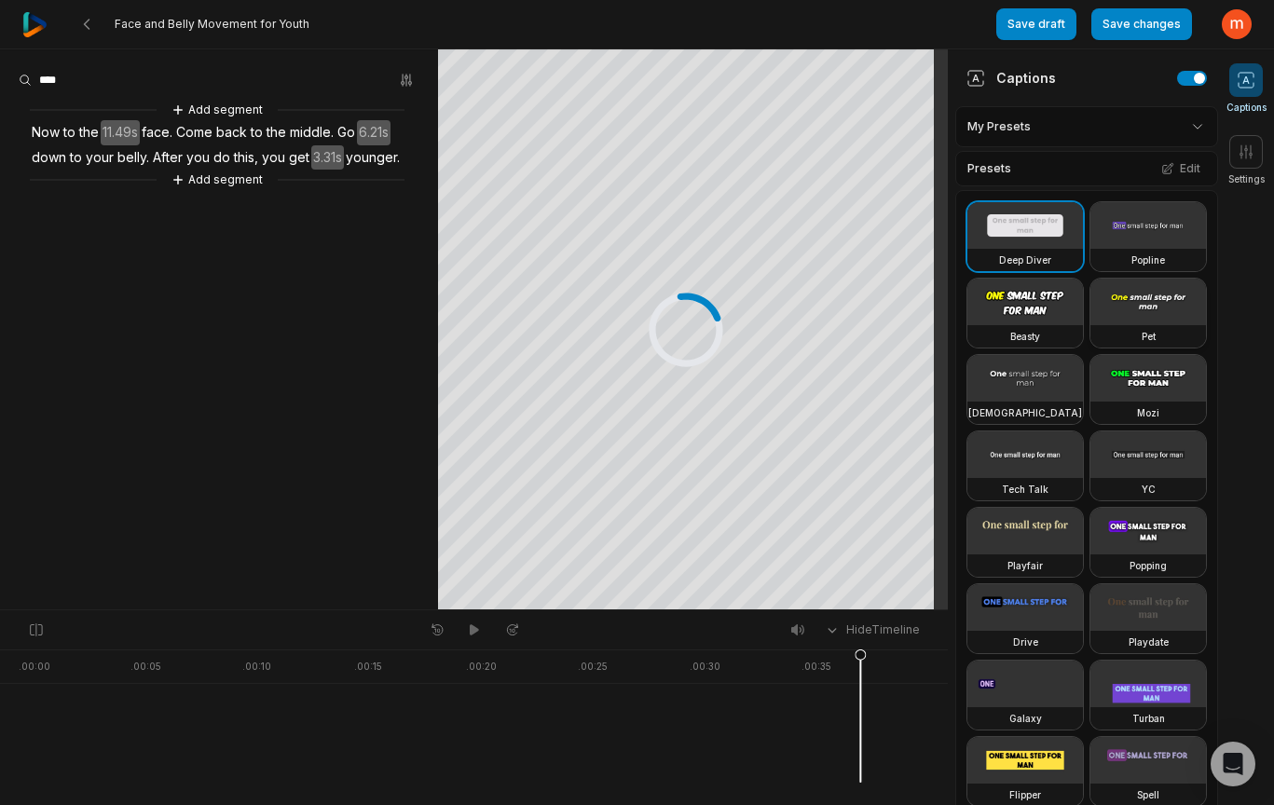
click at [1091, 325] on video at bounding box center [1149, 302] width 116 height 47
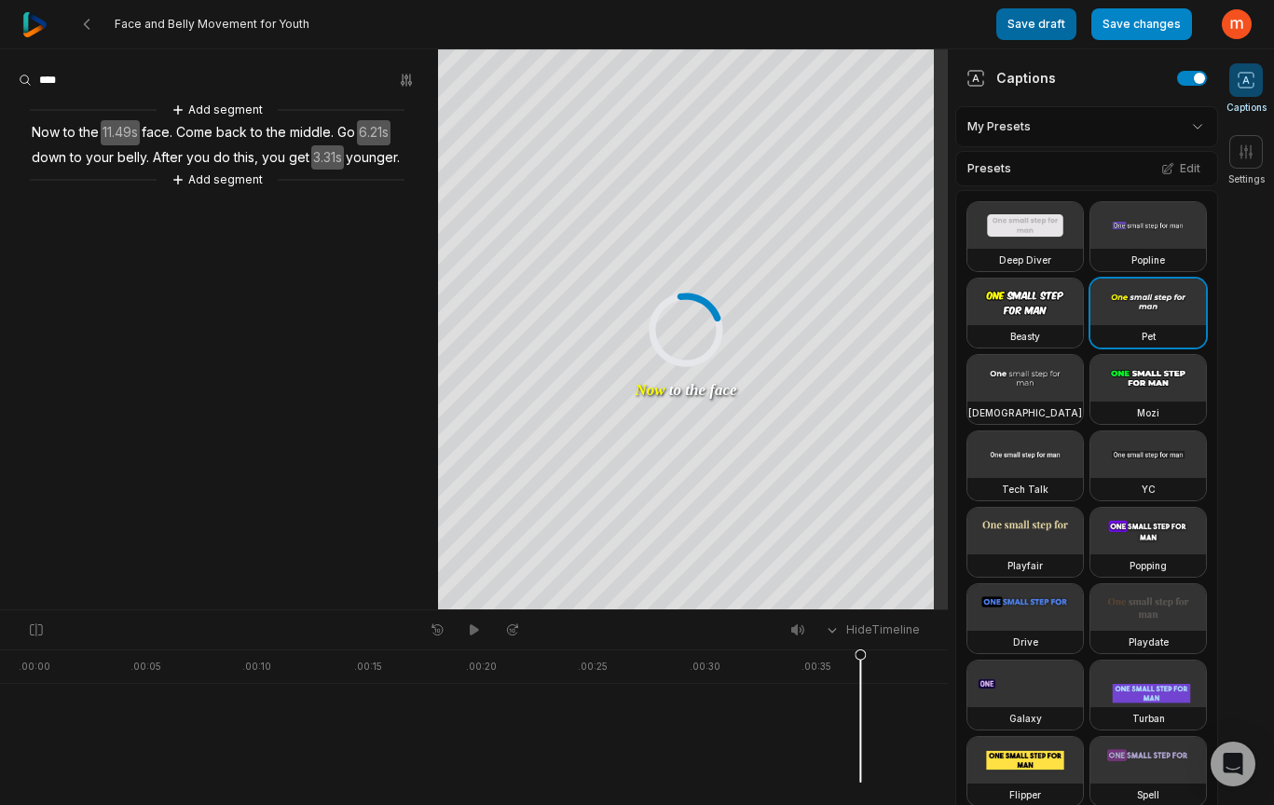
click at [1049, 26] on button "Save draft" at bounding box center [1037, 24] width 80 height 32
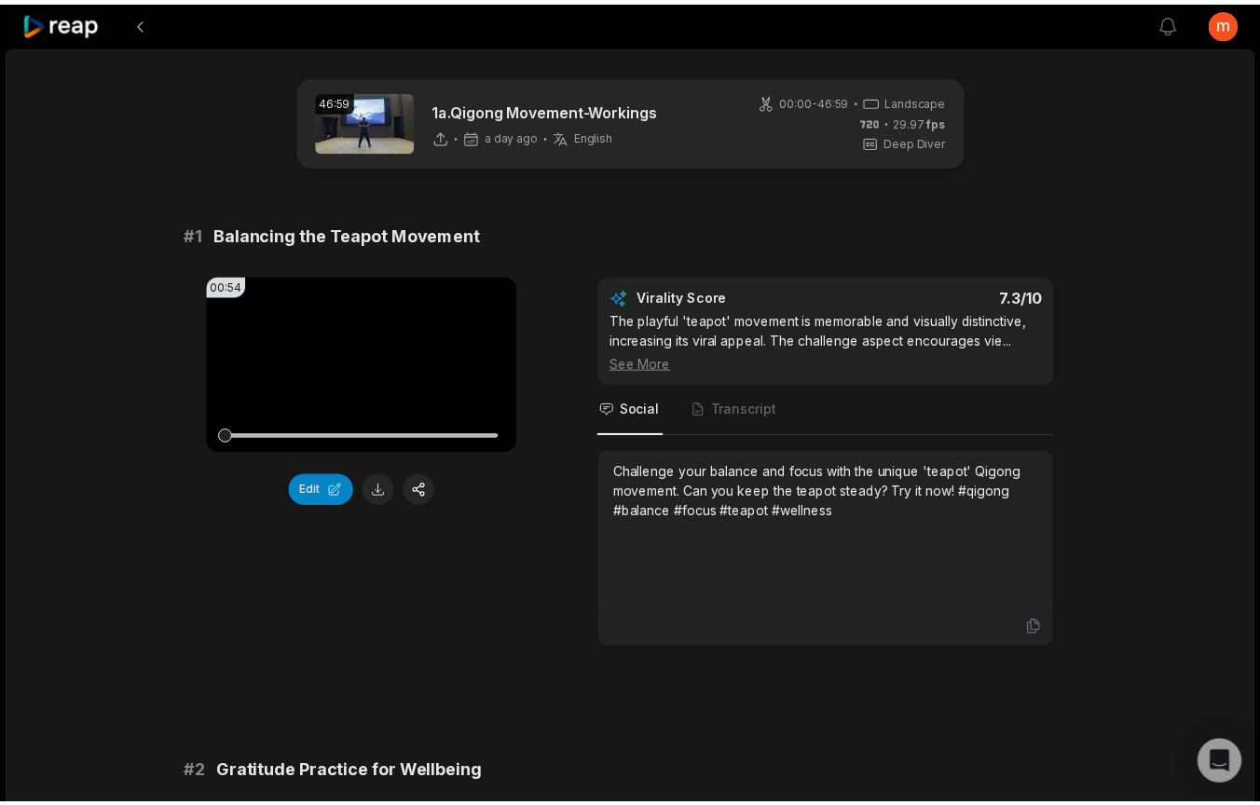
scroll to position [4956, 0]
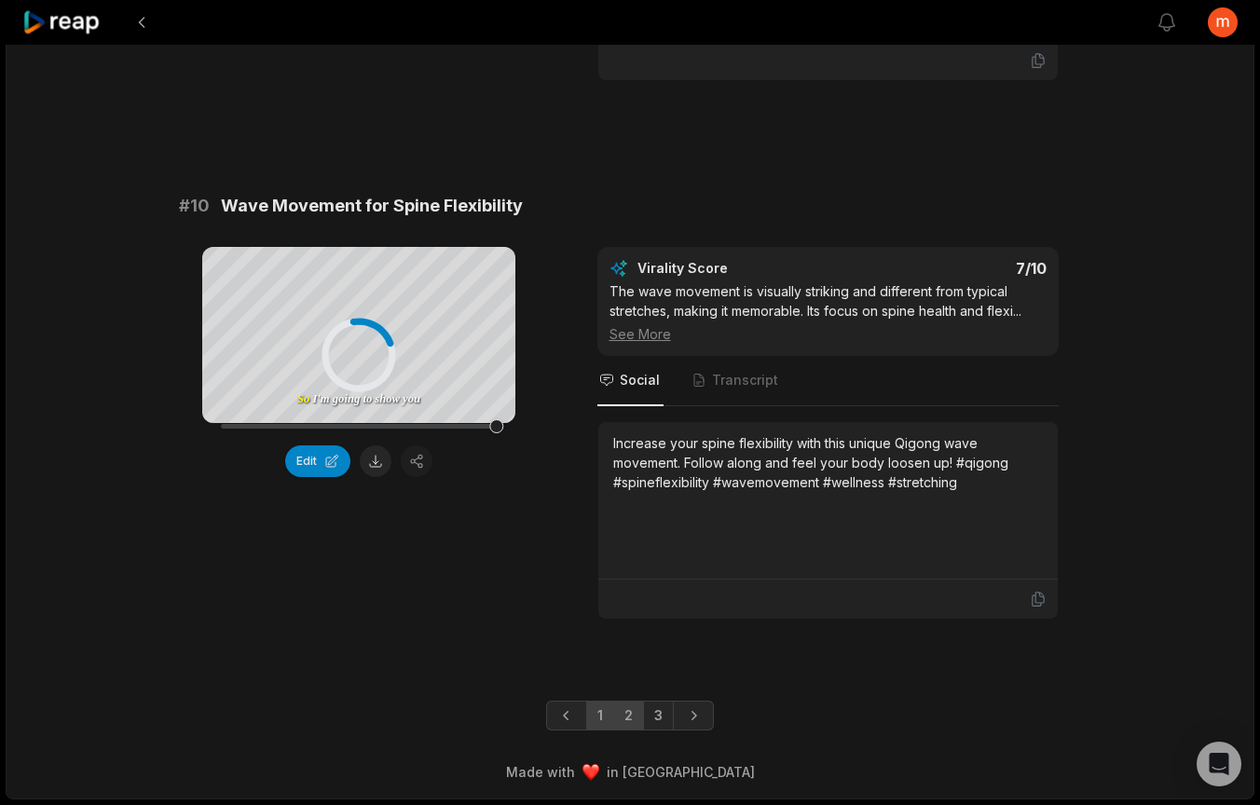
click at [632, 723] on link "2" at bounding box center [628, 716] width 31 height 30
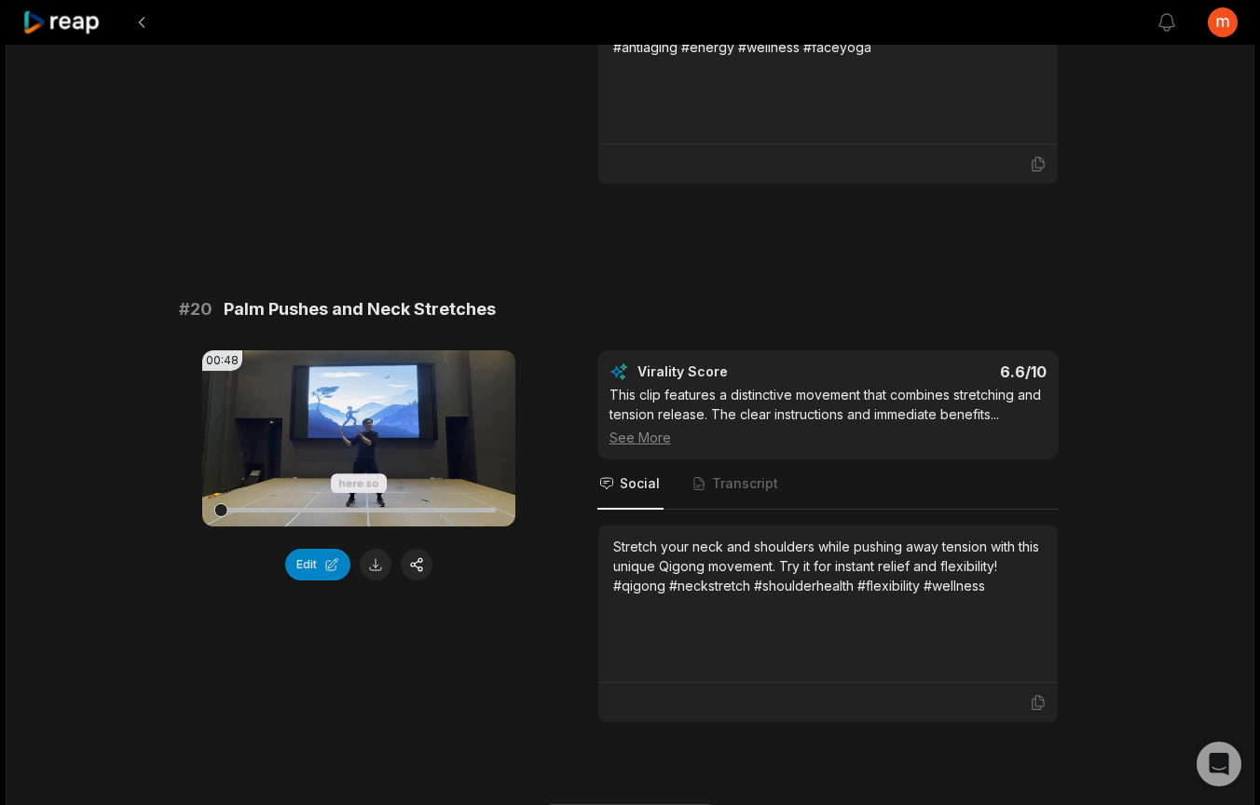
scroll to position [4917, 0]
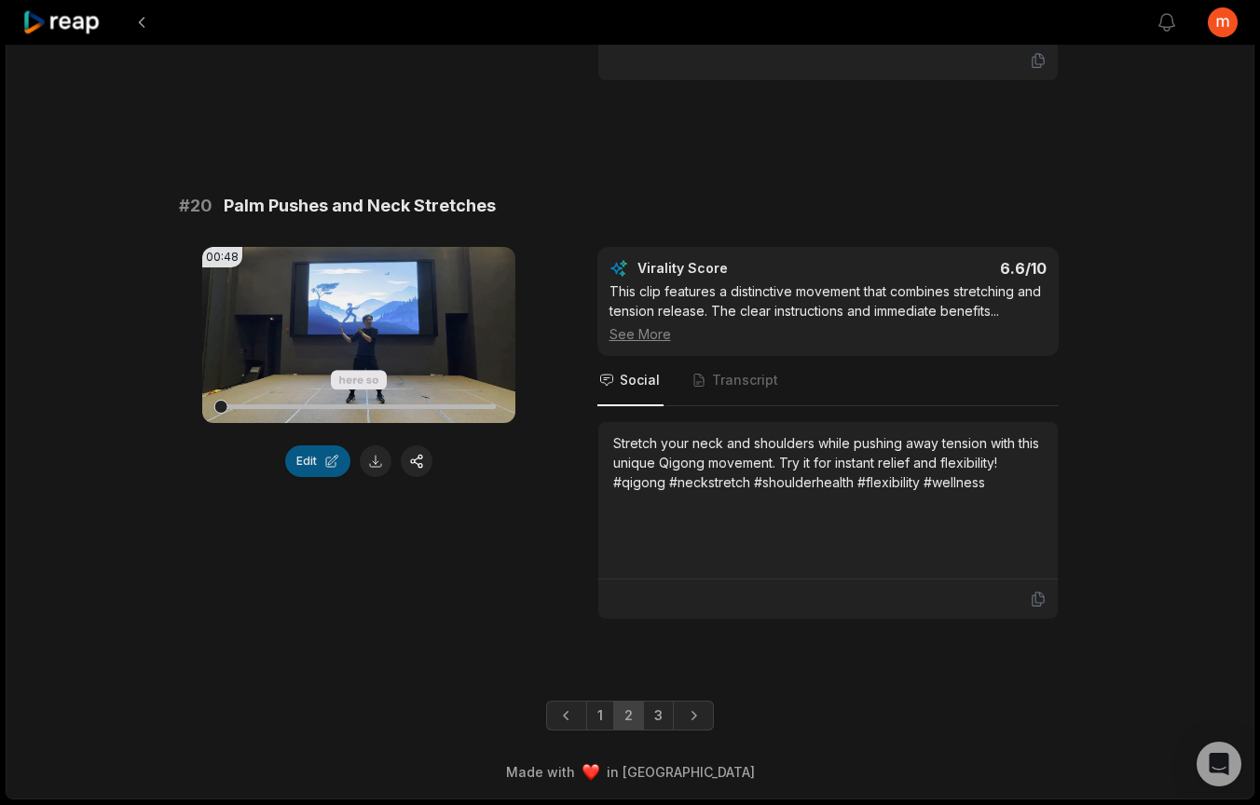
click at [316, 467] on button "Edit" at bounding box center [317, 462] width 65 height 32
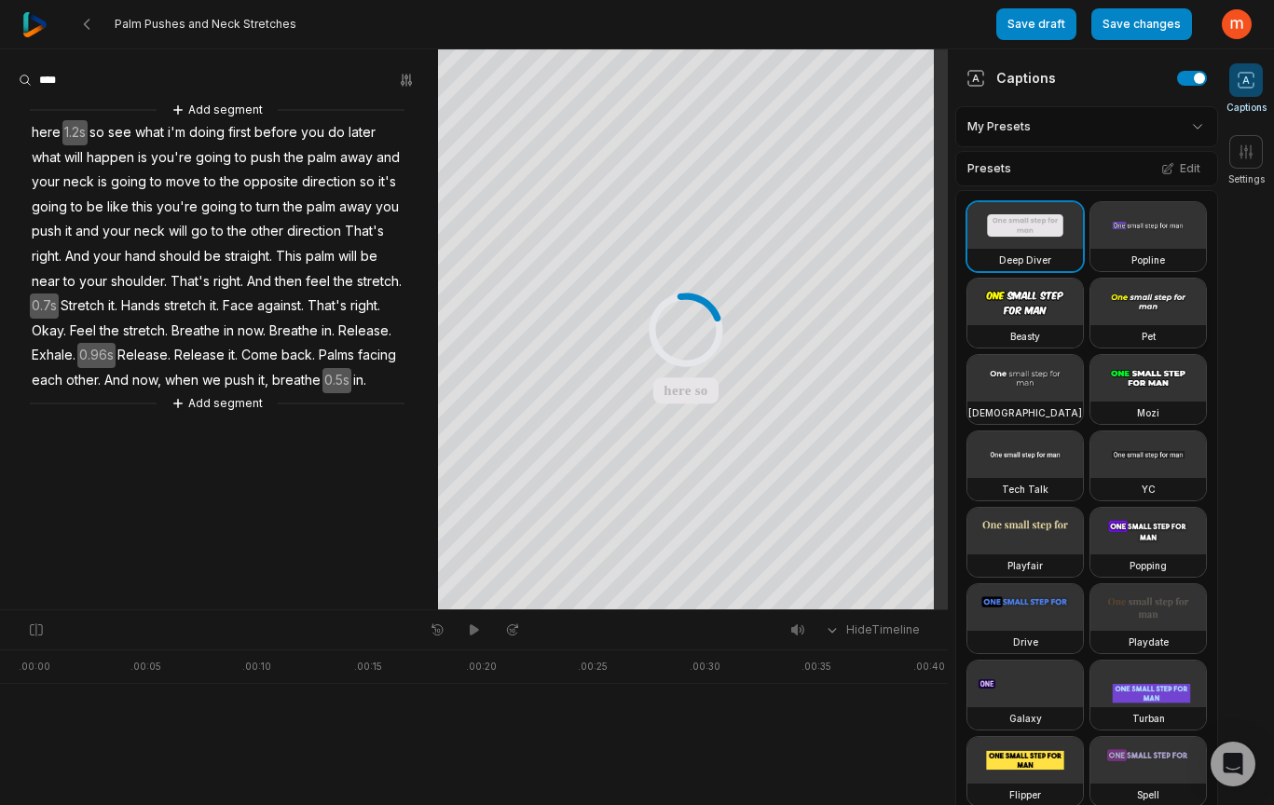
click at [1091, 325] on video at bounding box center [1149, 302] width 116 height 47
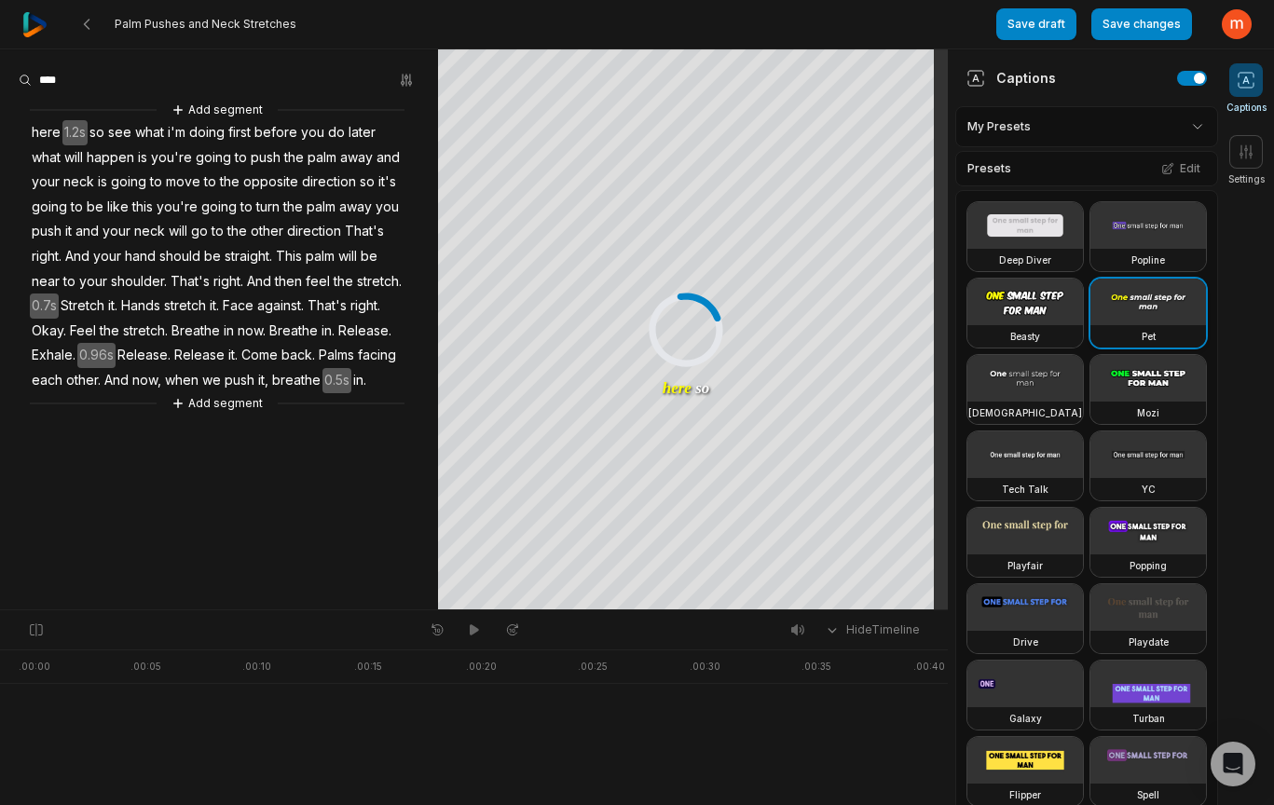
click at [1091, 325] on video at bounding box center [1149, 302] width 116 height 47
click at [1039, 29] on button "Save draft" at bounding box center [1037, 24] width 80 height 32
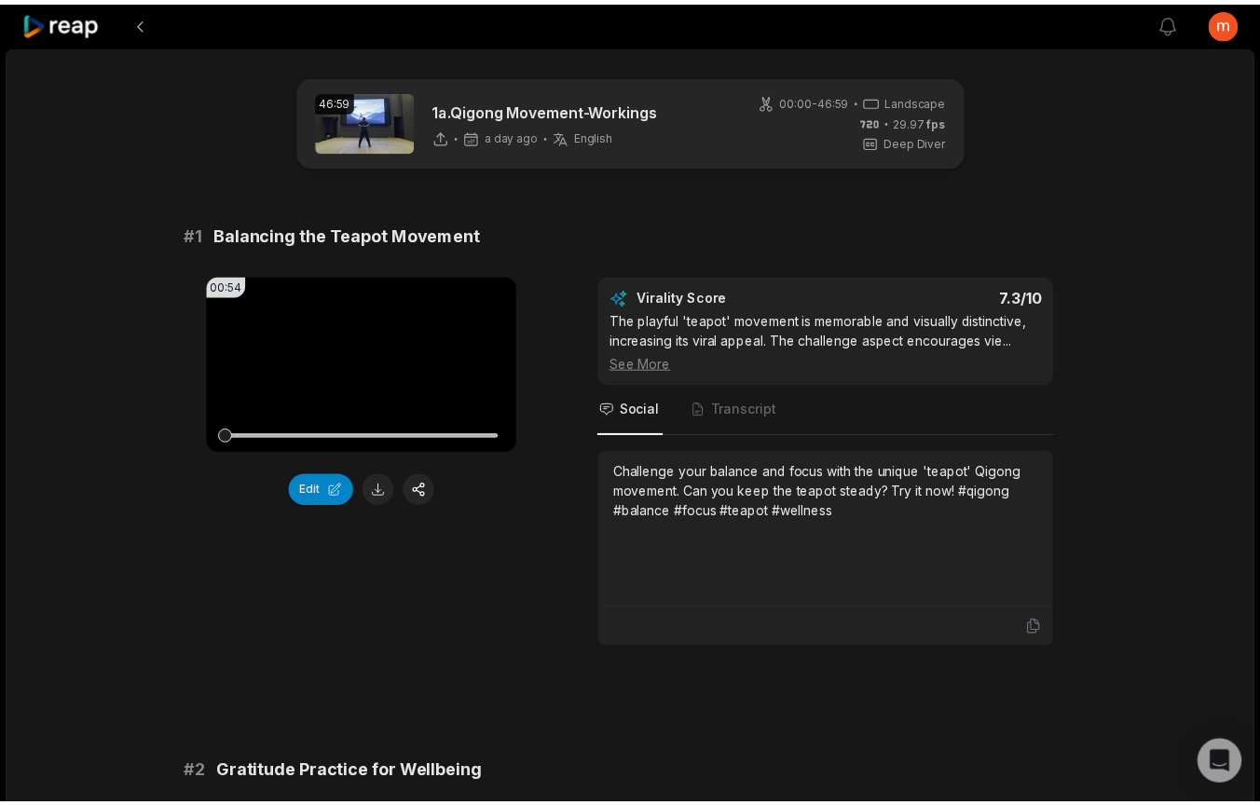
scroll to position [4917, 0]
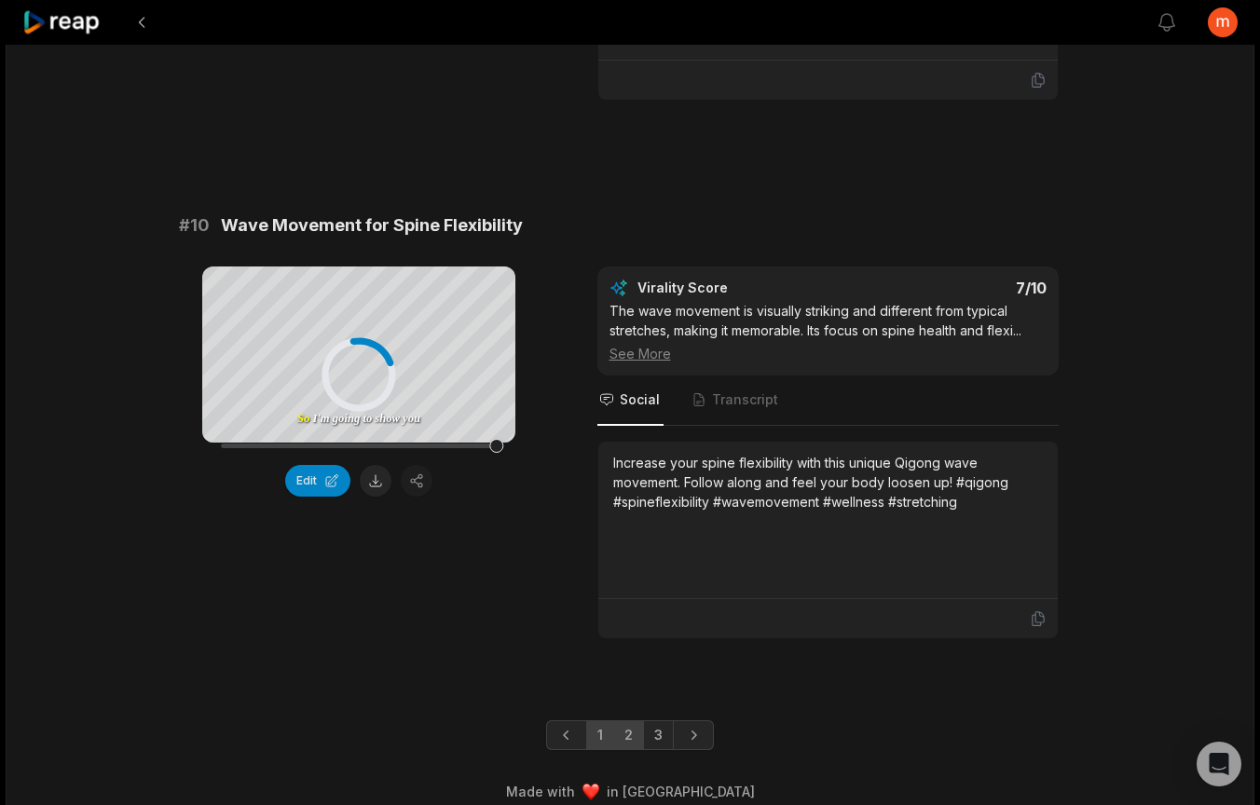
click at [634, 750] on link "2" at bounding box center [628, 736] width 31 height 30
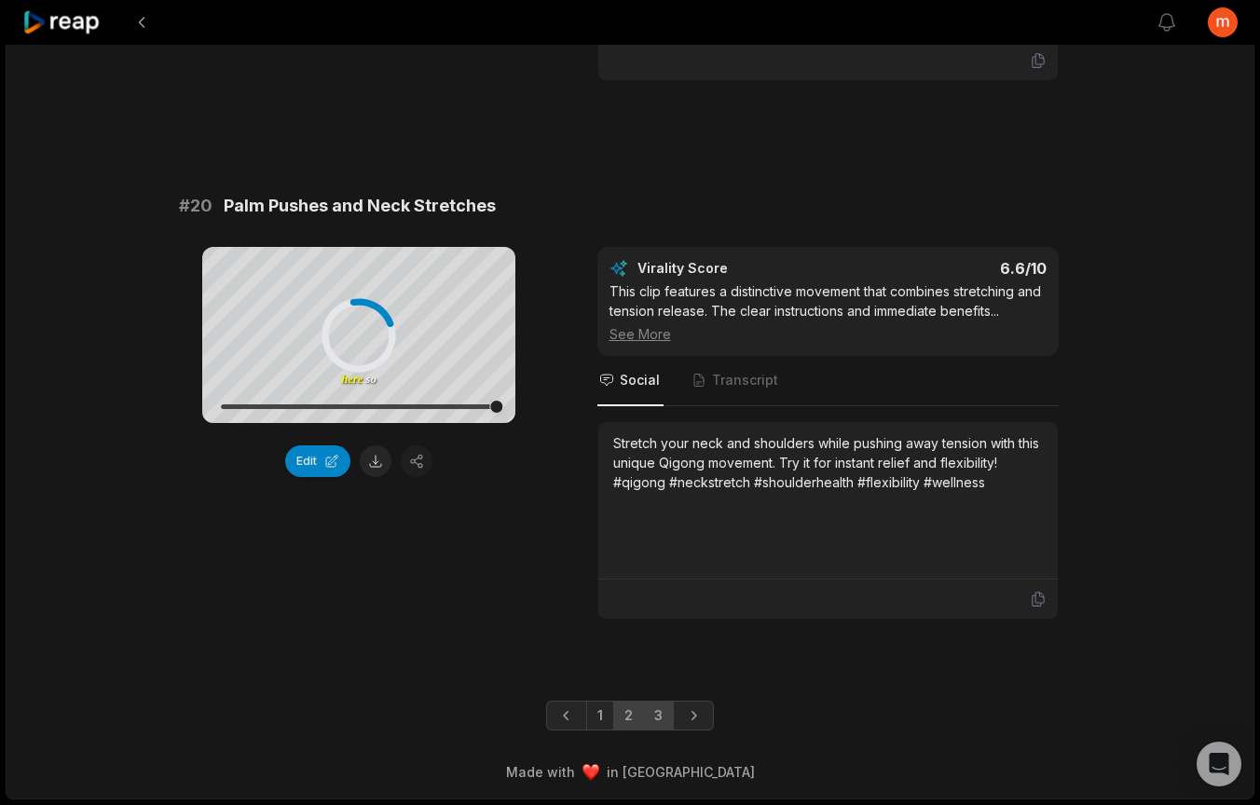
click at [658, 716] on link "3" at bounding box center [658, 716] width 31 height 30
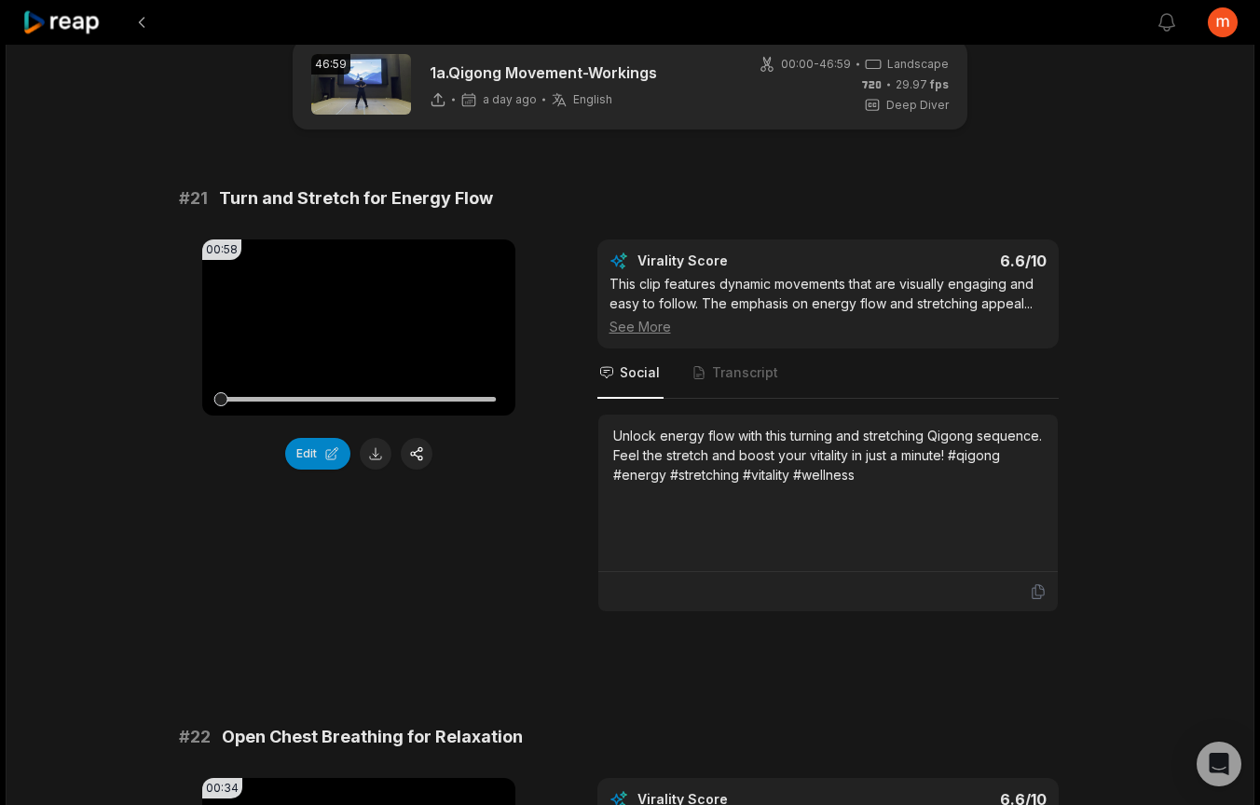
scroll to position [107, 0]
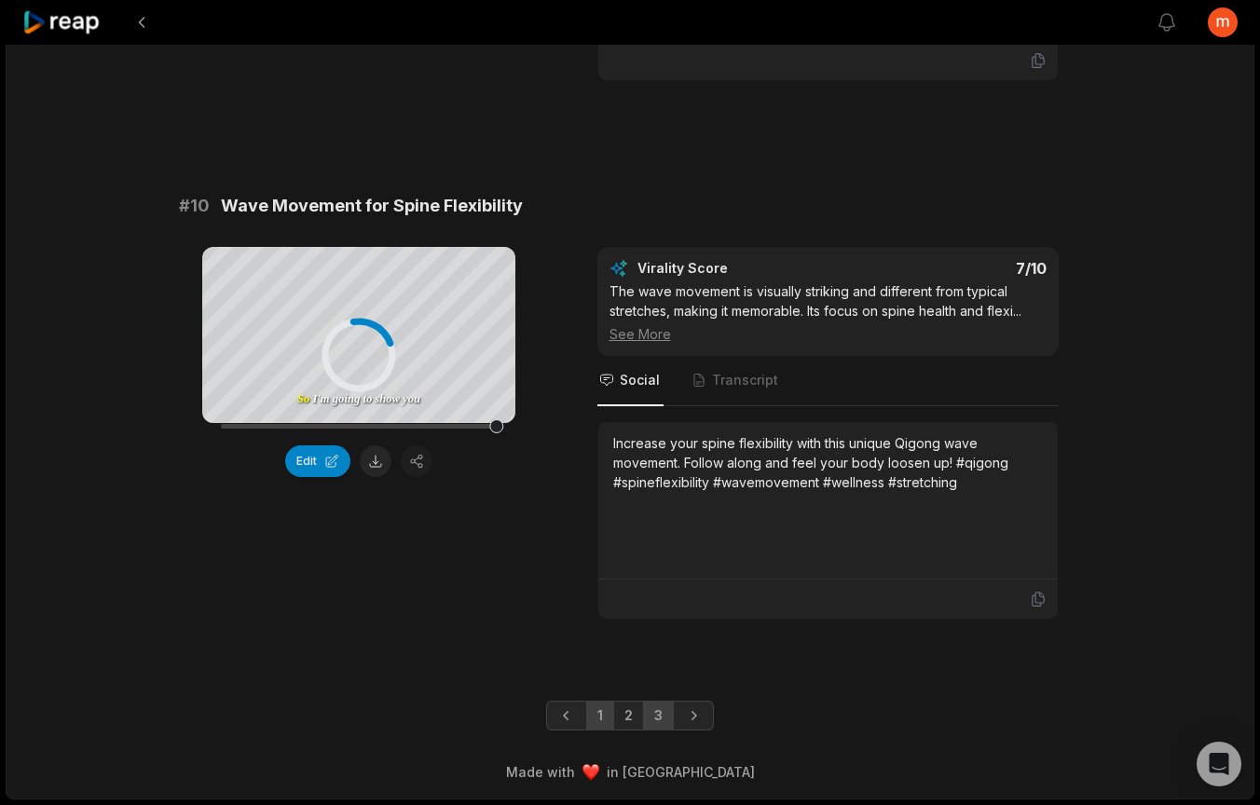
click at [667, 719] on link "3" at bounding box center [658, 716] width 31 height 30
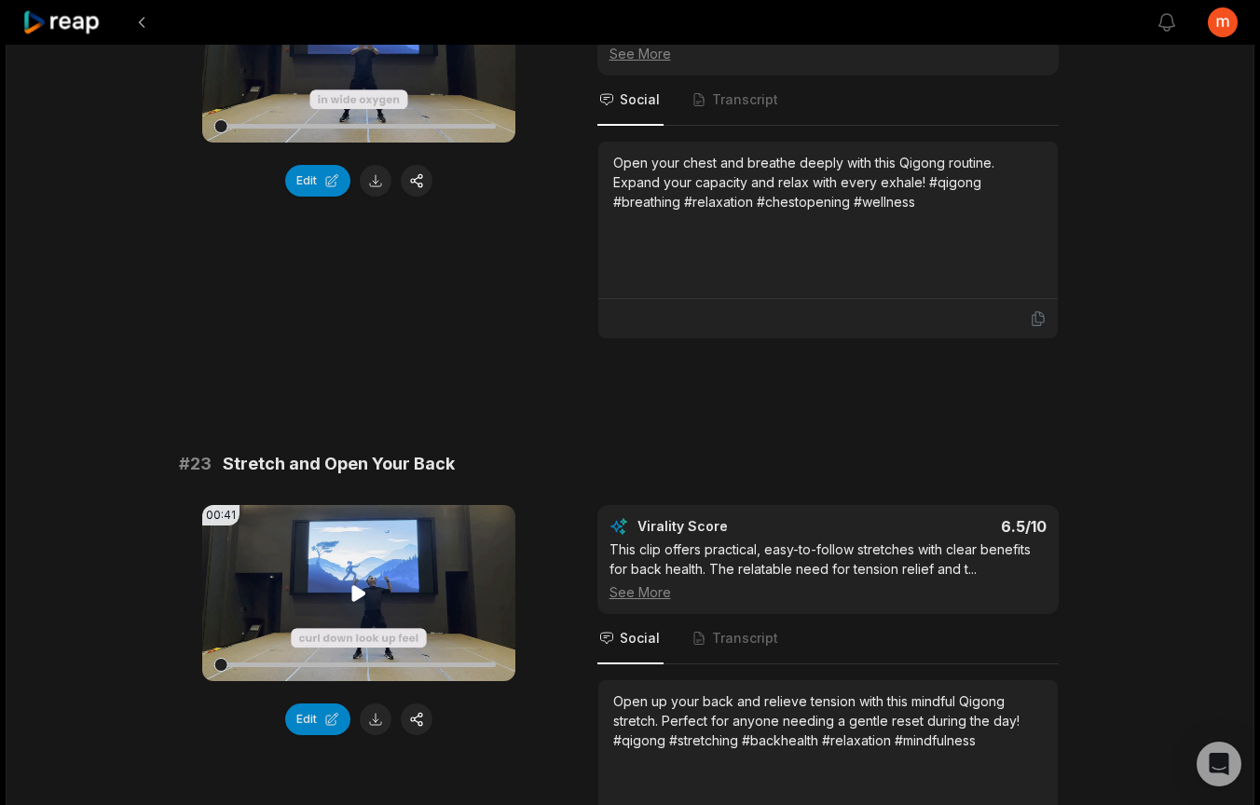
scroll to position [669, 0]
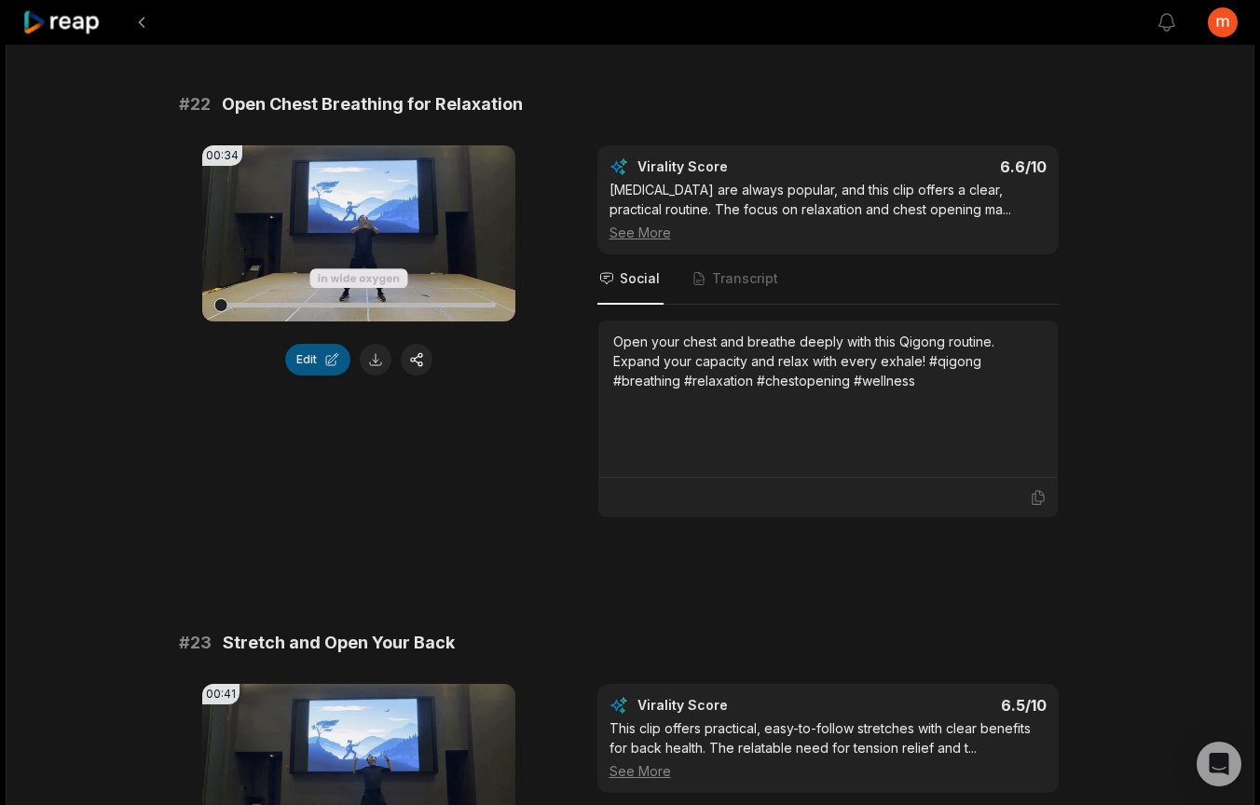
click at [323, 356] on button "Edit" at bounding box center [317, 360] width 65 height 32
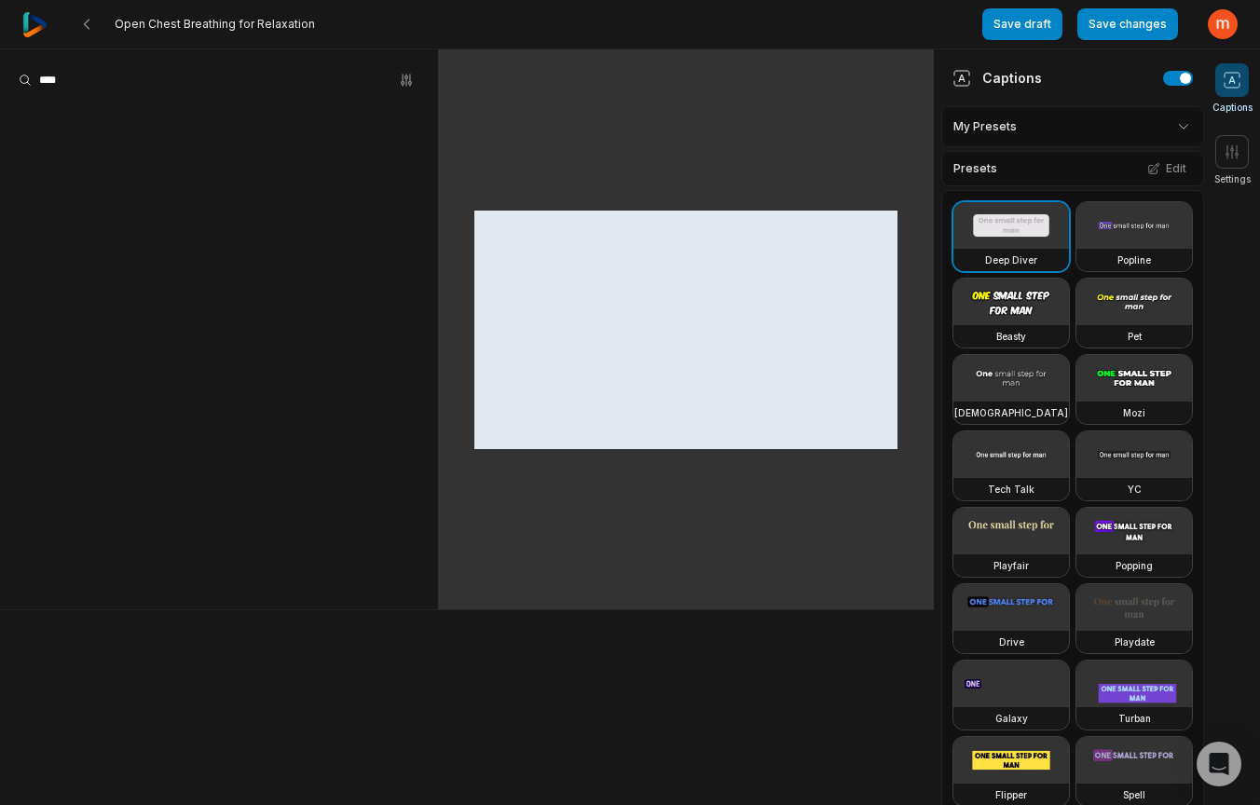
click at [1077, 325] on video at bounding box center [1135, 302] width 116 height 47
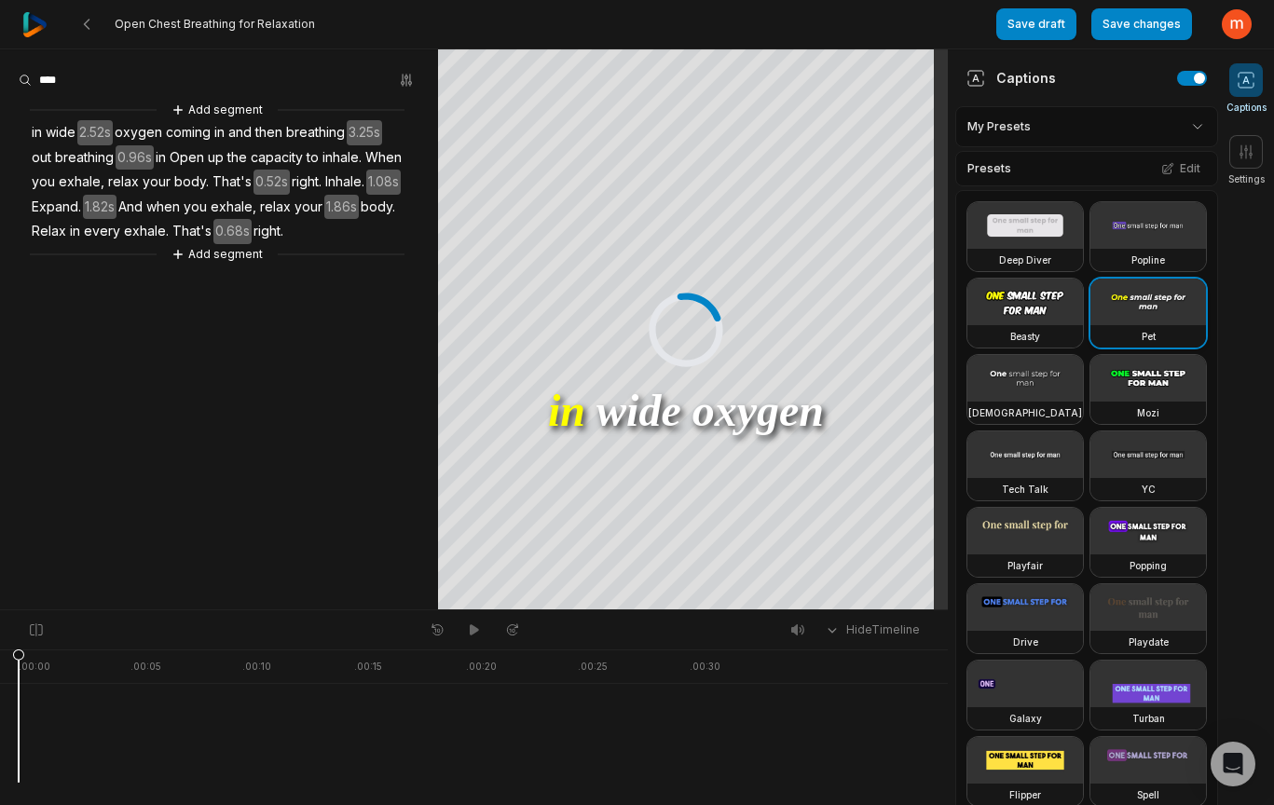
click at [1091, 325] on video at bounding box center [1149, 302] width 116 height 47
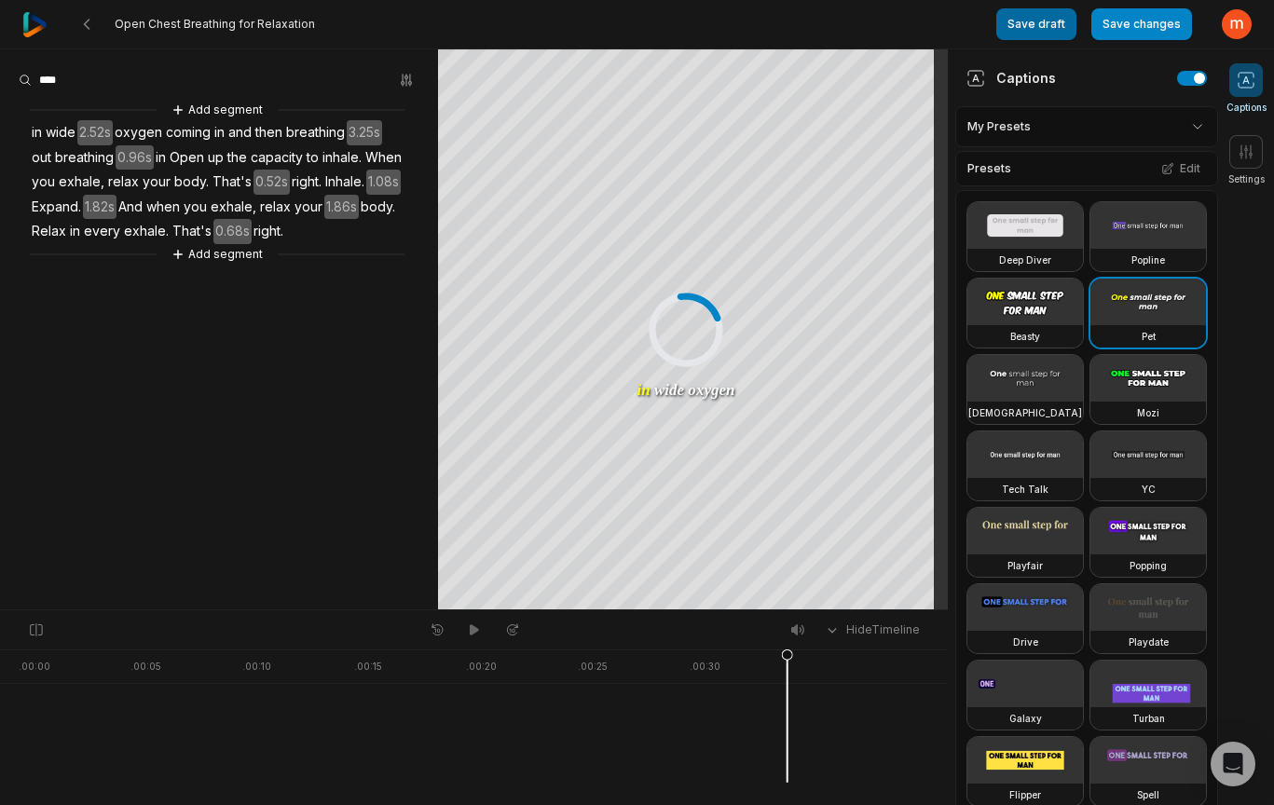
click at [1019, 25] on button "Save draft" at bounding box center [1037, 24] width 80 height 32
click at [81, 17] on icon at bounding box center [86, 24] width 15 height 15
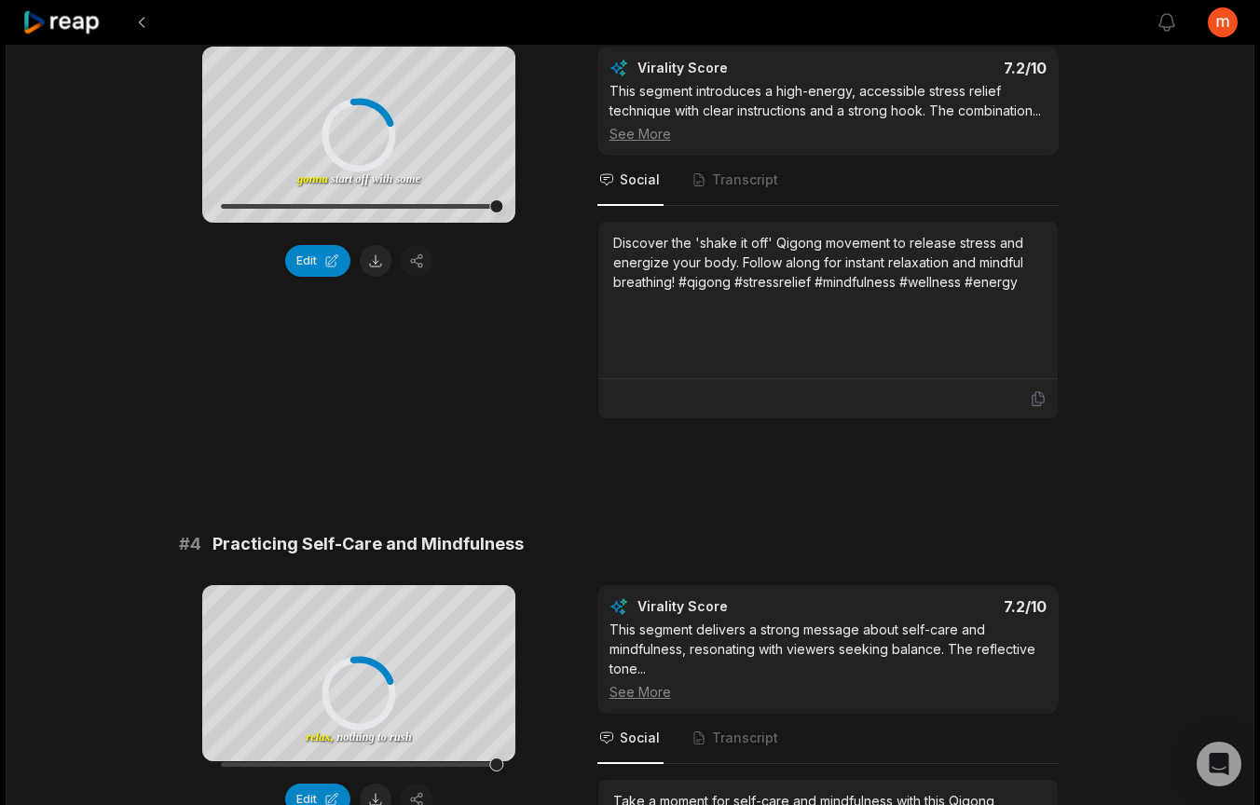
scroll to position [4956, 0]
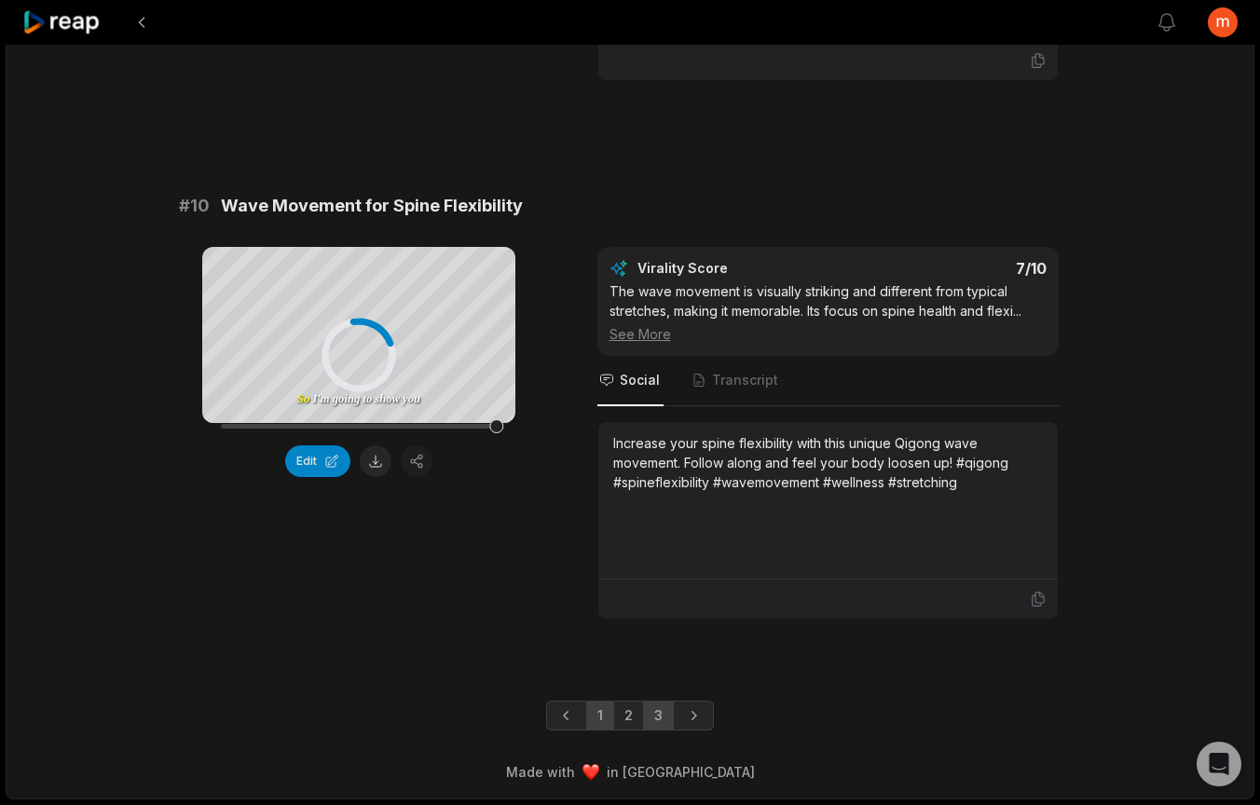
click at [659, 712] on link "3" at bounding box center [658, 716] width 31 height 30
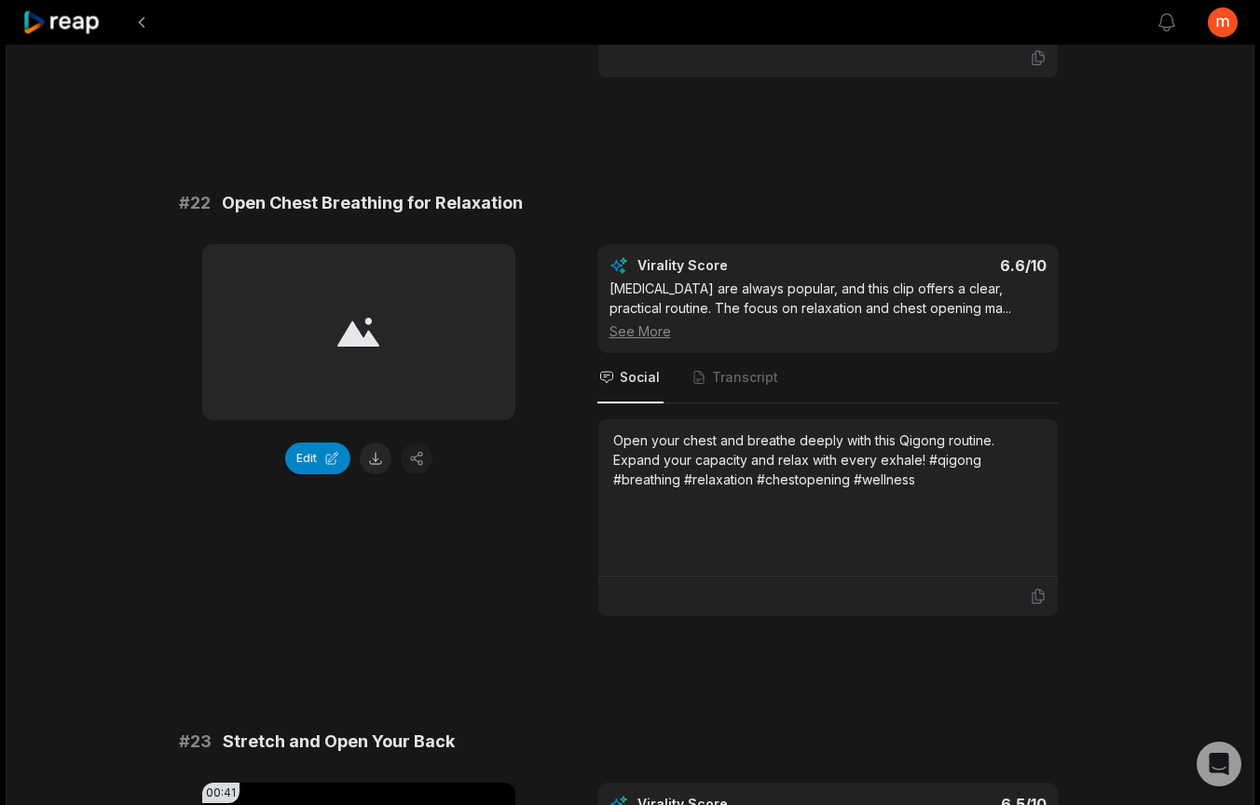
scroll to position [681, 0]
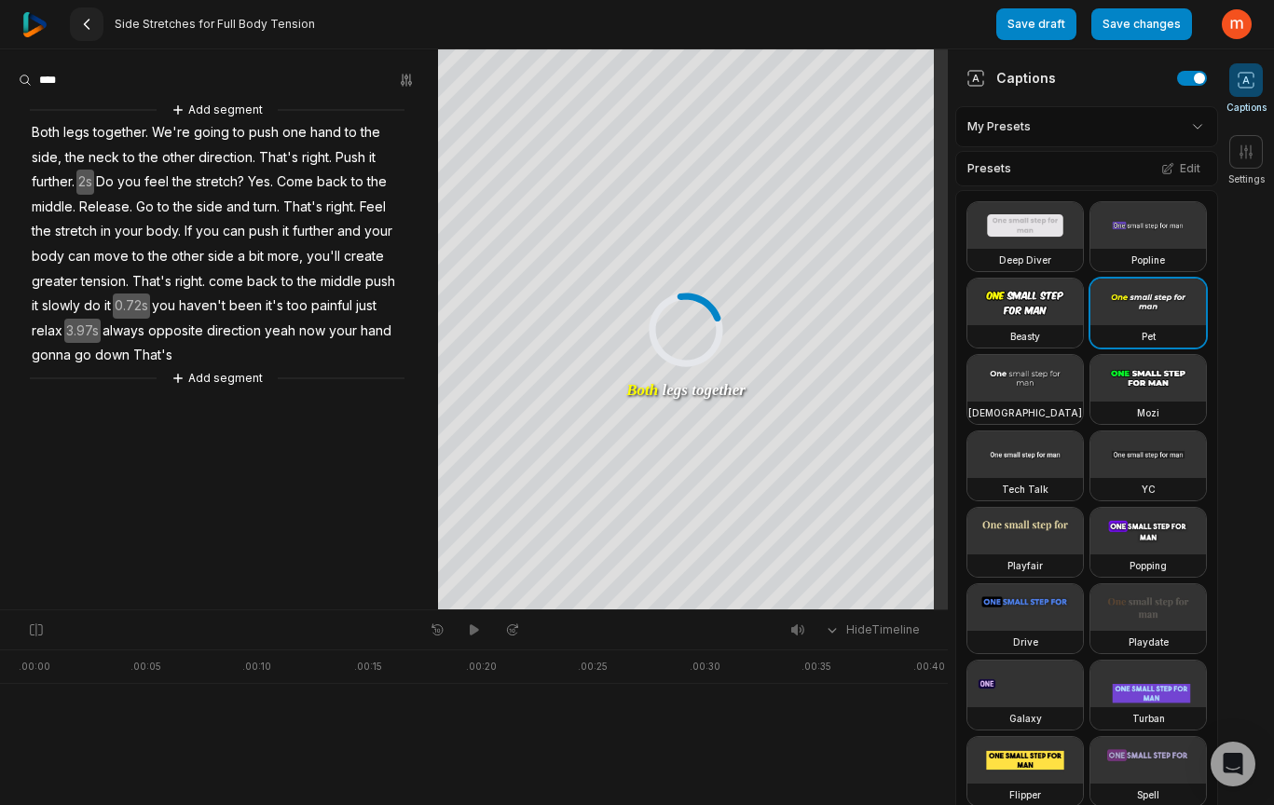
click at [89, 25] on icon at bounding box center [86, 24] width 15 height 15
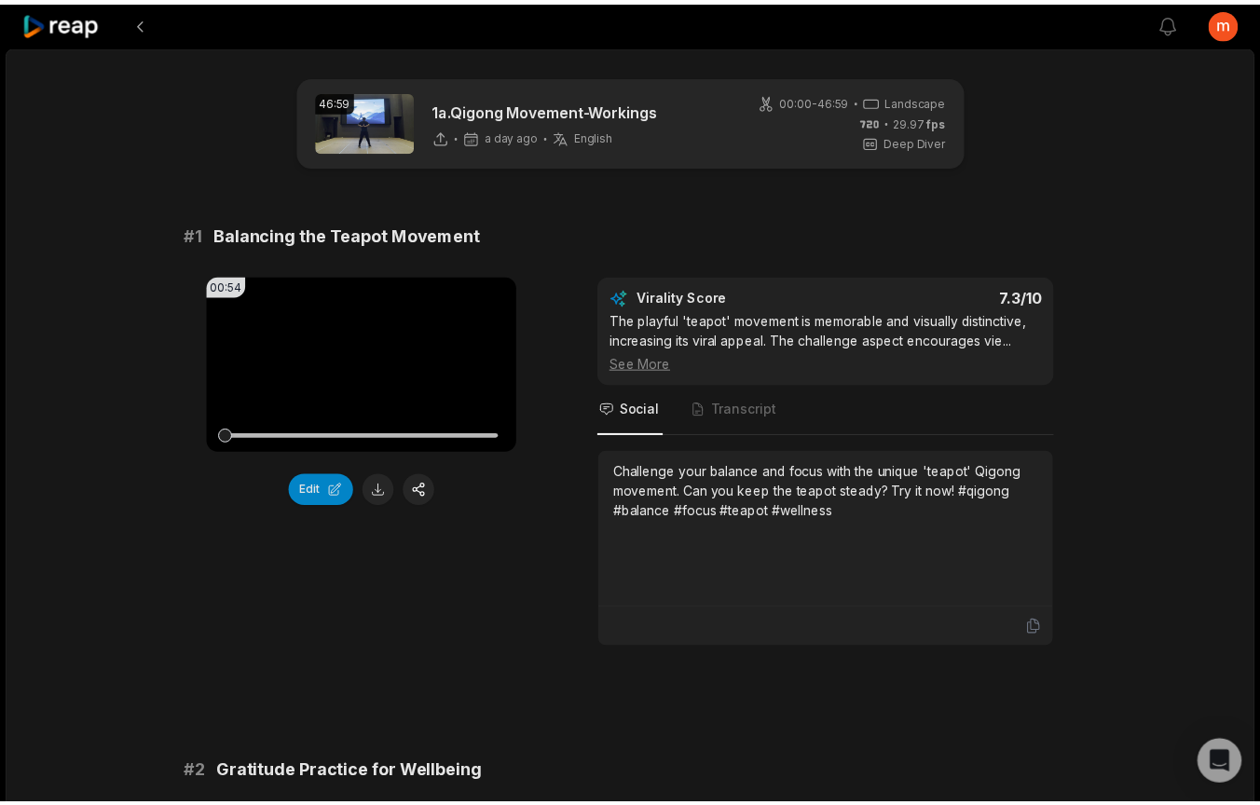
scroll to position [4657, 0]
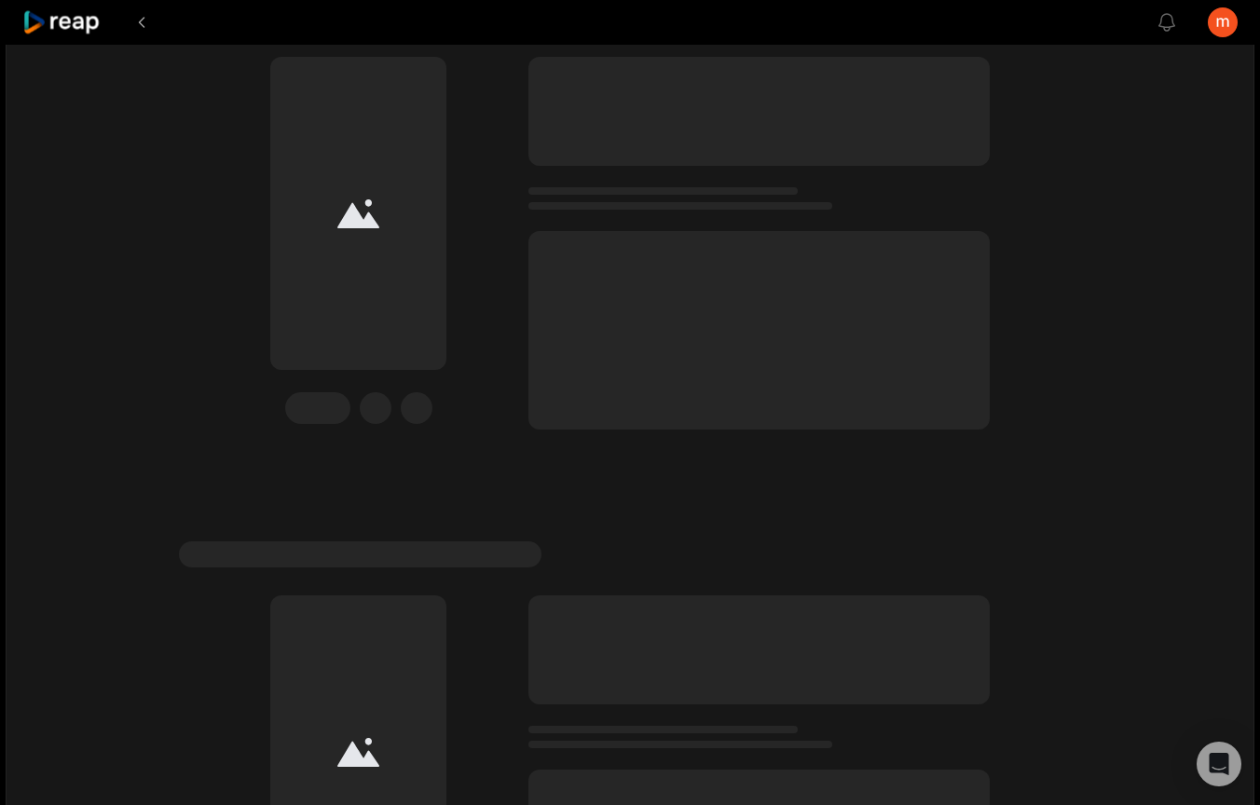
scroll to position [4917, 0]
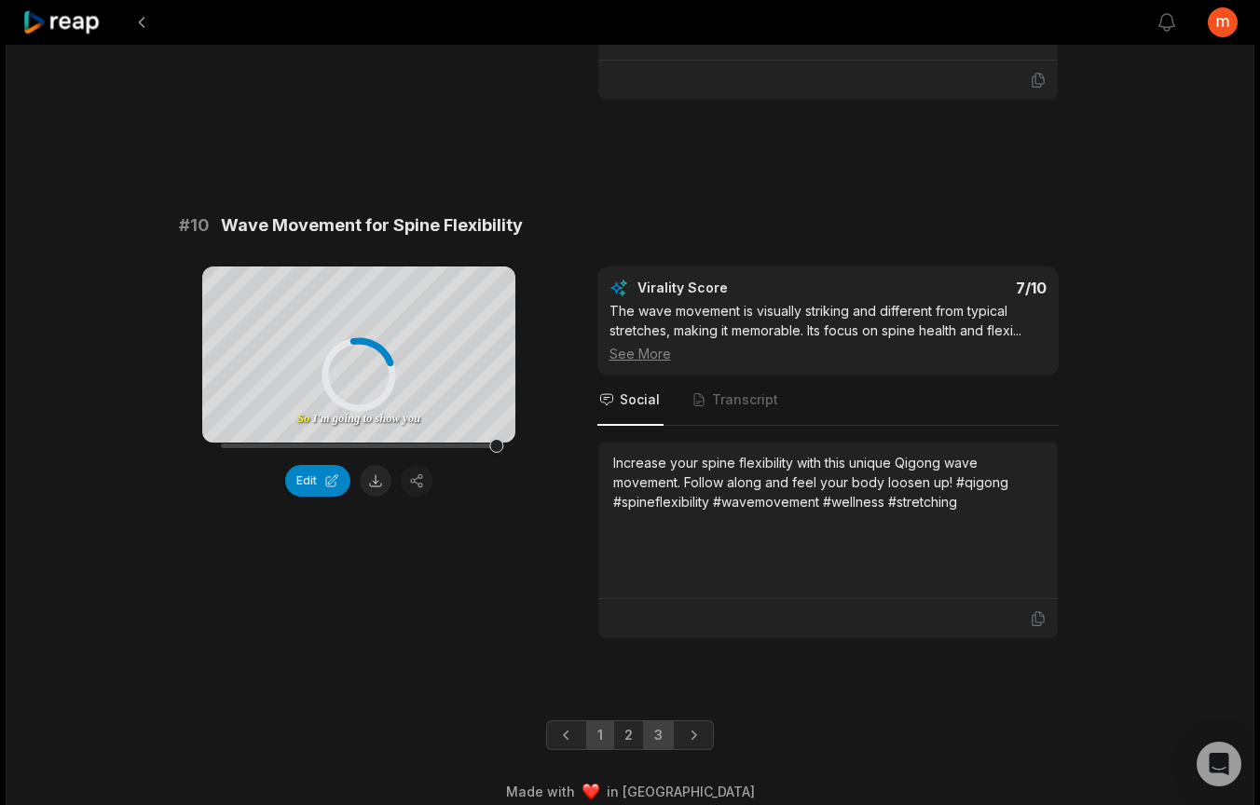
click at [653, 750] on link "3" at bounding box center [658, 736] width 31 height 30
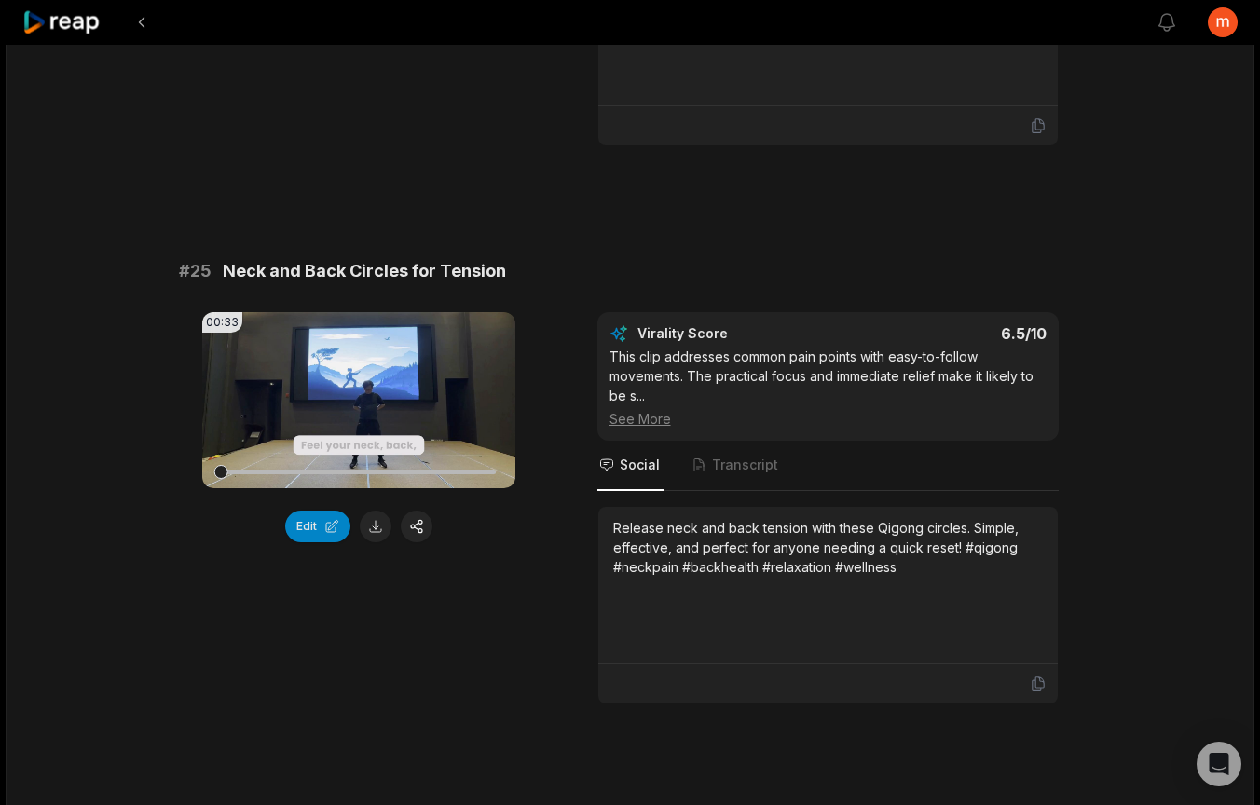
scroll to position [2106, 0]
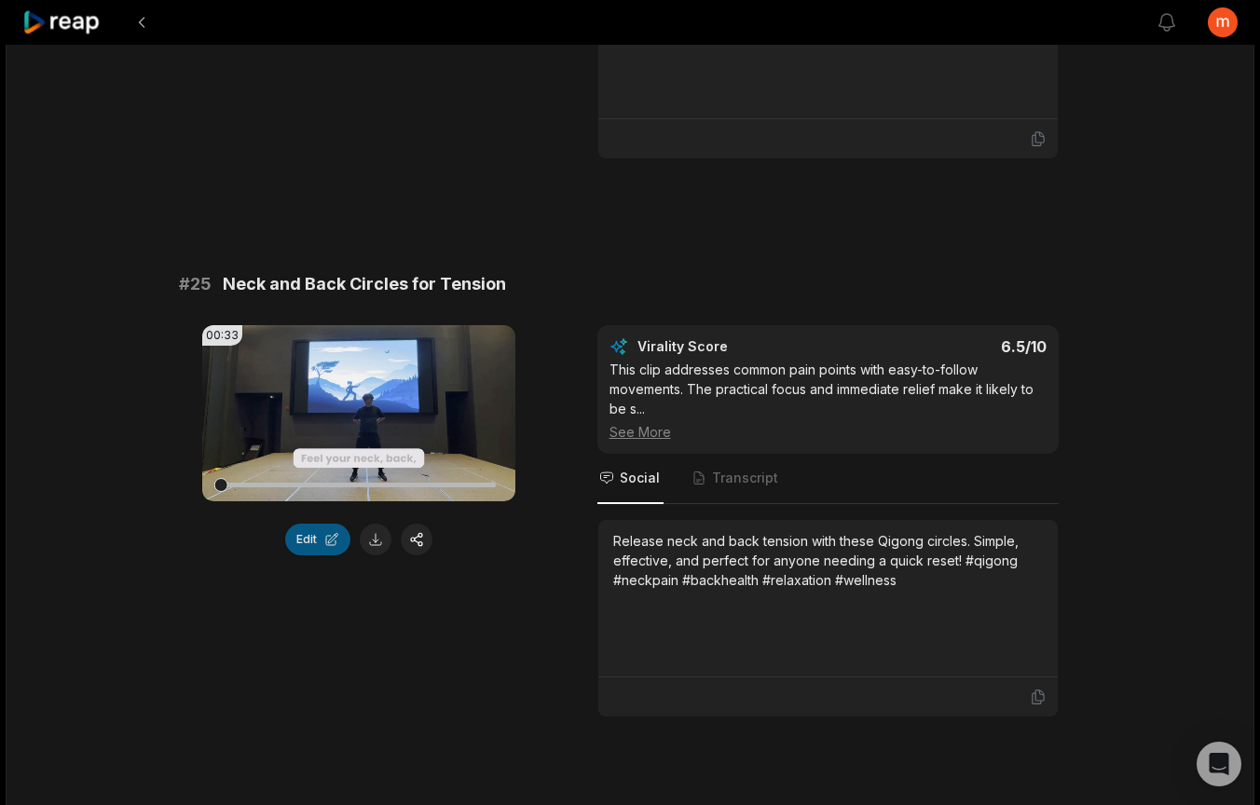
click at [323, 544] on button "Edit" at bounding box center [317, 540] width 65 height 32
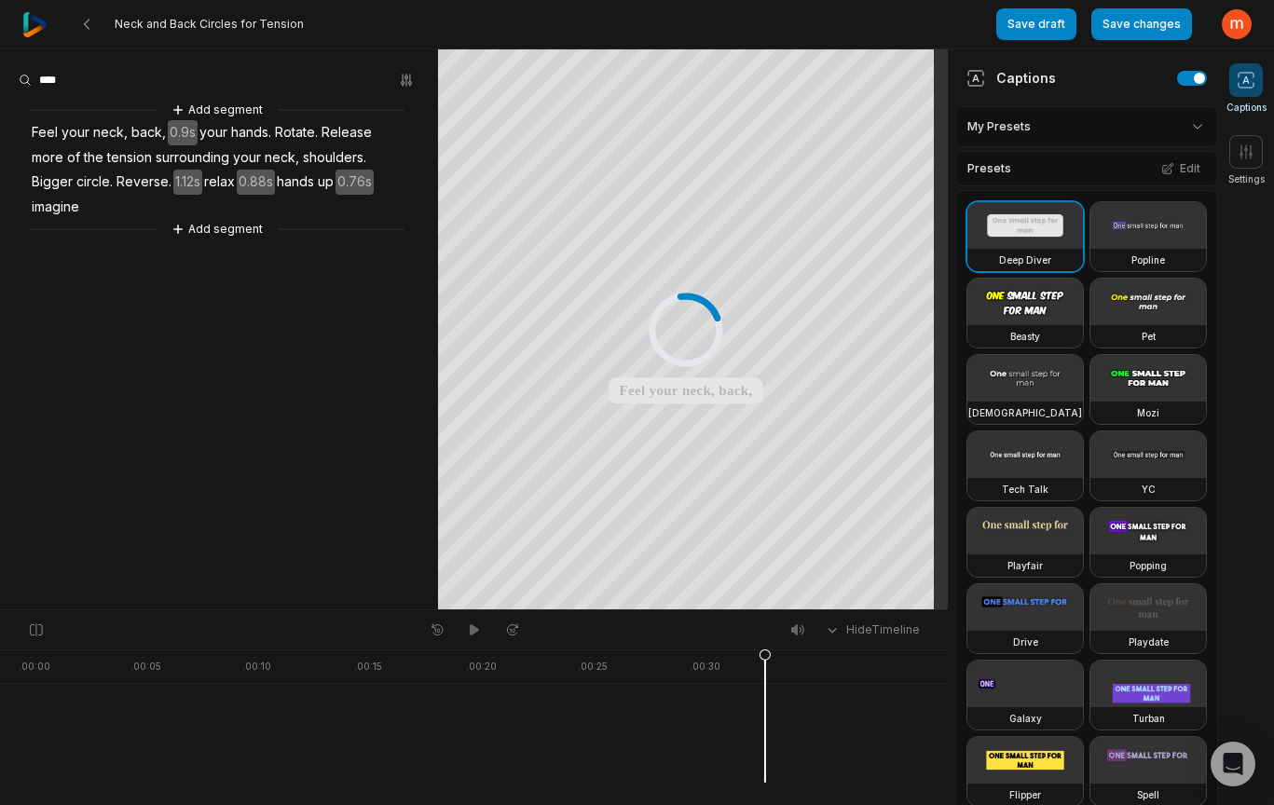
click at [1091, 325] on video at bounding box center [1149, 302] width 116 height 47
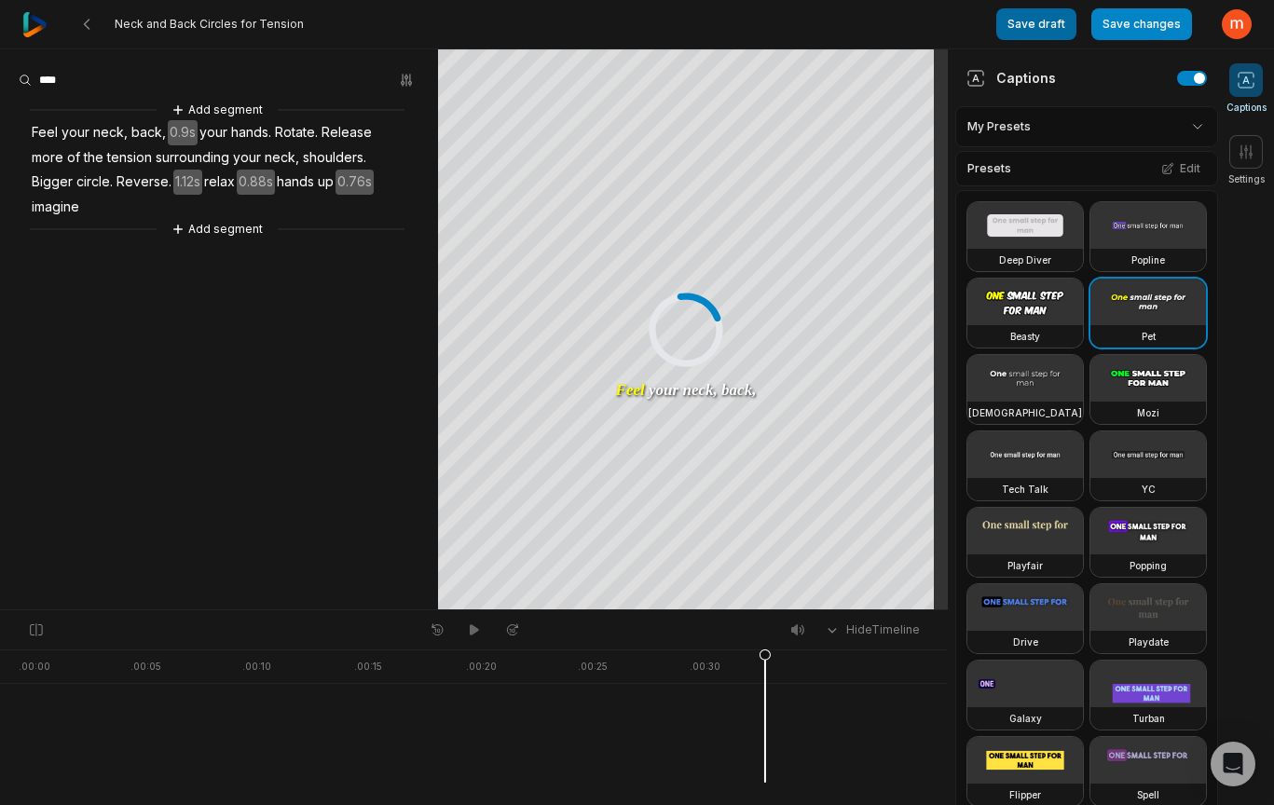
click at [1036, 30] on button "Save draft" at bounding box center [1037, 24] width 80 height 32
click at [81, 28] on icon at bounding box center [86, 24] width 15 height 15
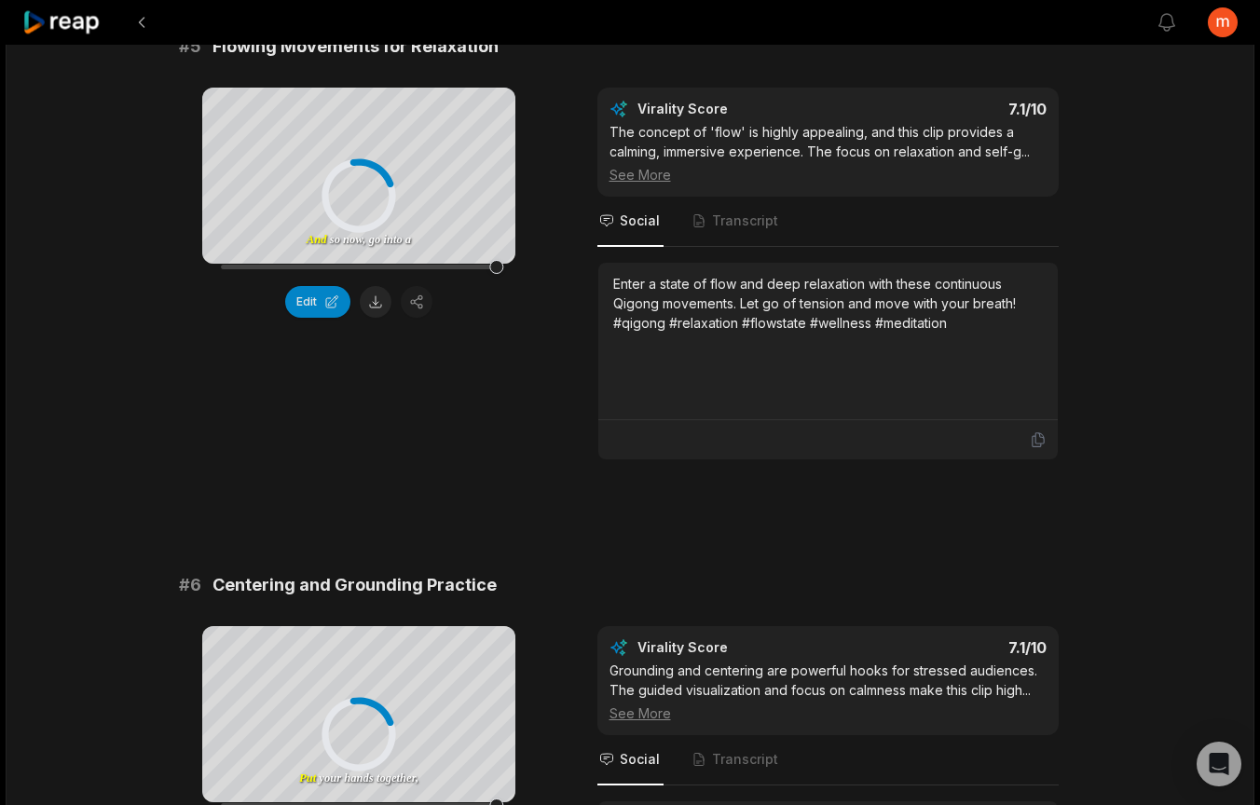
scroll to position [4956, 0]
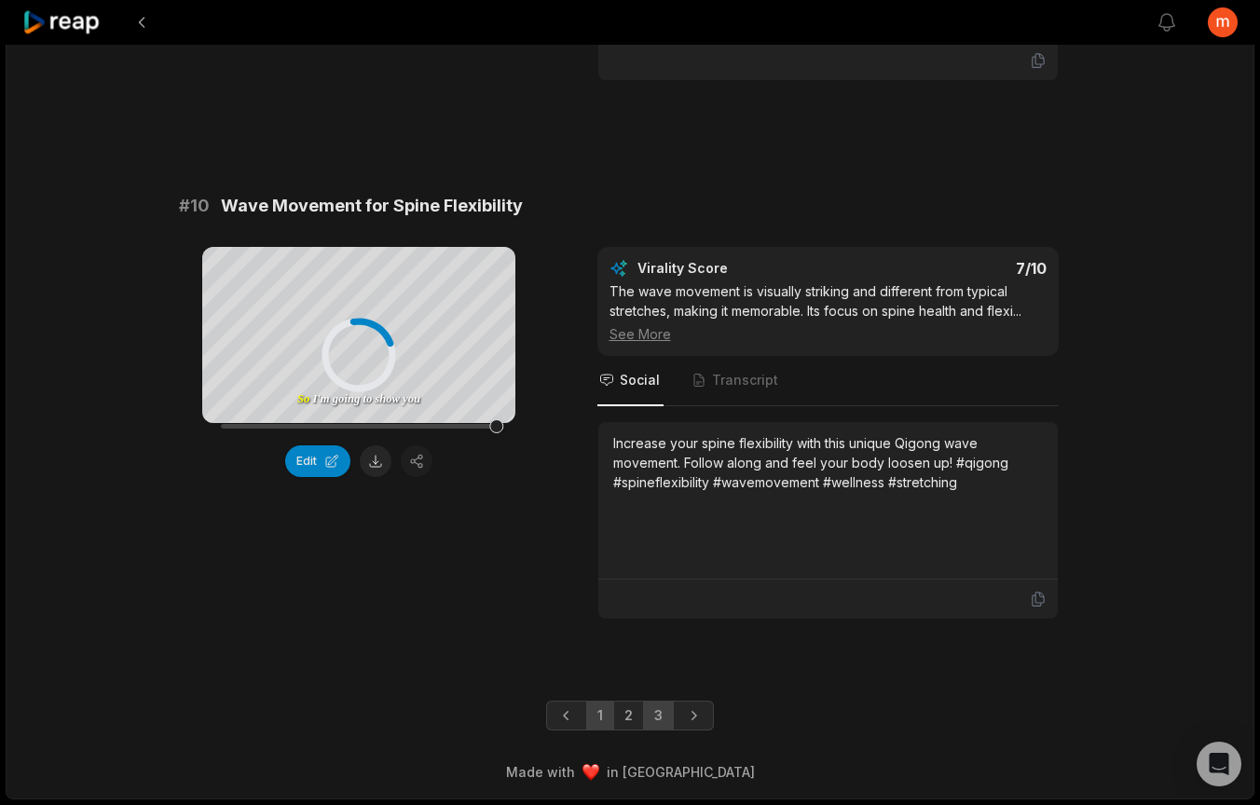
click at [653, 717] on link "3" at bounding box center [658, 716] width 31 height 30
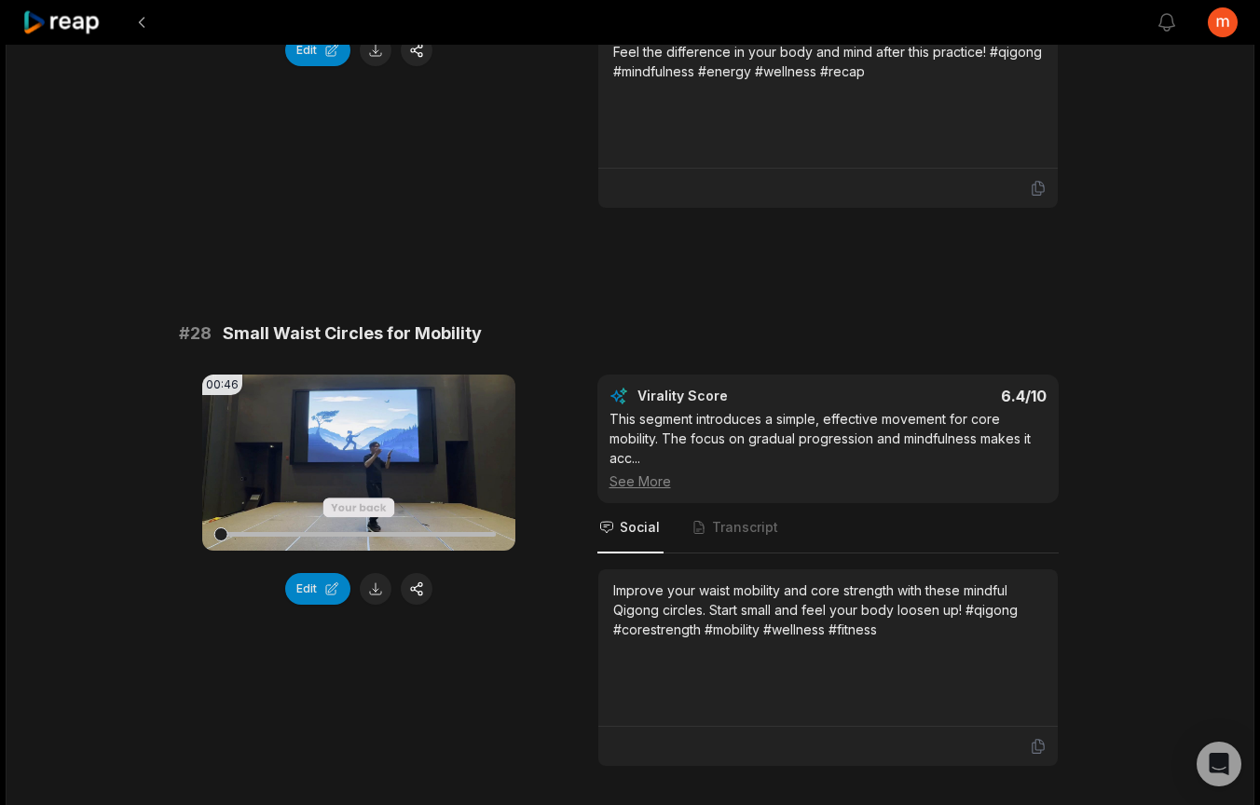
scroll to position [3847, 0]
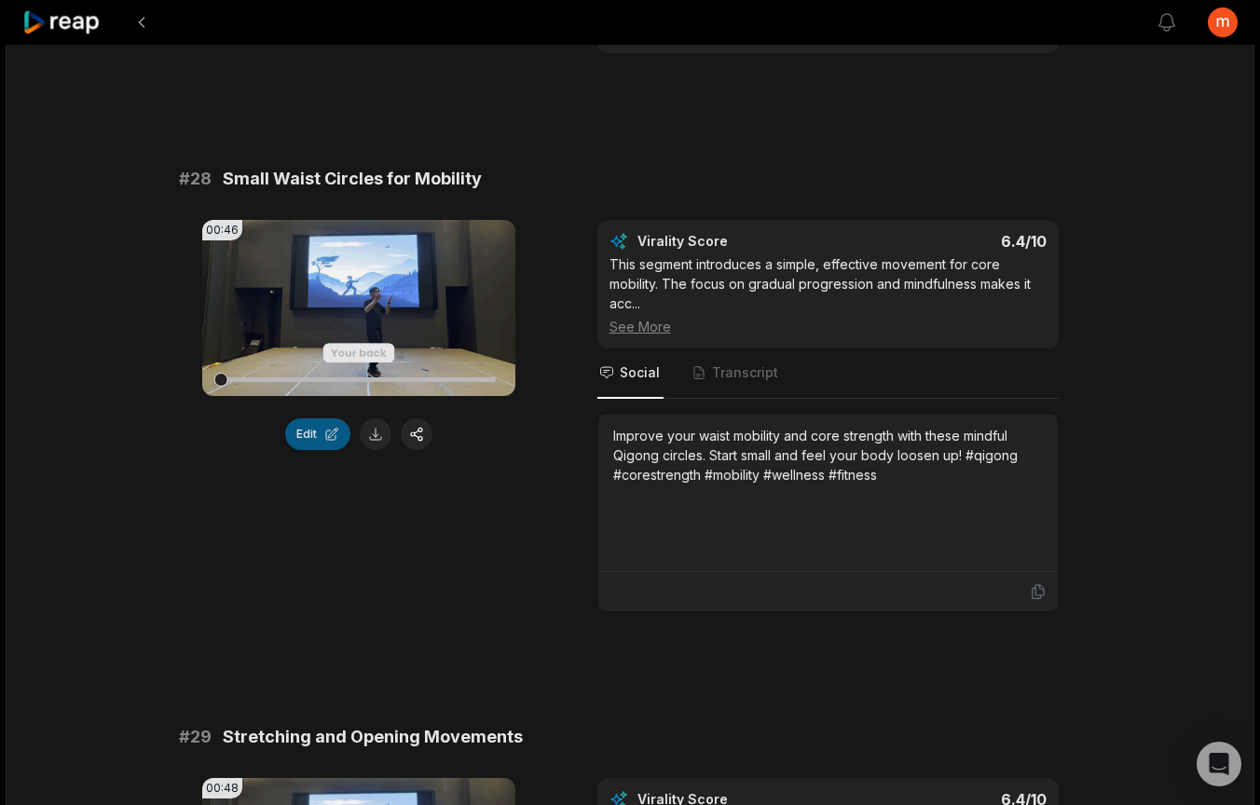
click at [317, 439] on button "Edit" at bounding box center [317, 435] width 65 height 32
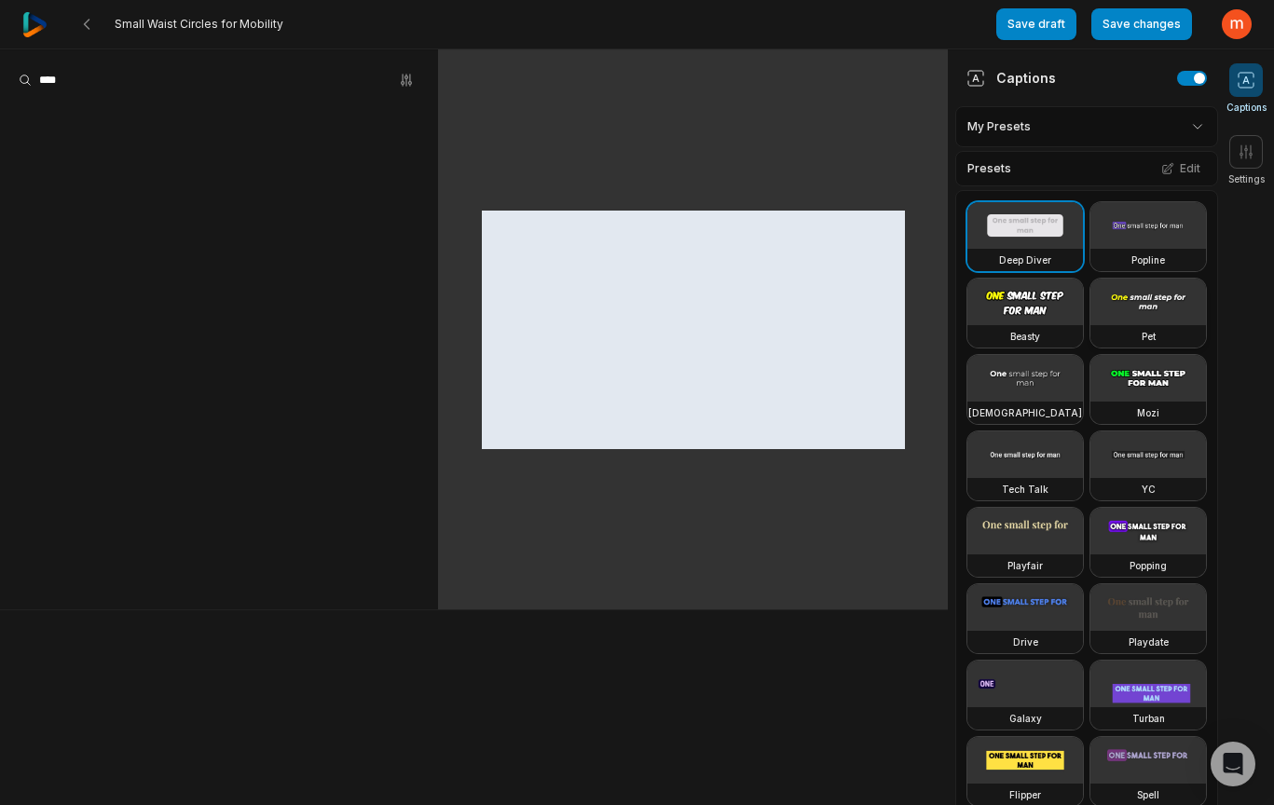
click at [1091, 325] on video at bounding box center [1149, 302] width 116 height 47
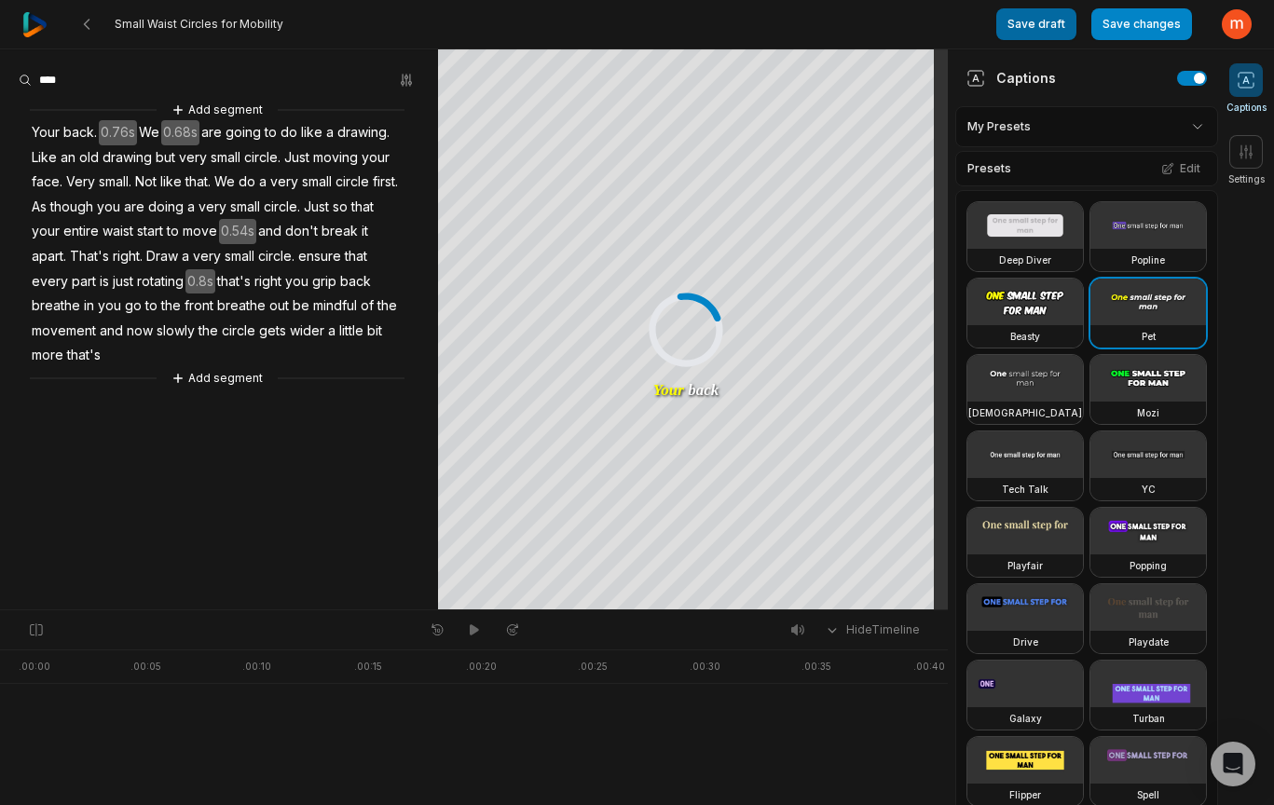
click at [1037, 24] on button "Save draft" at bounding box center [1037, 24] width 80 height 32
click at [87, 28] on icon at bounding box center [86, 24] width 15 height 15
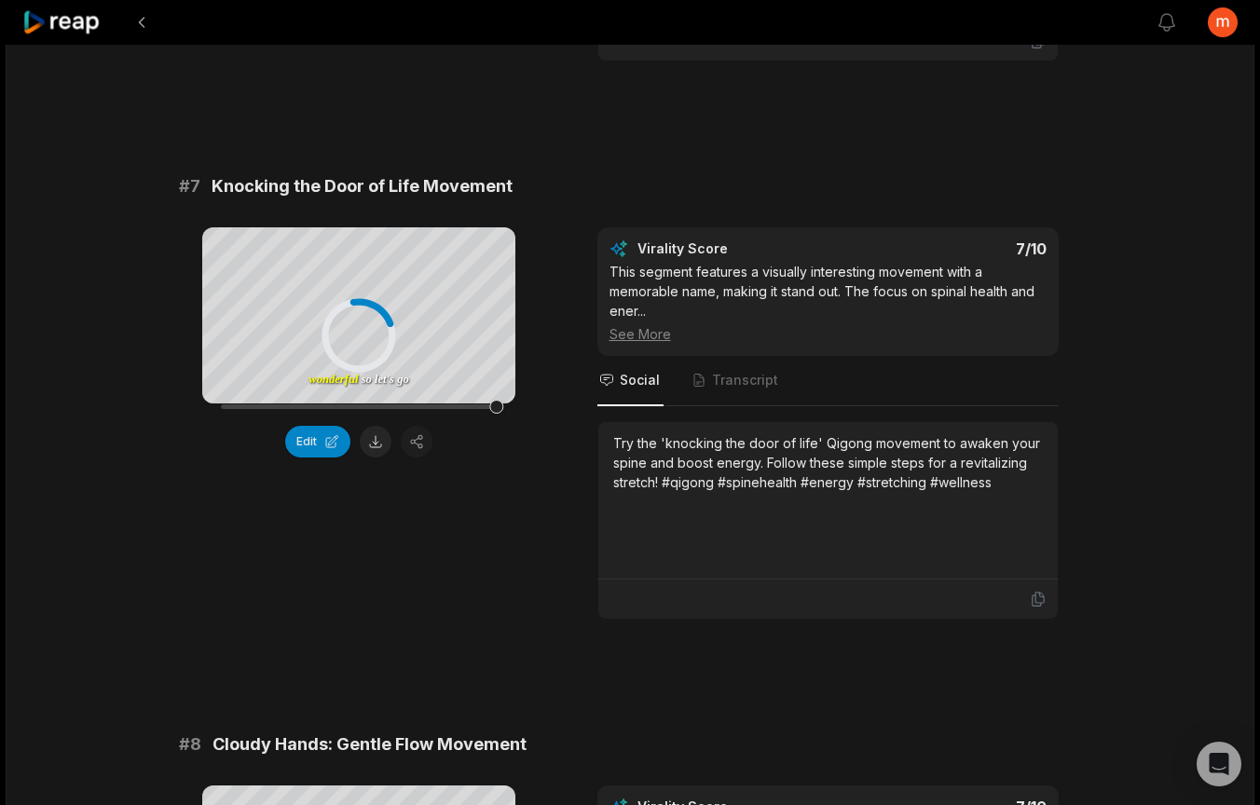
scroll to position [4956, 0]
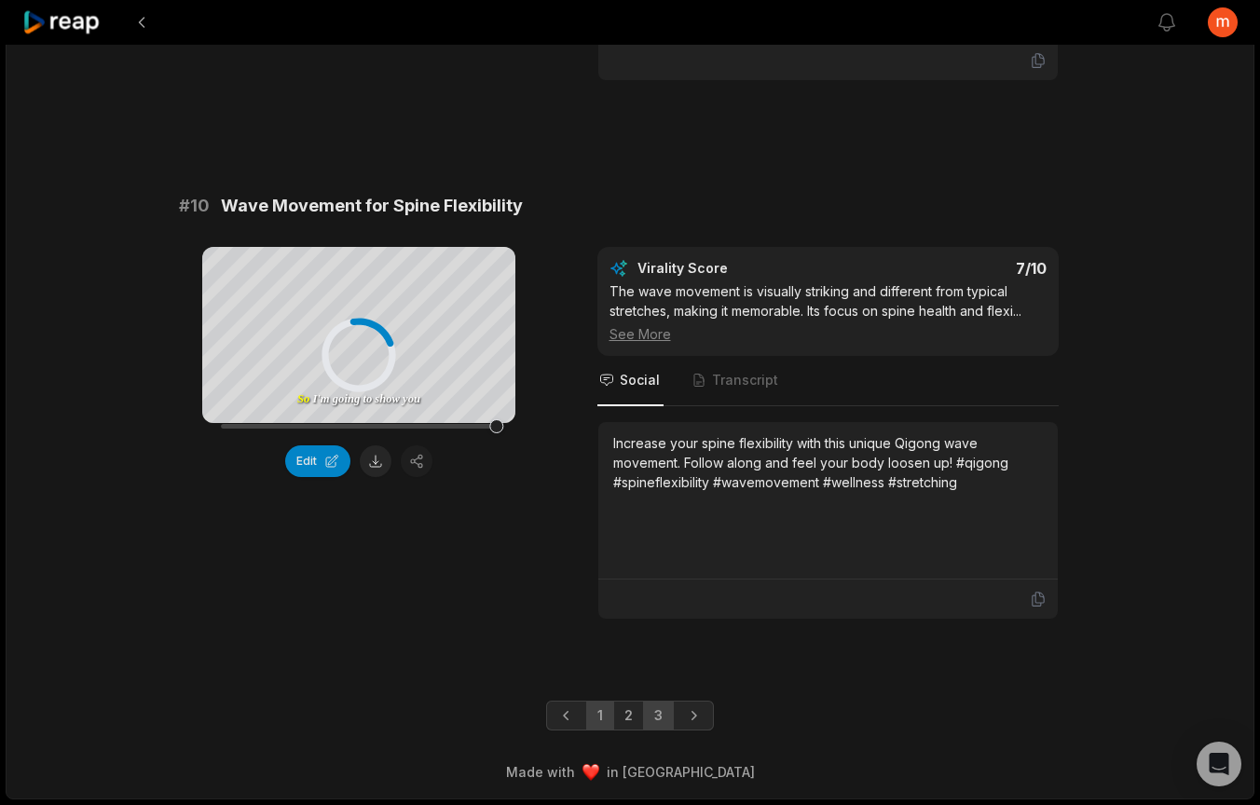
click at [660, 717] on link "3" at bounding box center [658, 716] width 31 height 30
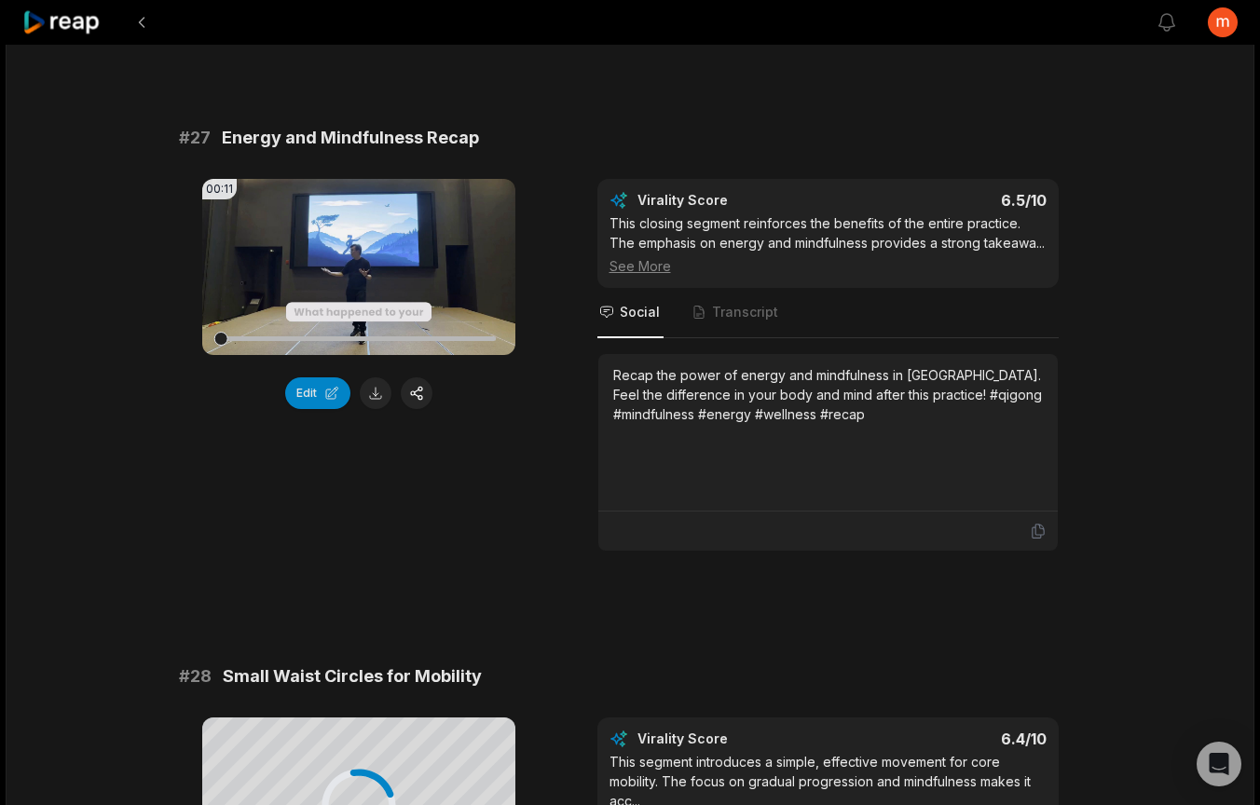
scroll to position [3205, 0]
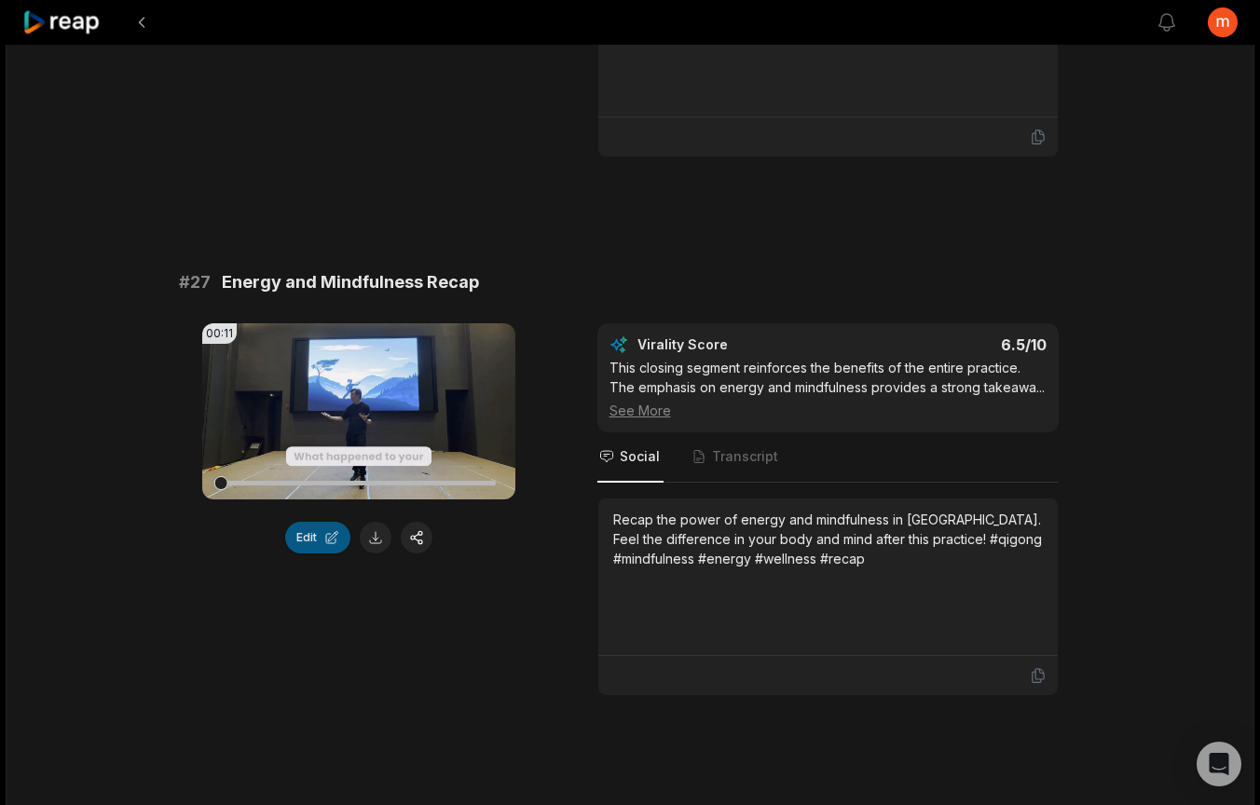
click at [308, 539] on button "Edit" at bounding box center [317, 538] width 65 height 32
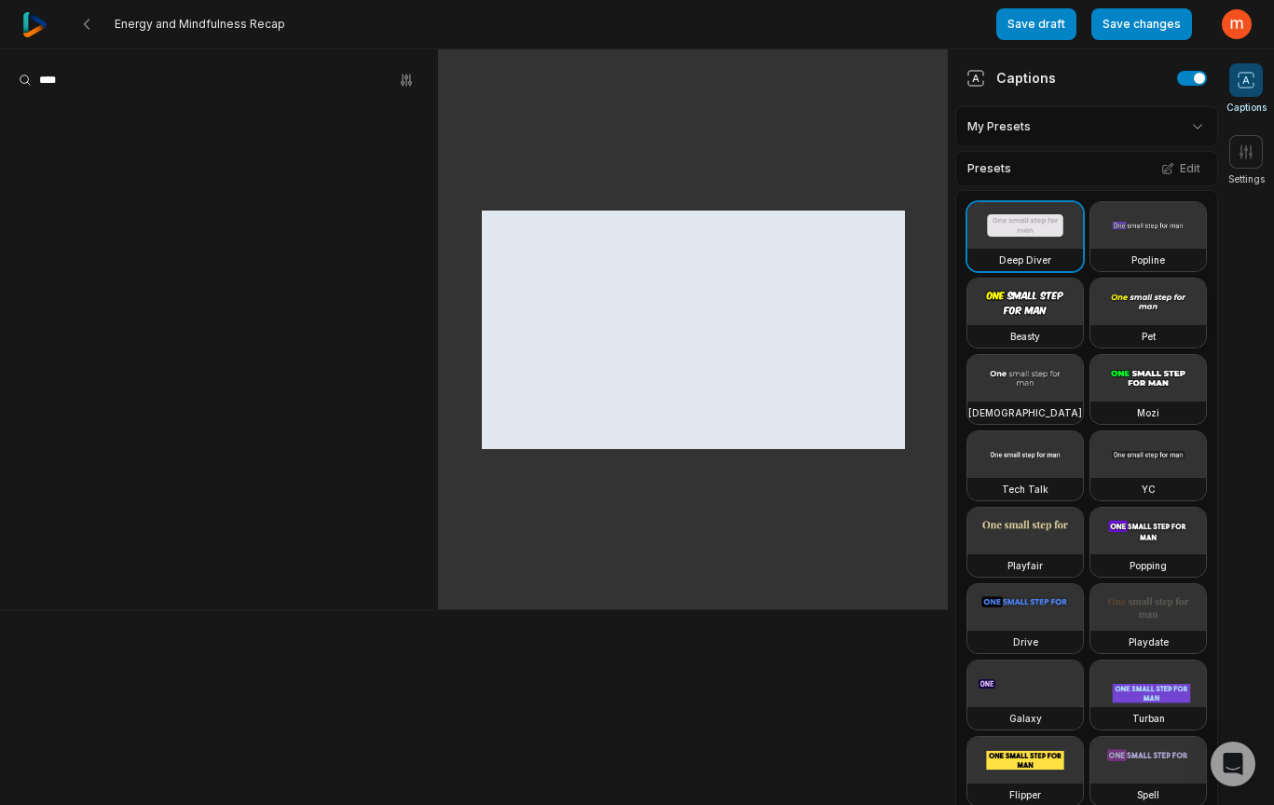
click at [1091, 325] on video at bounding box center [1149, 302] width 116 height 47
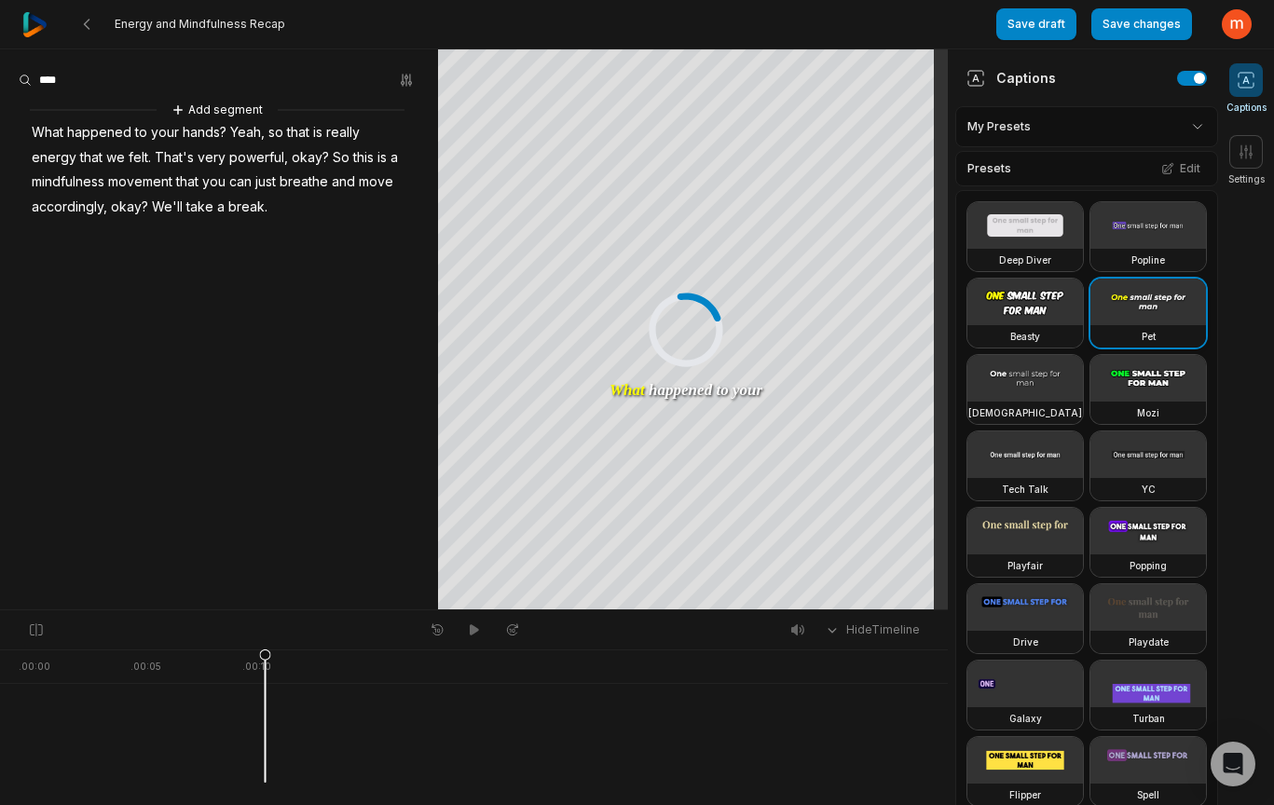
click at [1091, 325] on video at bounding box center [1149, 302] width 116 height 47
click at [1040, 30] on button "Save draft" at bounding box center [1037, 24] width 80 height 32
click at [90, 24] on icon at bounding box center [86, 24] width 15 height 15
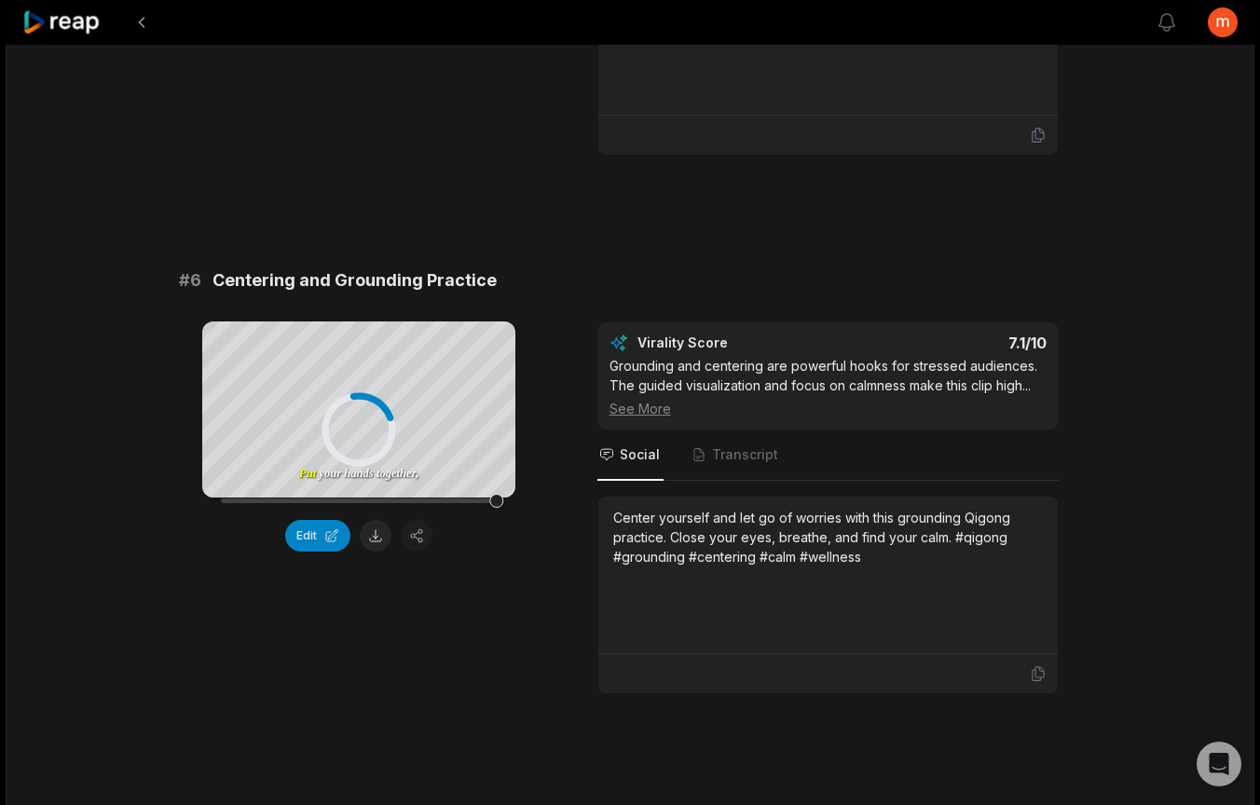
scroll to position [4956, 0]
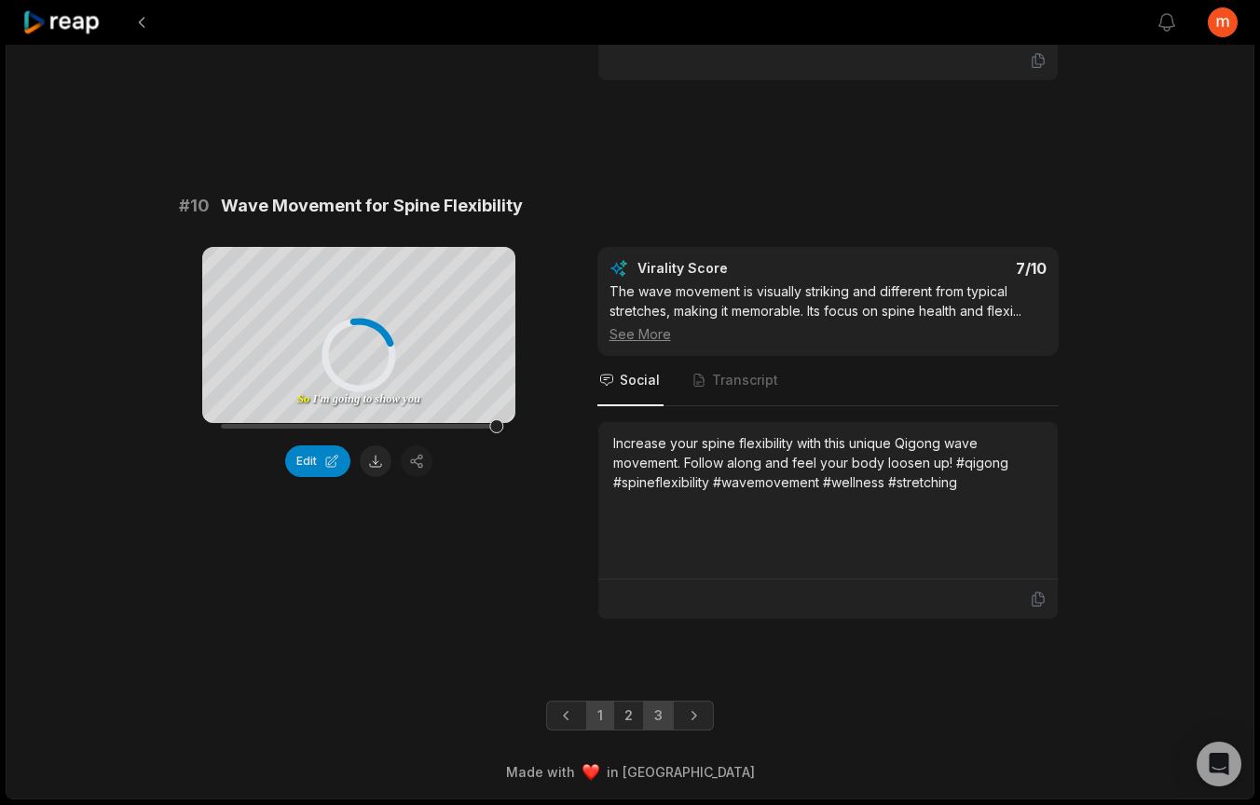
click at [663, 718] on link "3" at bounding box center [658, 716] width 31 height 30
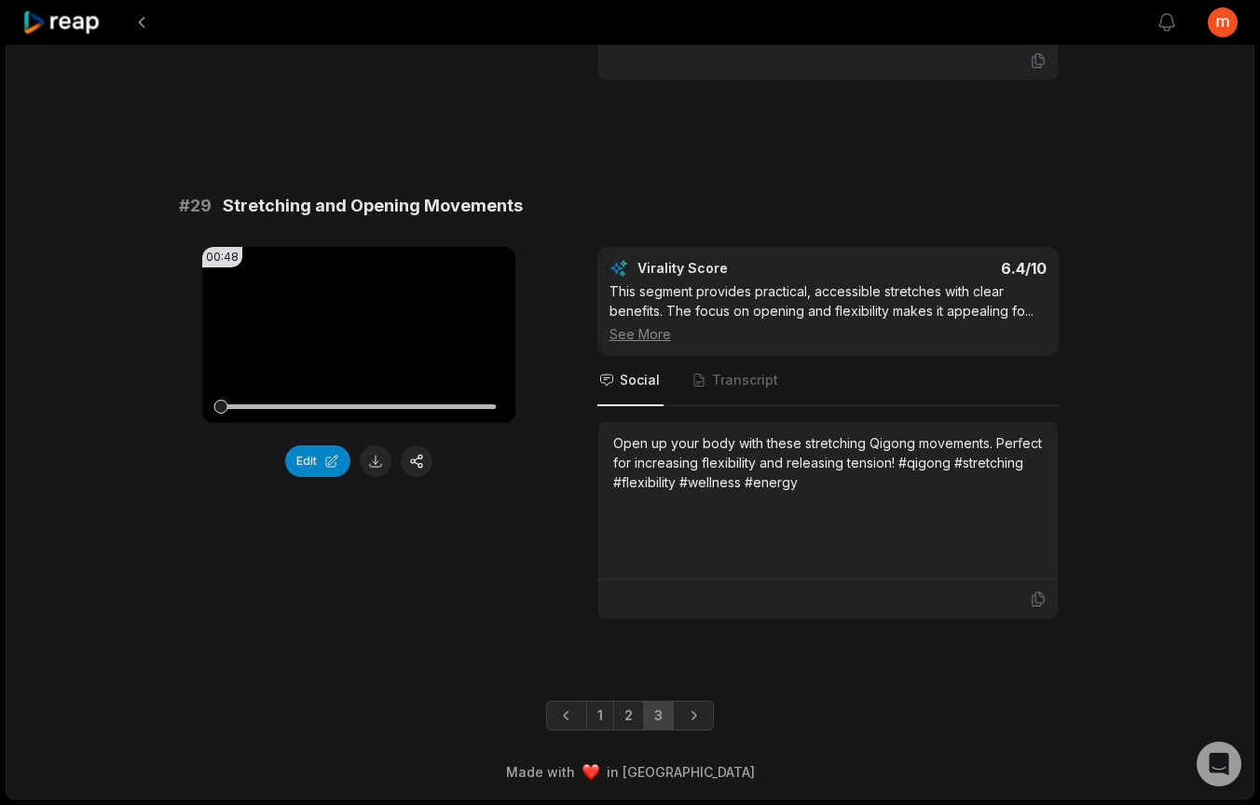
scroll to position [4378, 0]
click at [659, 722] on link "3" at bounding box center [658, 716] width 31 height 30
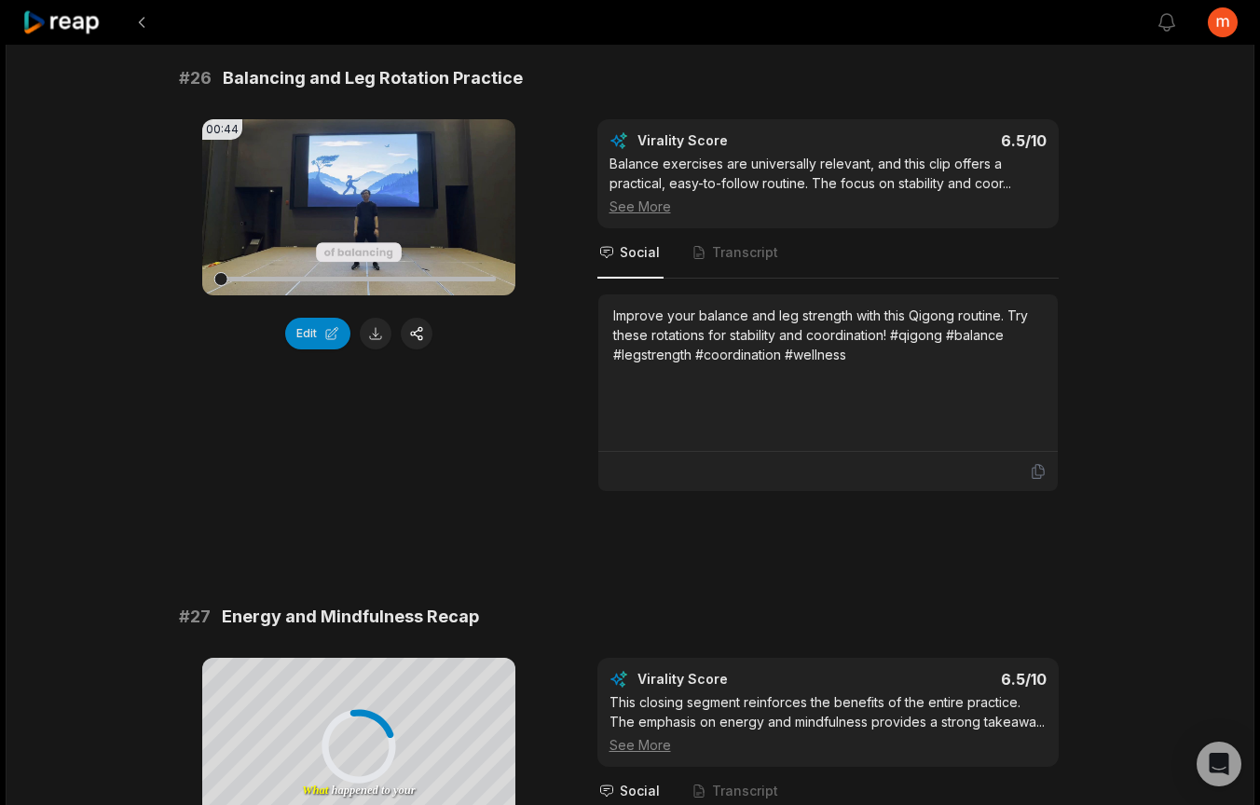
scroll to position [2695, 0]
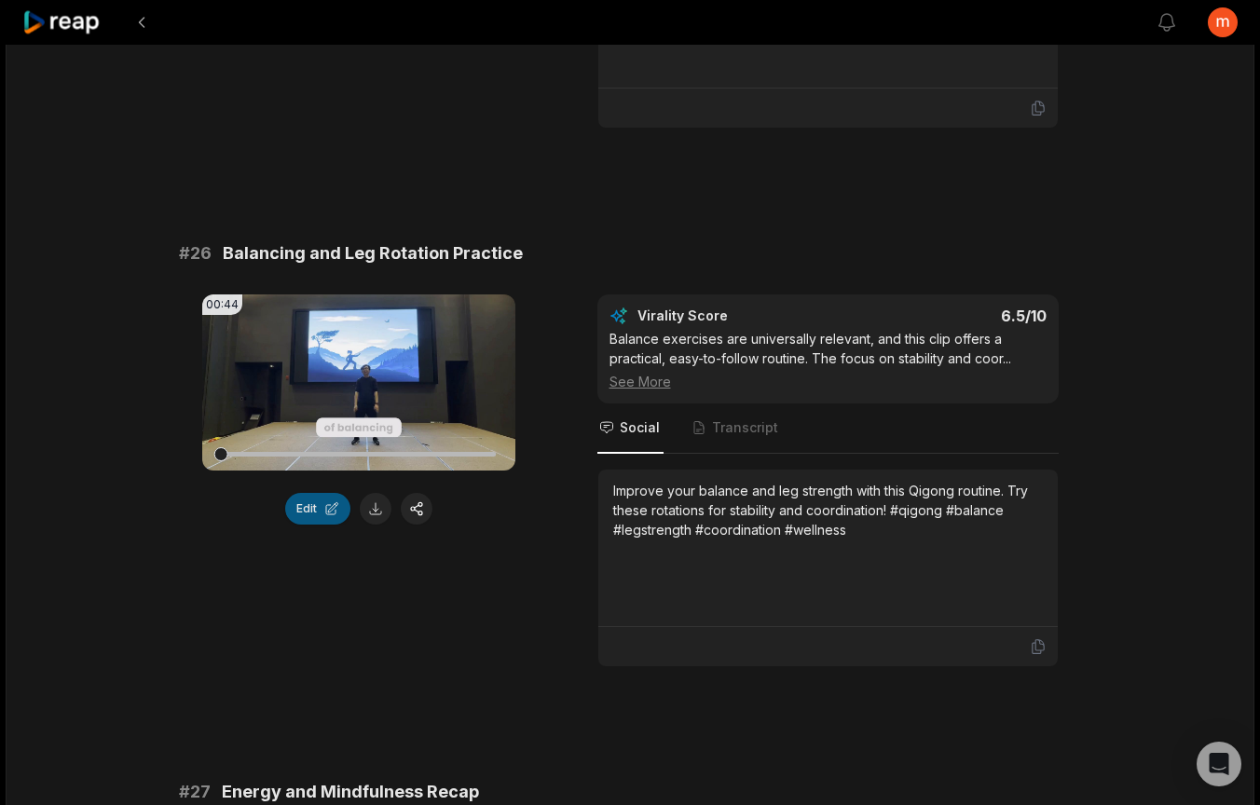
click at [300, 503] on button "Edit" at bounding box center [317, 509] width 65 height 32
click at [304, 511] on button "Edit" at bounding box center [317, 509] width 65 height 32
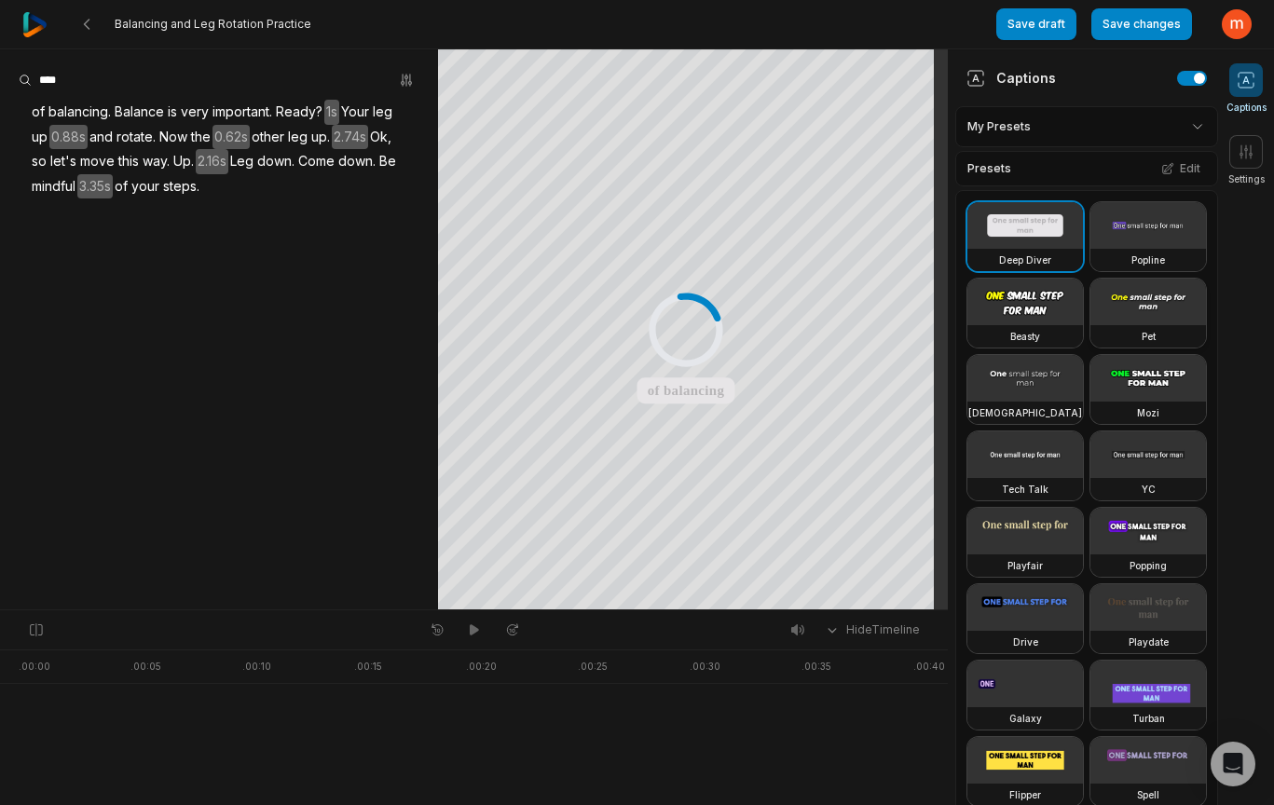
click at [1091, 325] on video at bounding box center [1149, 302] width 116 height 47
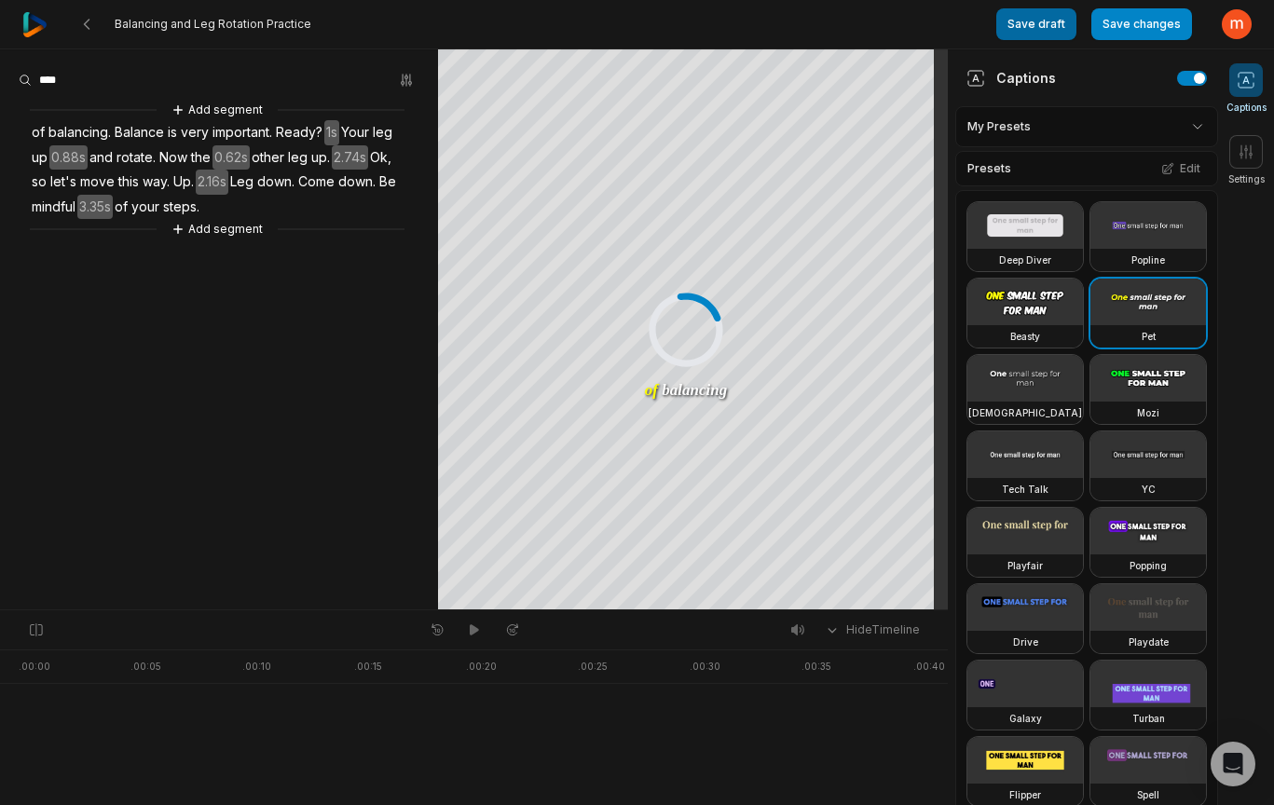
click at [1045, 35] on button "Save draft" at bounding box center [1037, 24] width 80 height 32
click at [89, 24] on icon at bounding box center [86, 24] width 15 height 15
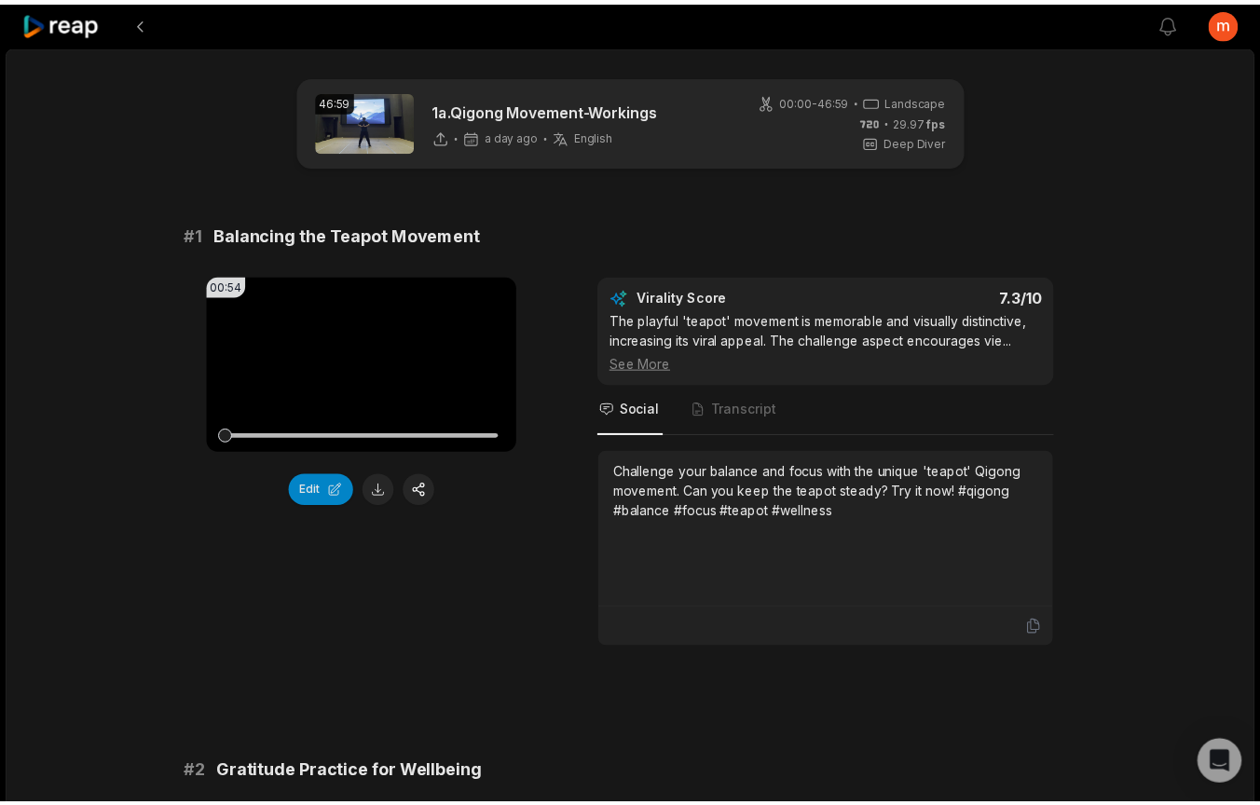
scroll to position [4956, 0]
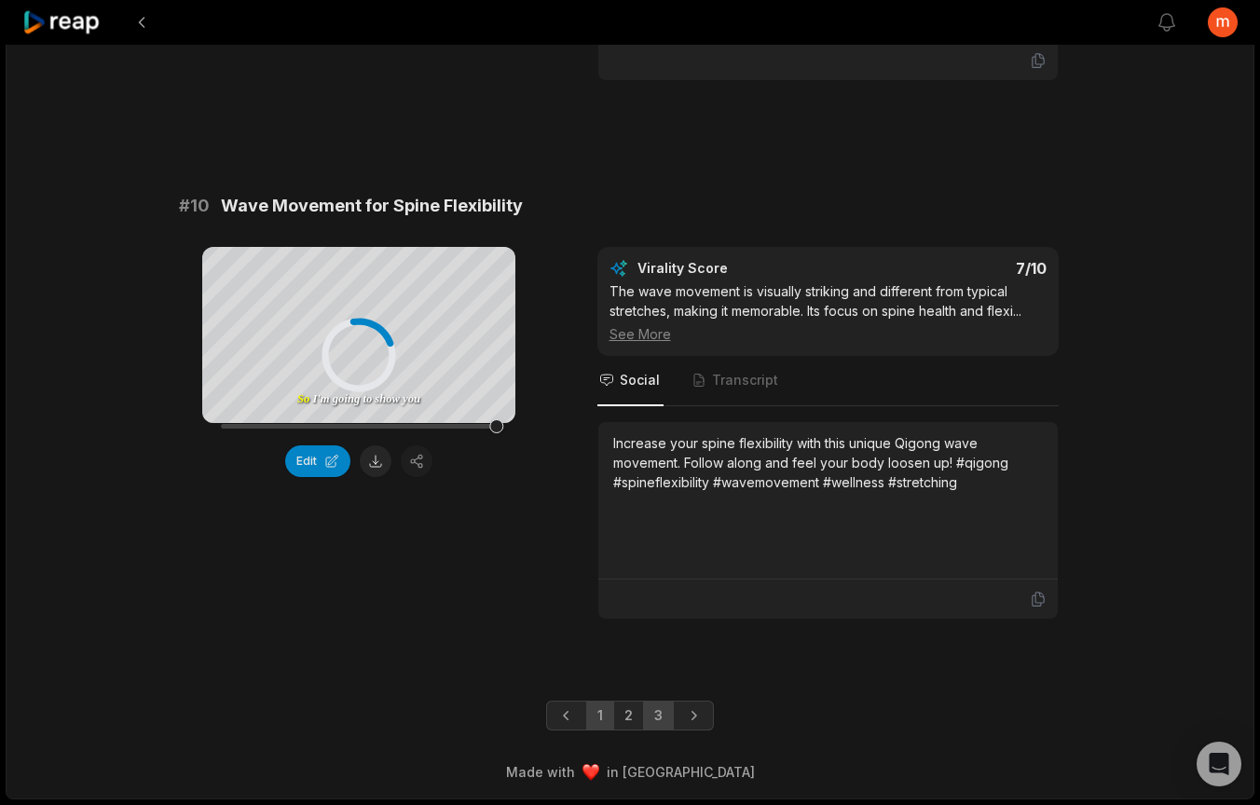
click at [655, 726] on link "3" at bounding box center [658, 716] width 31 height 30
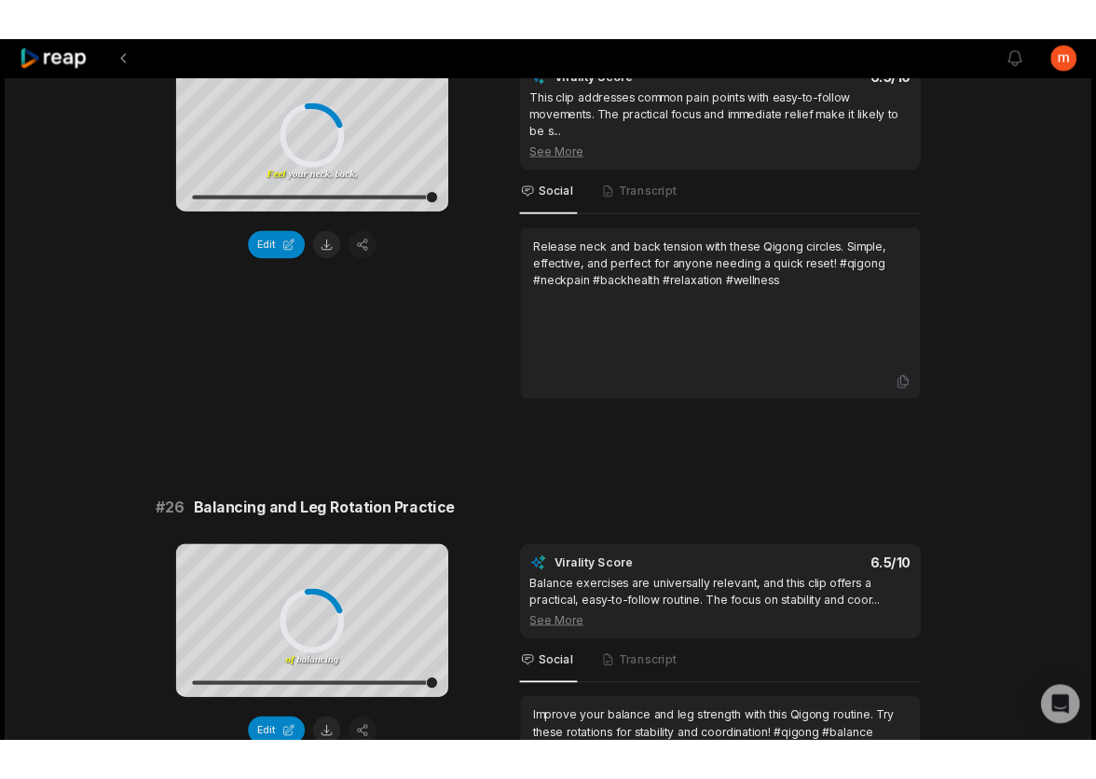
scroll to position [4378, 0]
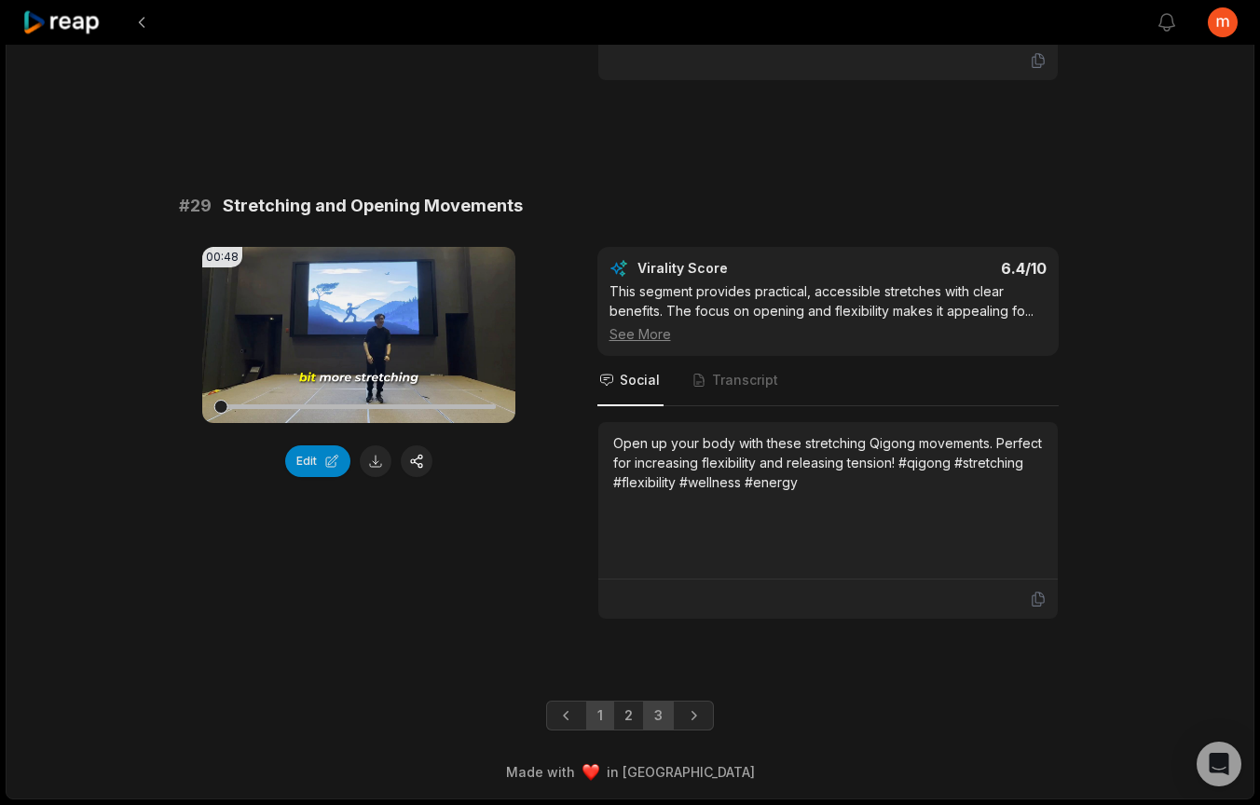
click at [599, 721] on link "1" at bounding box center [600, 716] width 28 height 30
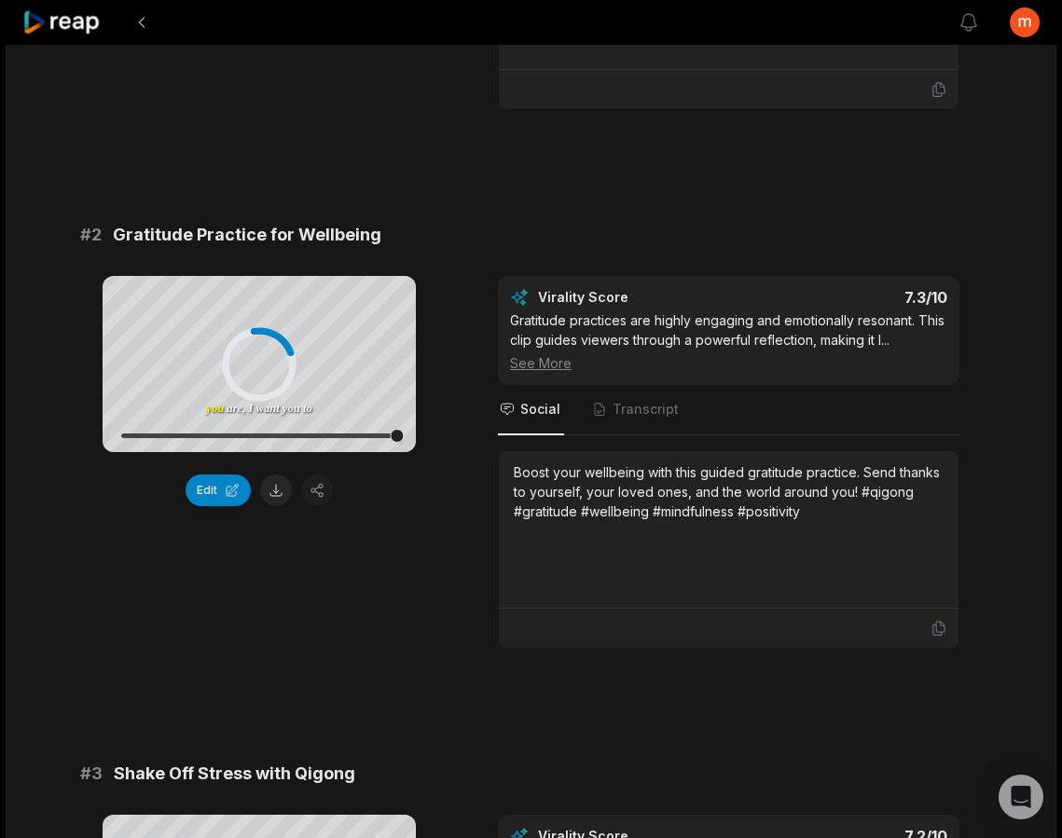
scroll to position [0, 0]
